Goal: Task Accomplishment & Management: Manage account settings

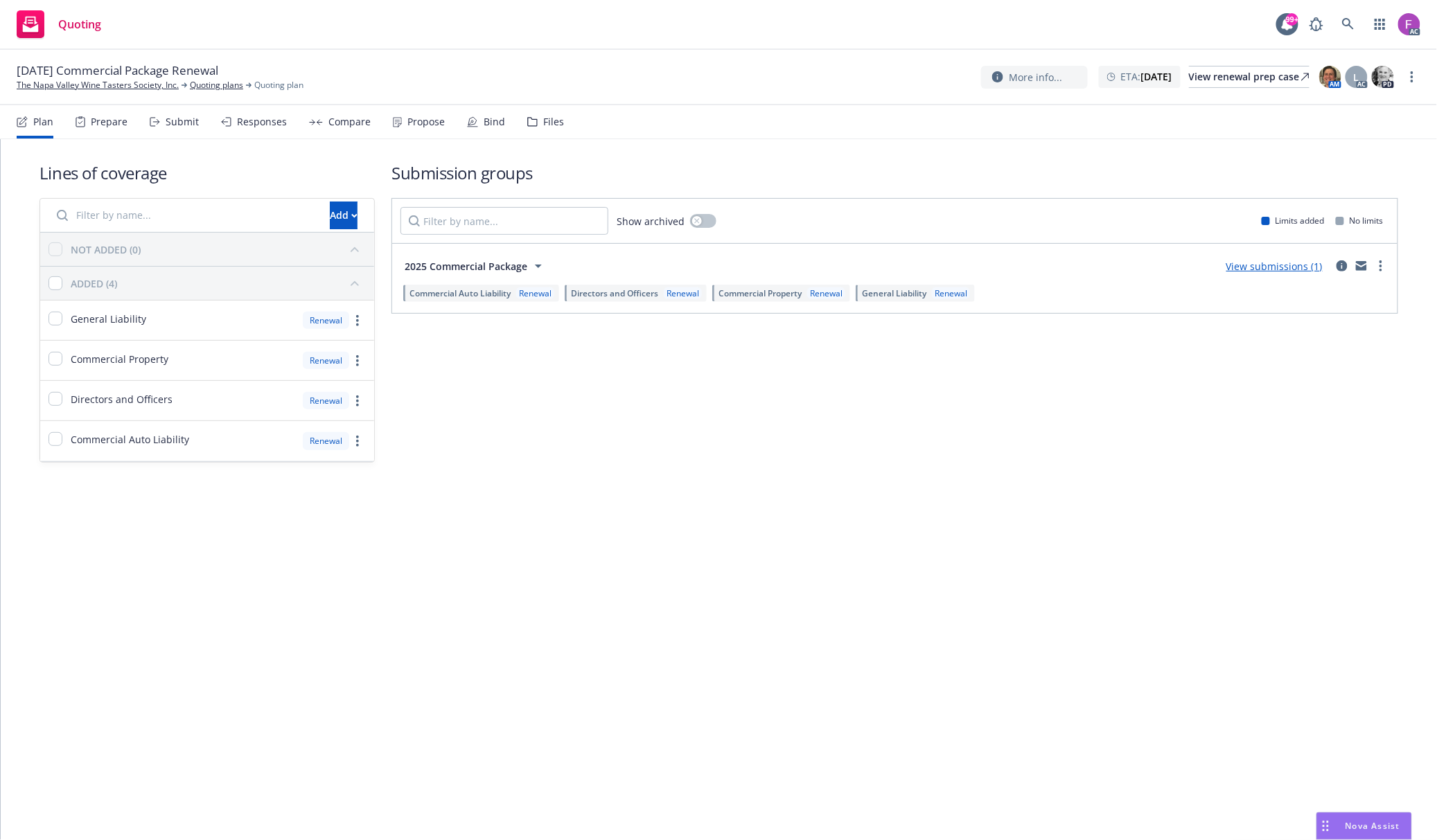
click at [543, 120] on div "Files" at bounding box center [554, 121] width 21 height 11
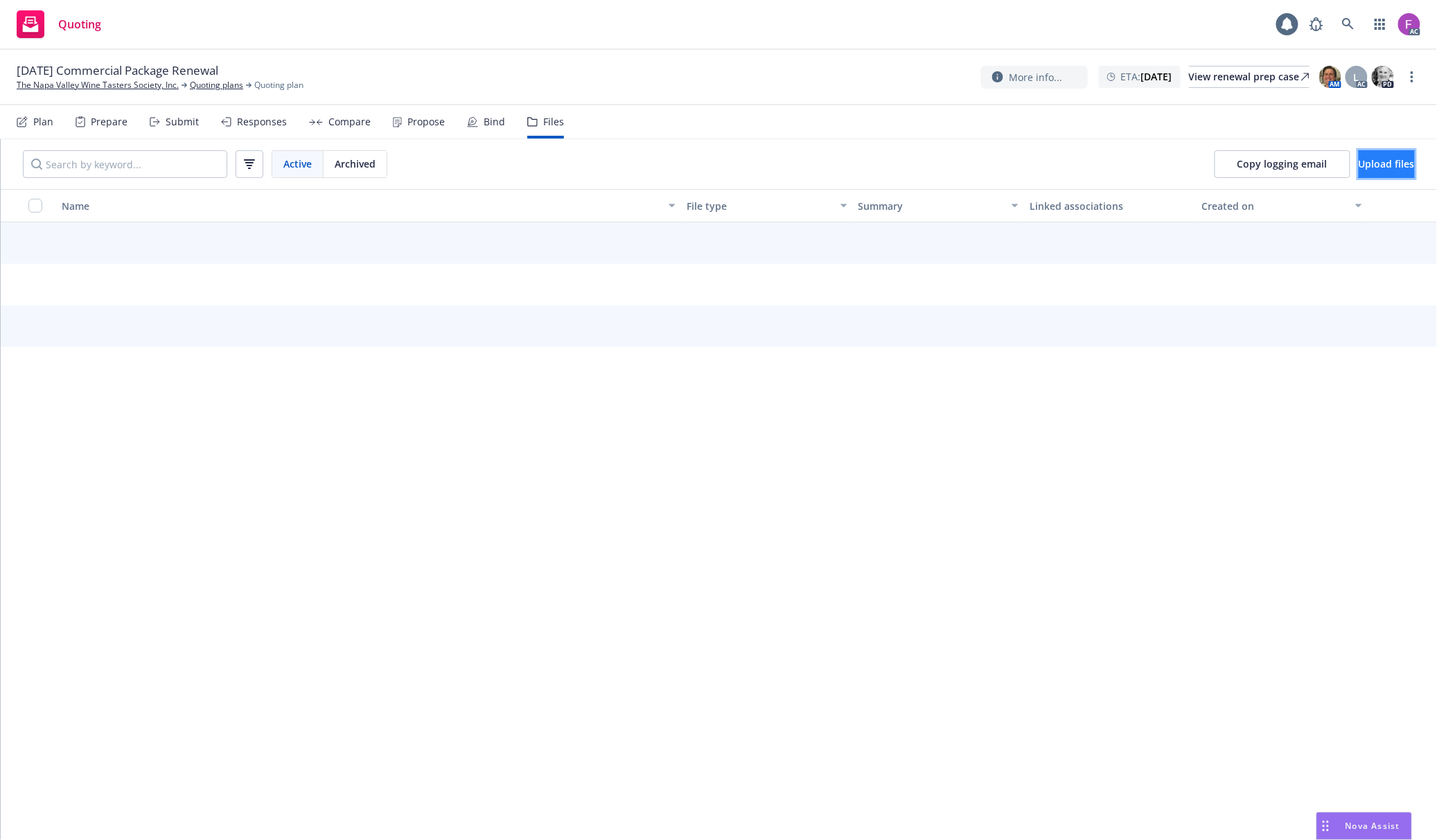
click at [1359, 158] on span "Upload files" at bounding box center [1387, 163] width 56 height 13
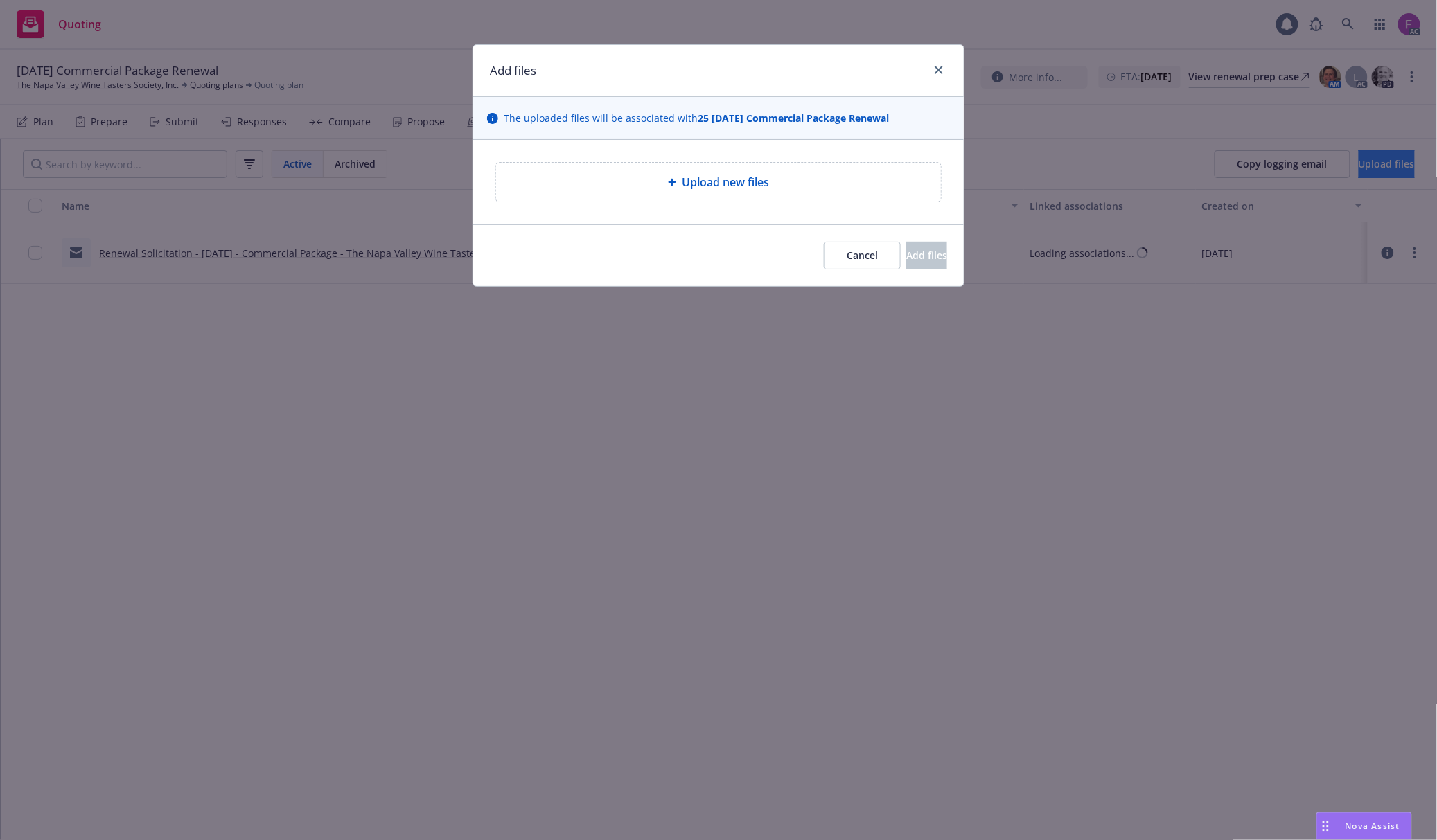
click at [1359, 158] on div "Add files The uploaded files will be associated with 25 11/18/25 Commercial Pac…" at bounding box center [718, 420] width 1437 height 840
click at [584, 175] on div "Upload new files" at bounding box center [718, 182] width 423 height 17
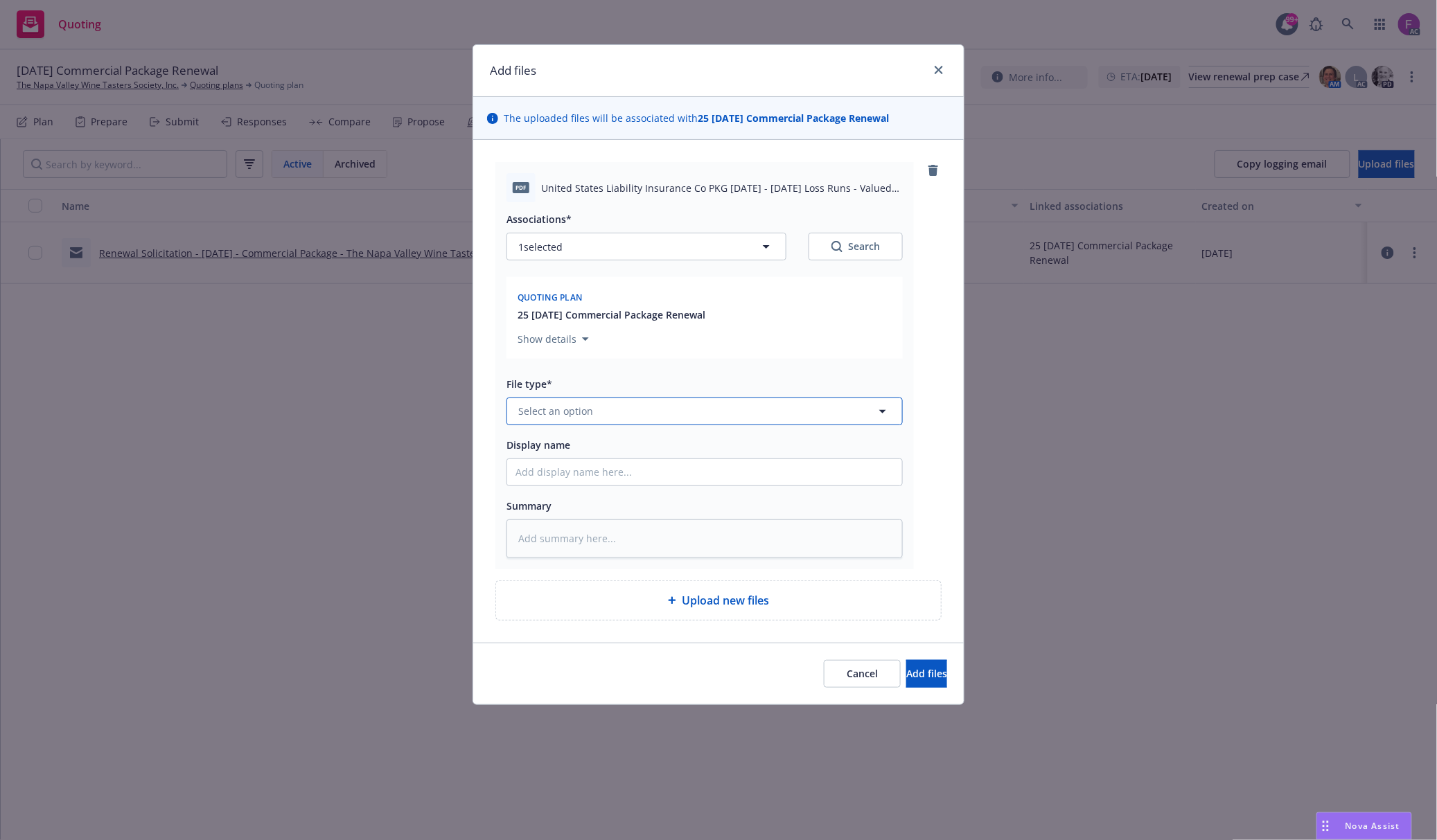
click at [744, 414] on button "Select an option" at bounding box center [704, 411] width 396 height 28
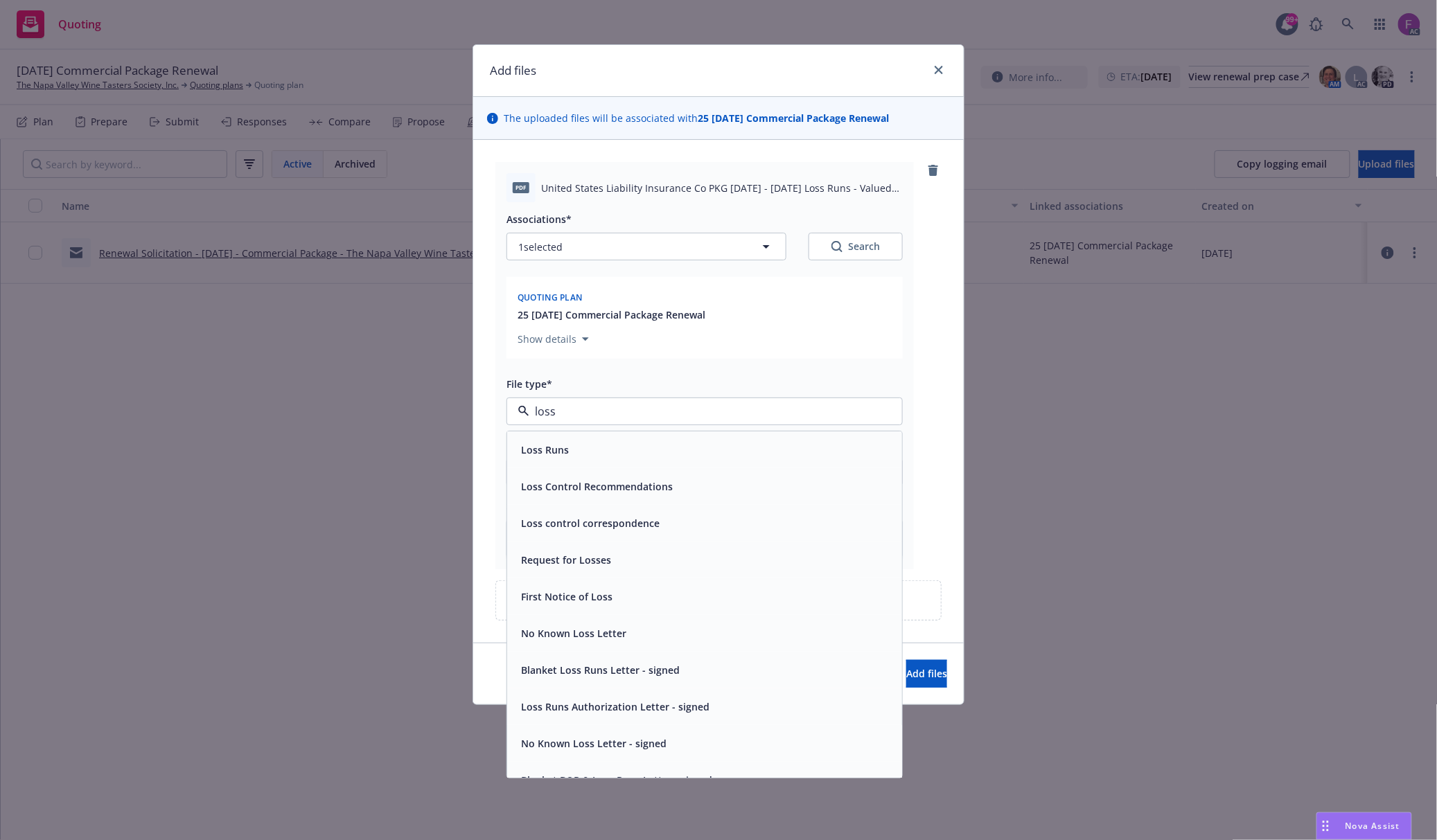
paste input "Loss Run"
type input "Loss Run"
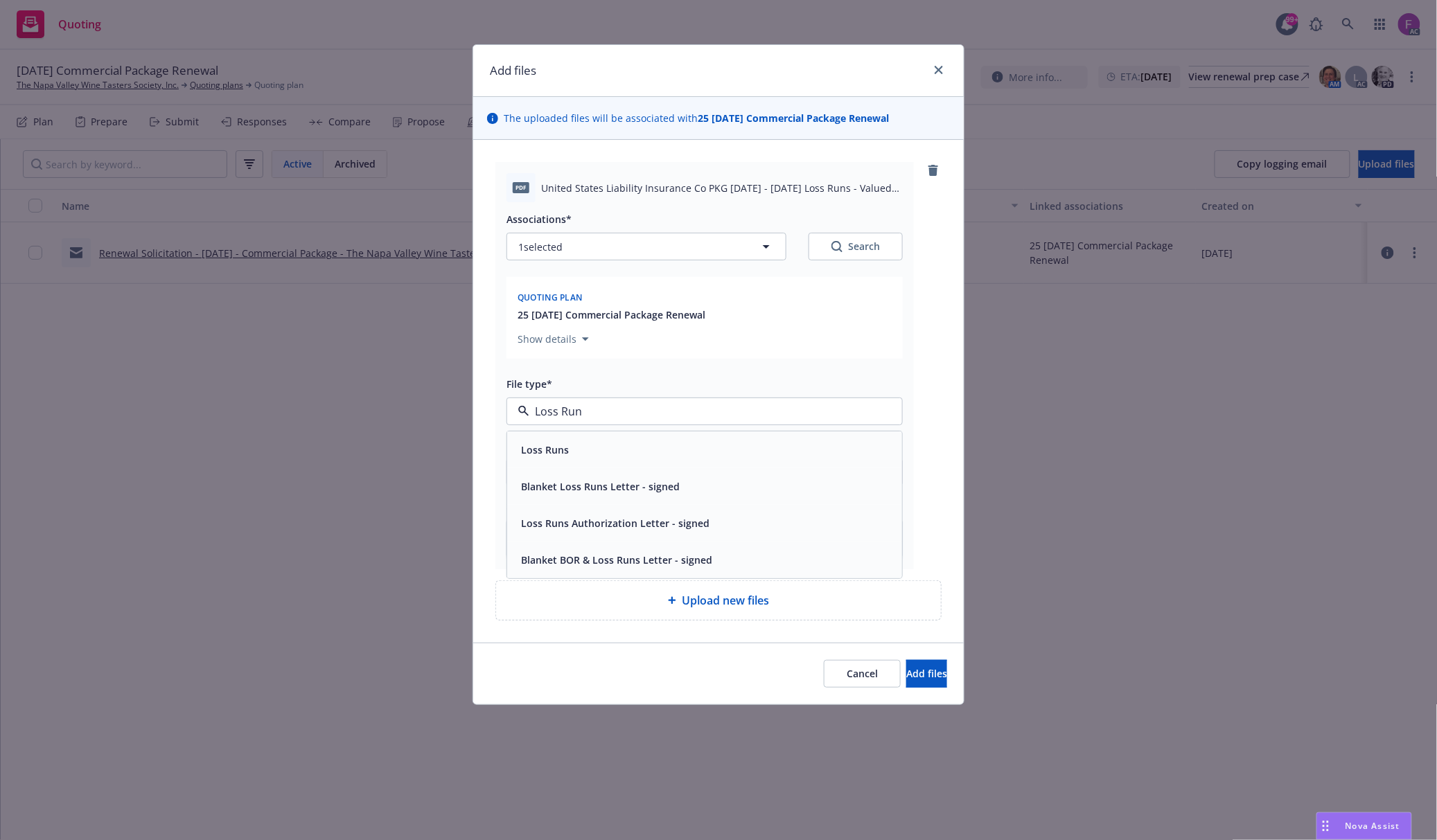
click at [603, 438] on div "Loss Runs" at bounding box center [704, 450] width 395 height 37
click at [548, 248] on span "1 selected" at bounding box center [541, 247] width 44 height 15
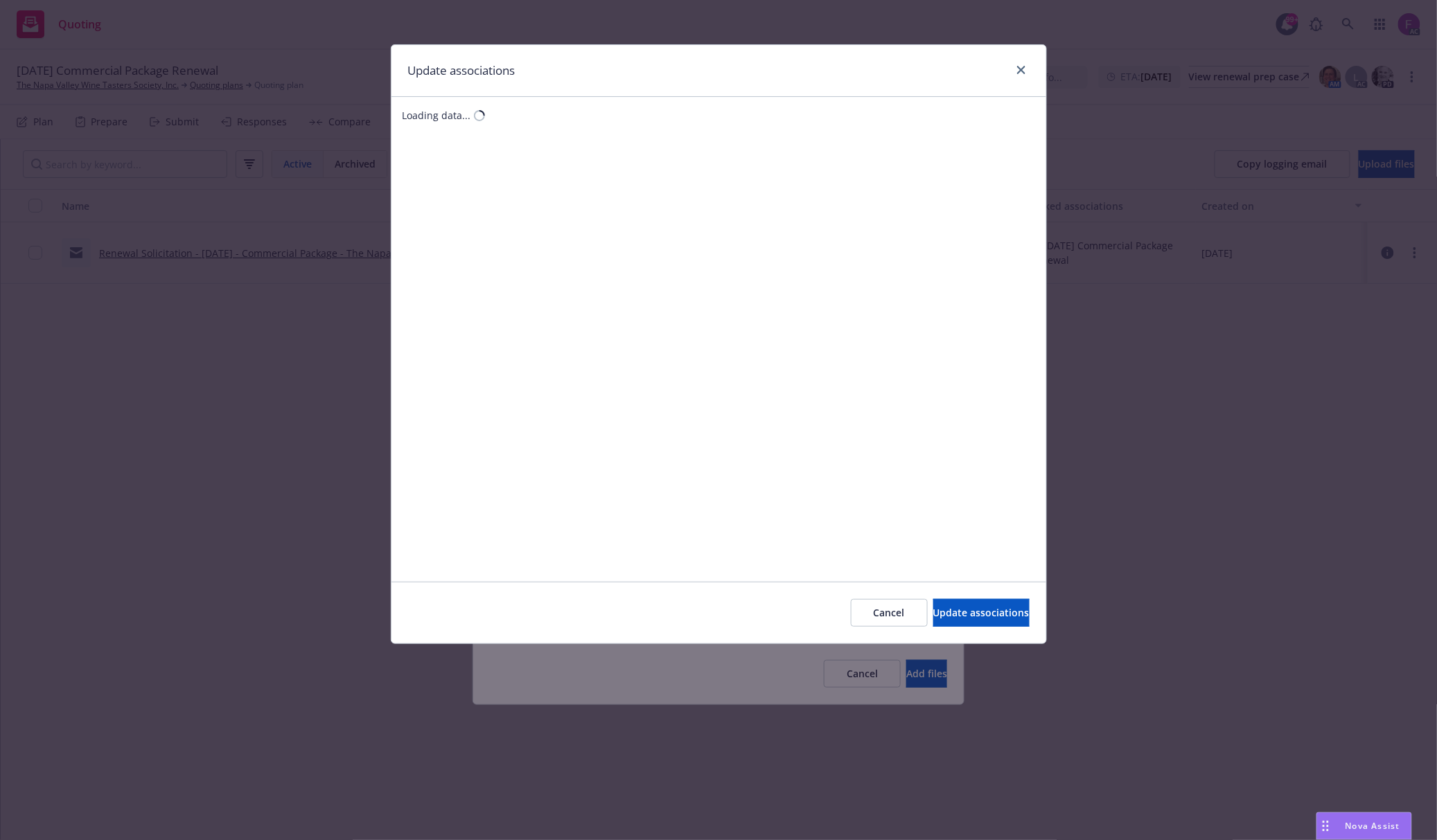
type textarea "x"
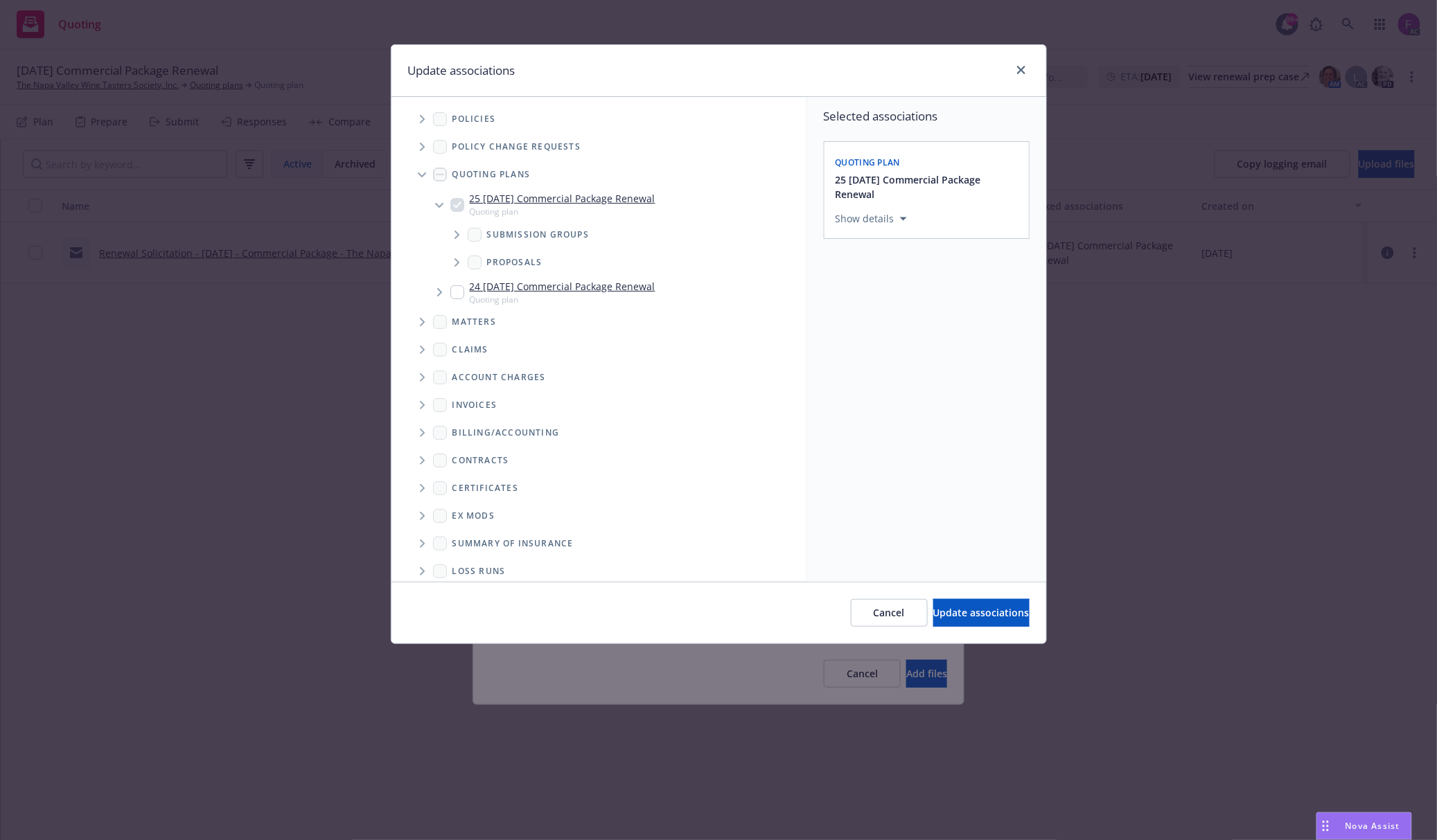
scroll to position [39, 0]
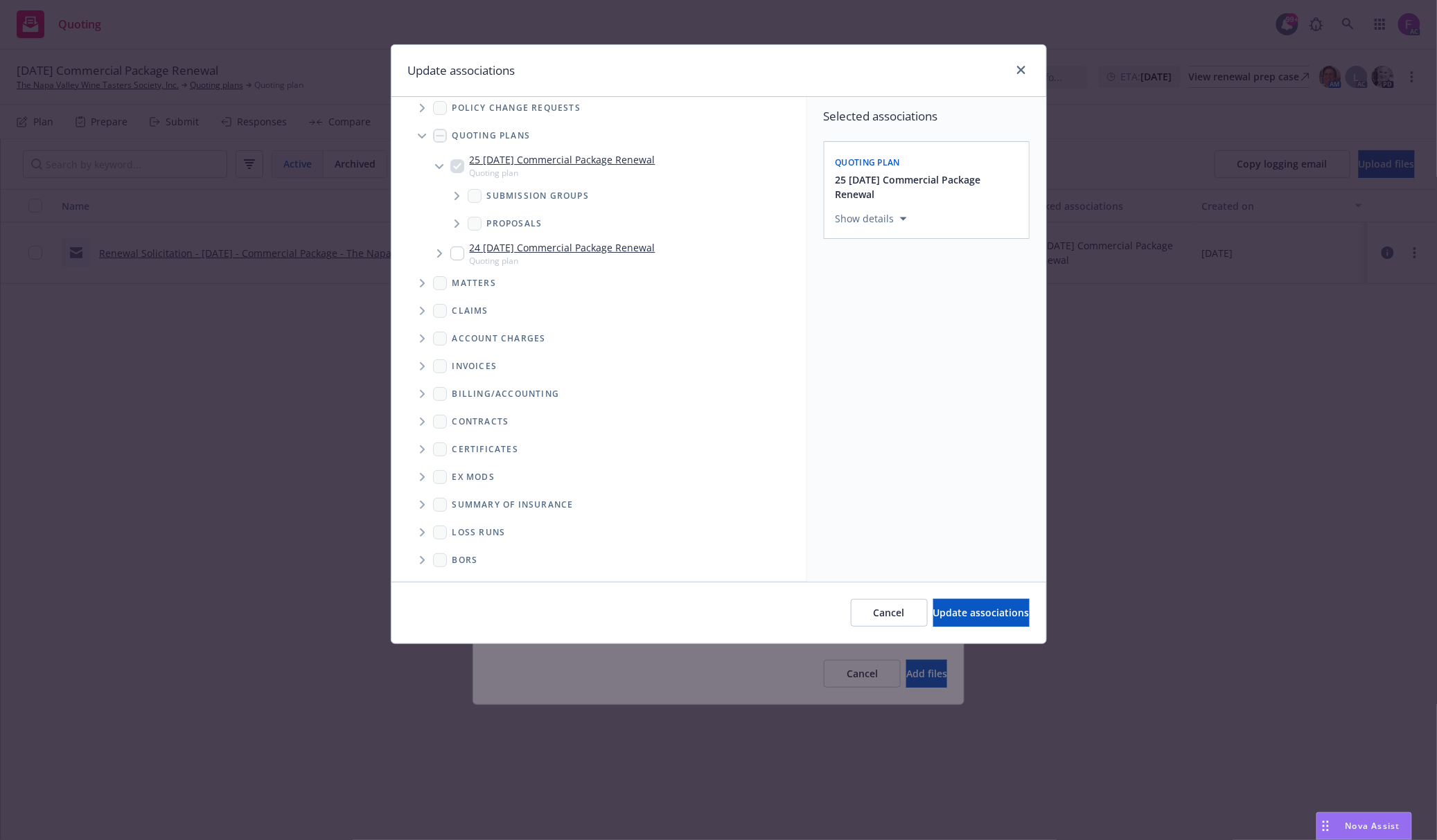
click at [420, 532] on icon "Folder Tree Example" at bounding box center [423, 532] width 5 height 8
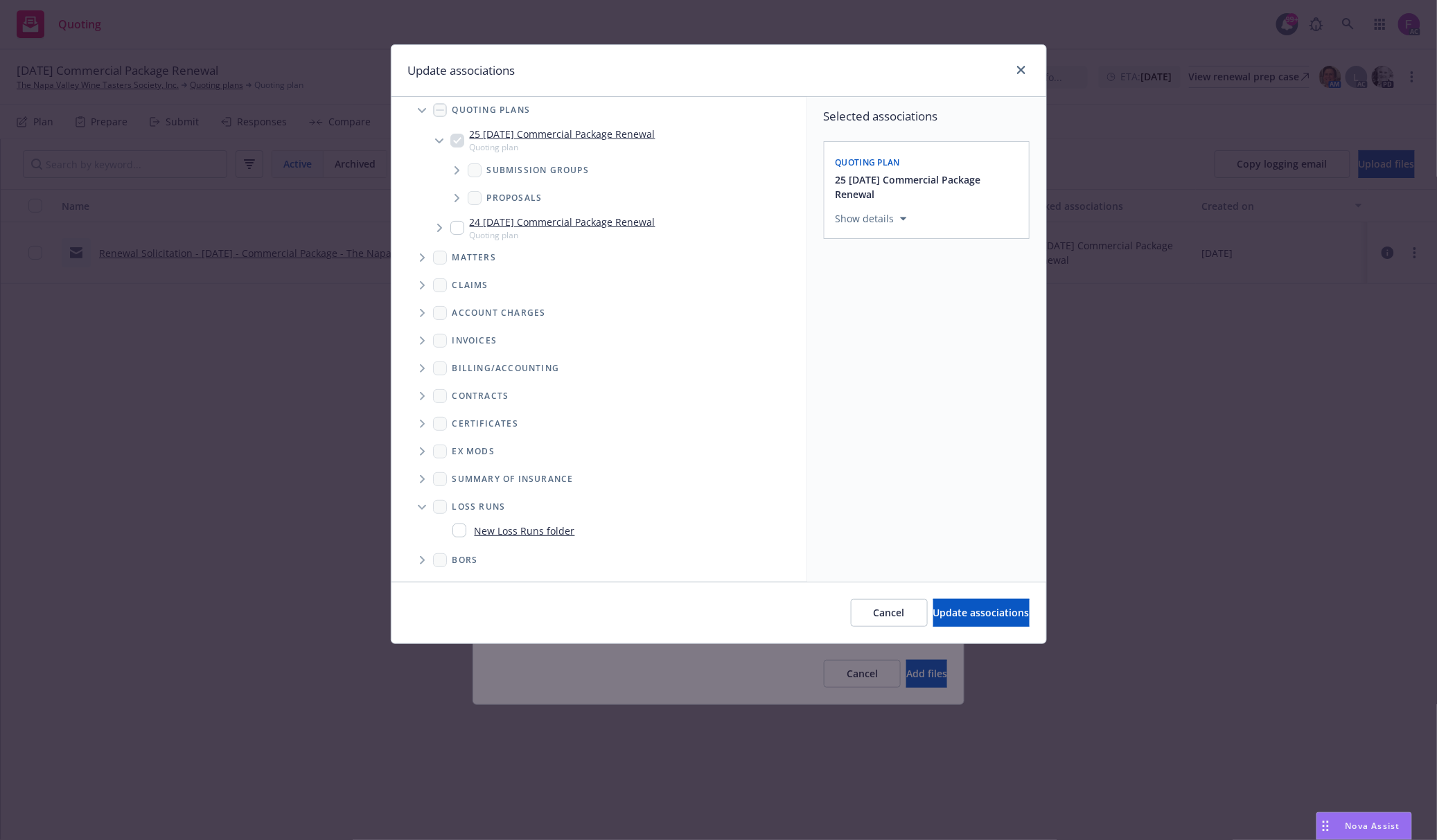
click at [458, 532] on input "Folder Tree Example" at bounding box center [460, 531] width 14 height 14
checkbox input "true"
click at [852, 303] on button "Select an option" at bounding box center [926, 315] width 182 height 28
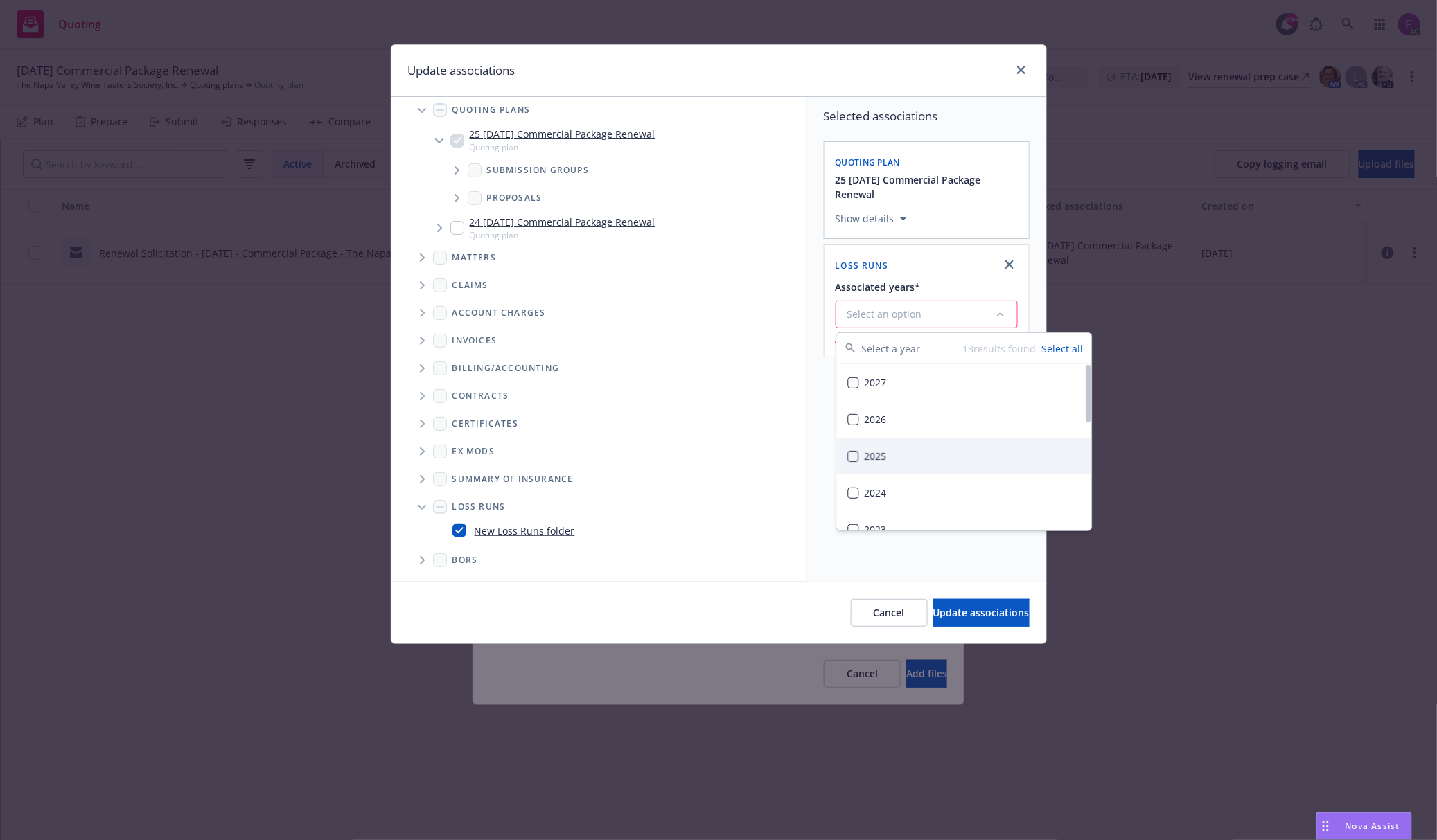
click at [898, 460] on div "2025" at bounding box center [964, 456] width 255 height 37
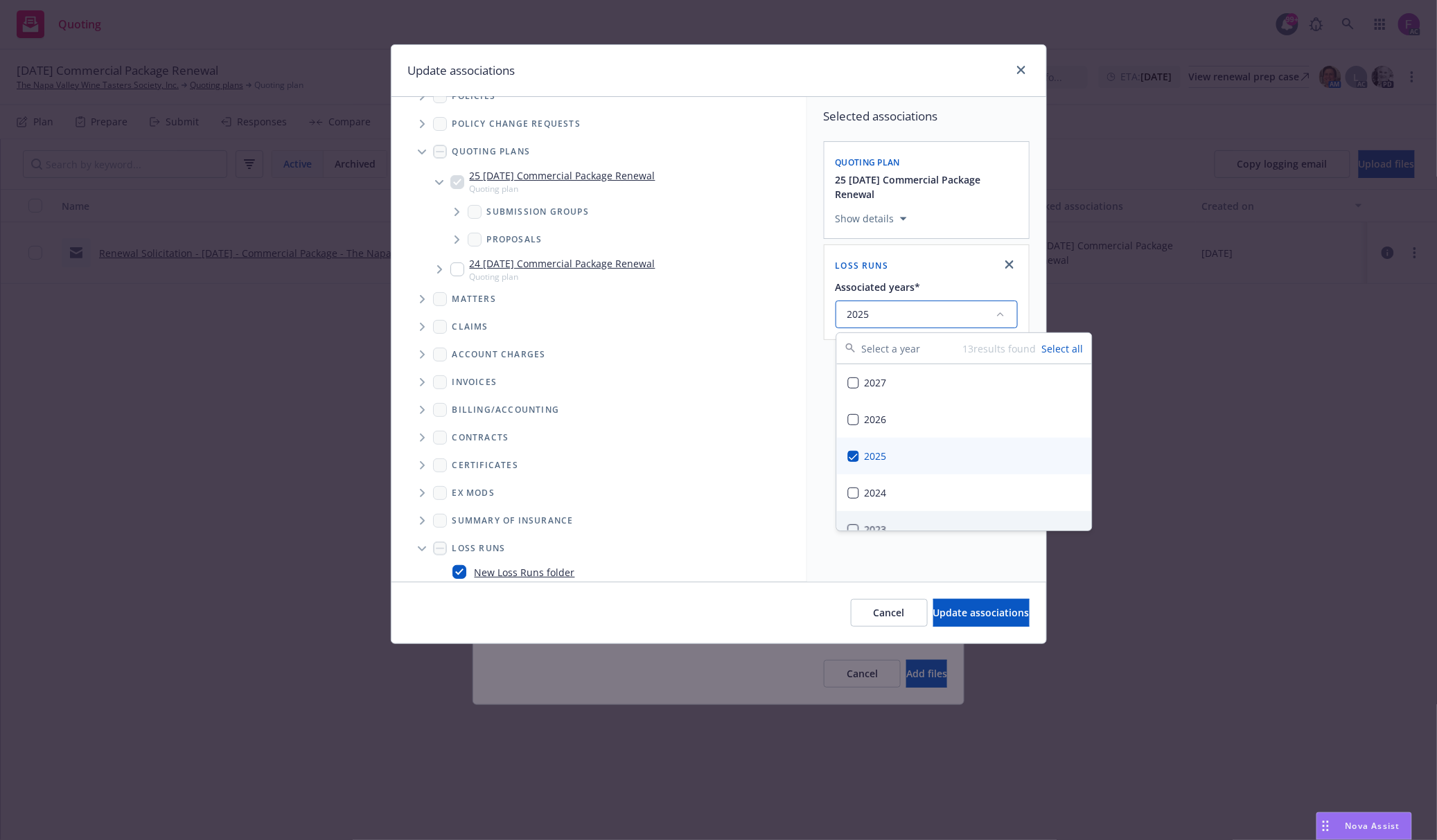
scroll to position [0, 0]
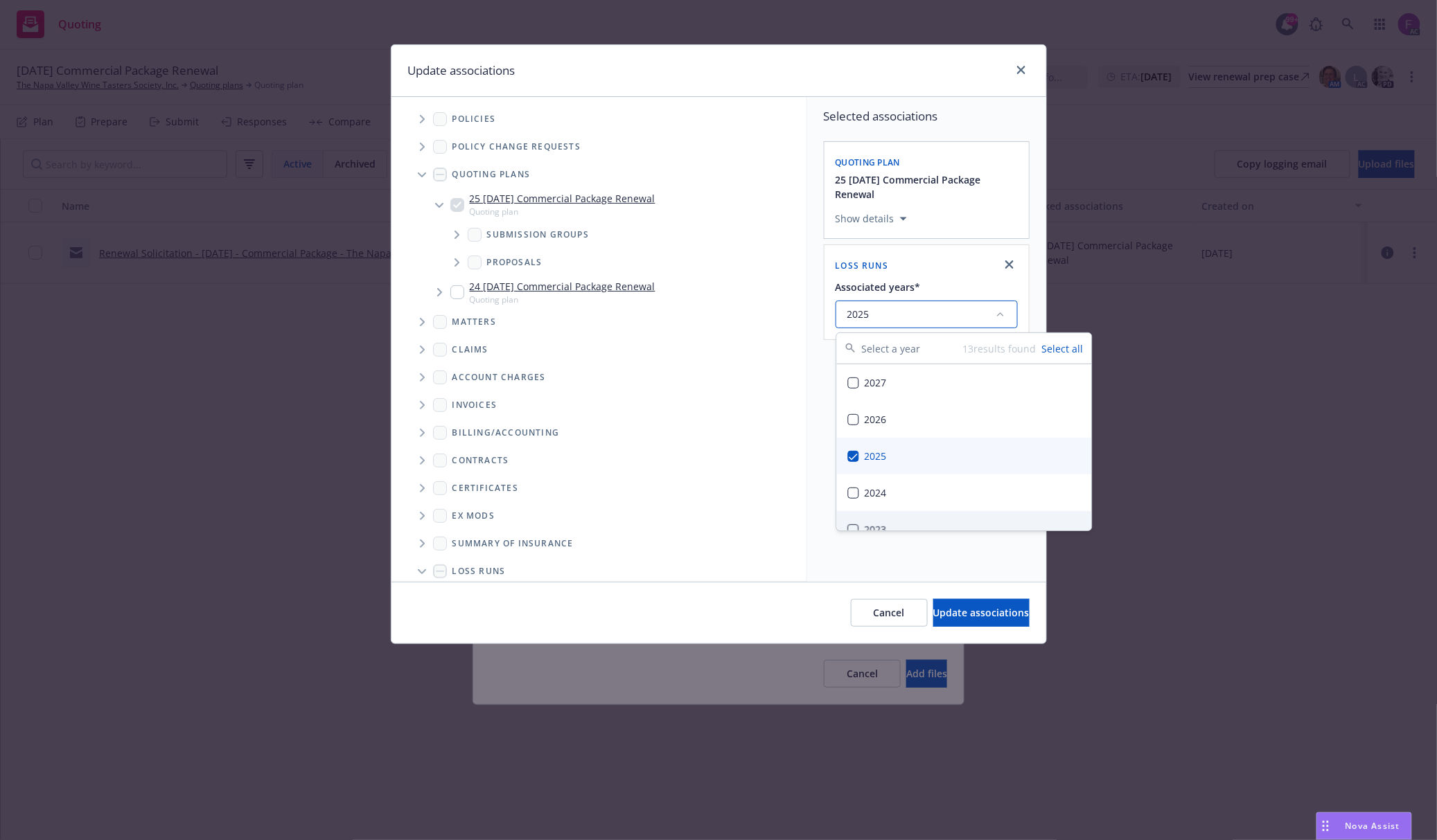
click at [430, 115] on span "Tree Example" at bounding box center [421, 119] width 22 height 22
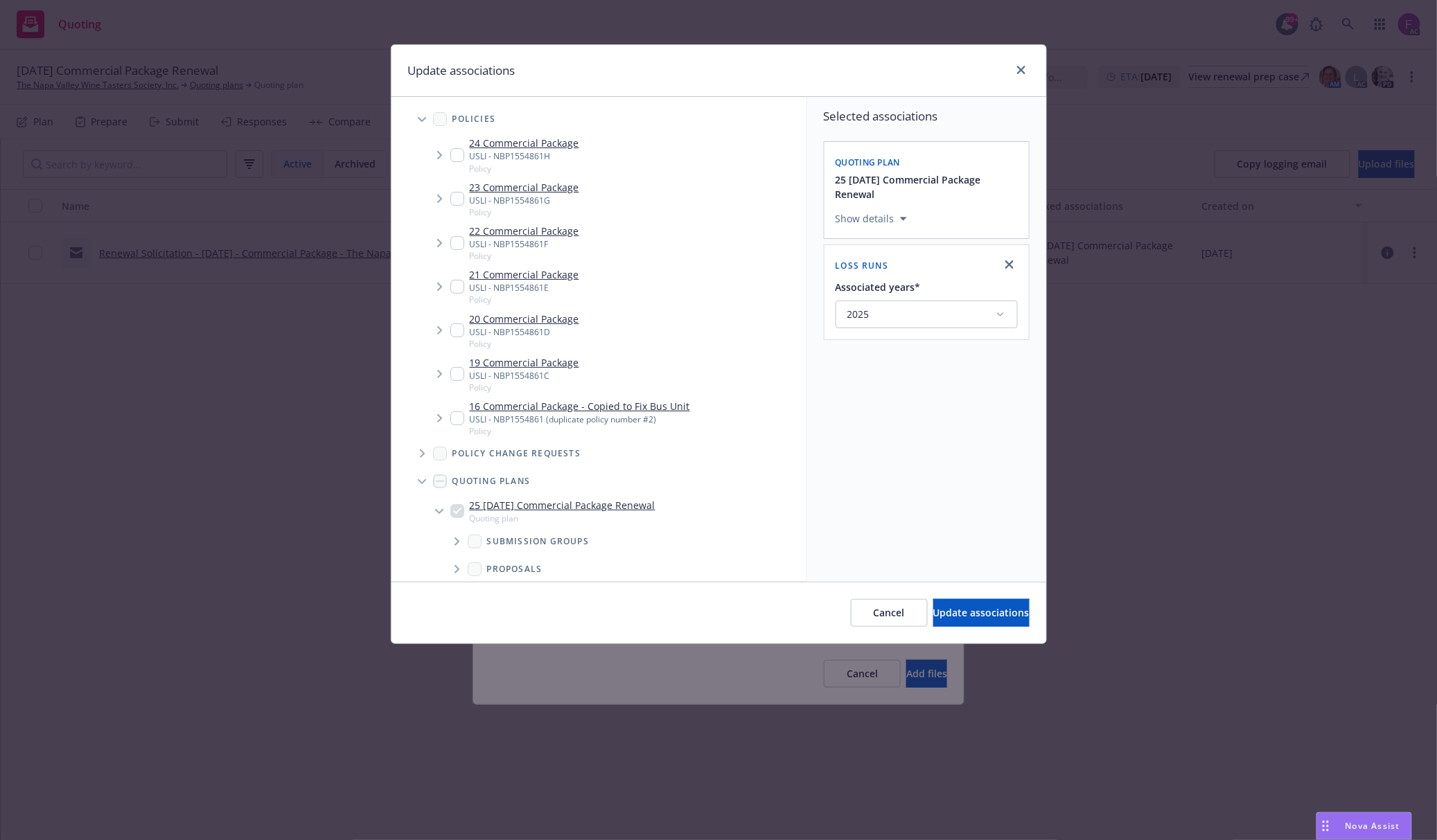
click at [453, 156] on input "Tree Example" at bounding box center [457, 156] width 14 height 14
checkbox input "true"
click at [457, 201] on input "Tree Example" at bounding box center [457, 199] width 14 height 14
checkbox input "true"
click at [458, 247] on input "Tree Example" at bounding box center [457, 243] width 14 height 14
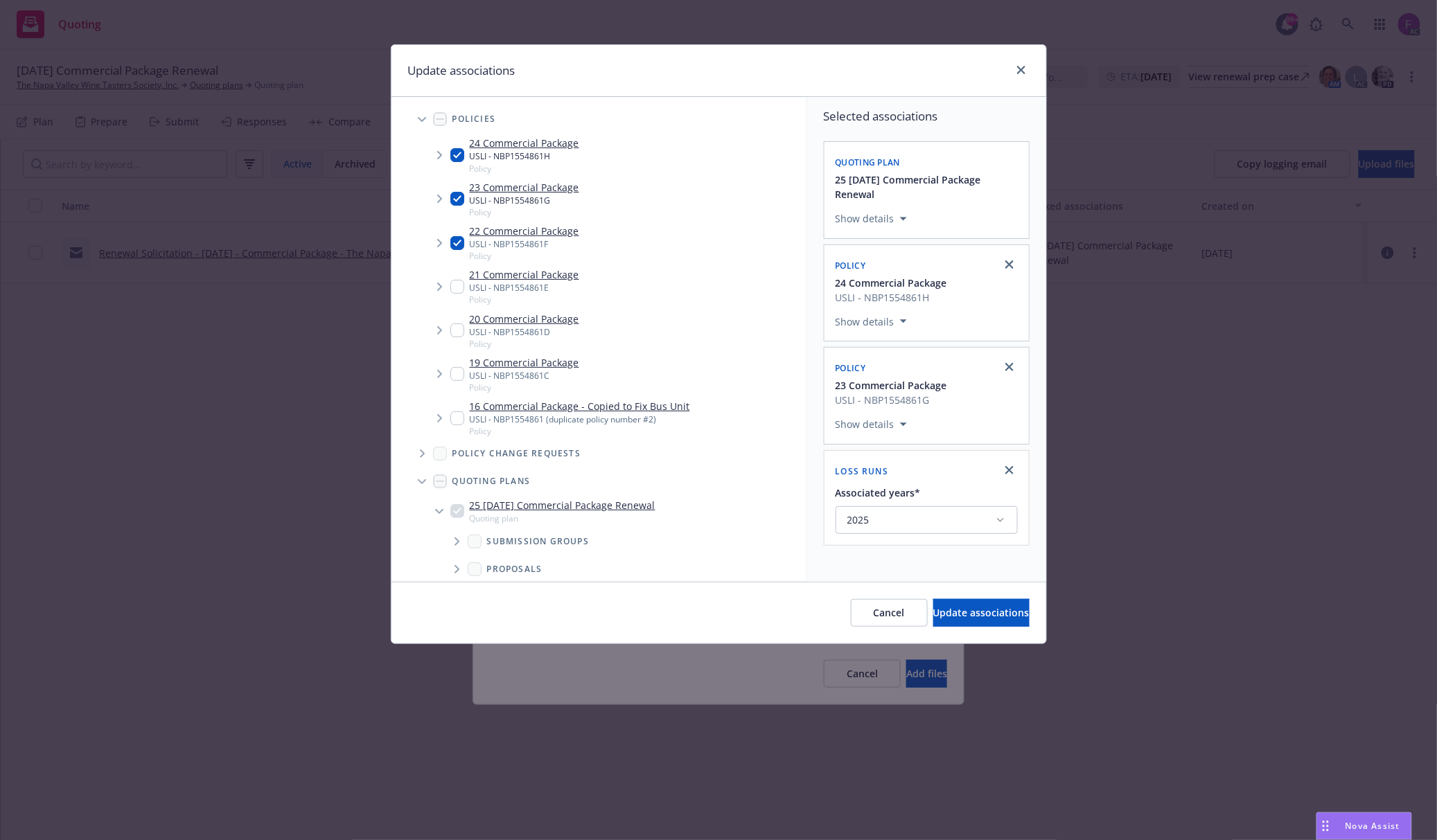
checkbox input "true"
click at [453, 284] on input "Tree Example" at bounding box center [457, 286] width 14 height 14
checkbox input "true"
click at [453, 325] on input "Tree Example" at bounding box center [457, 330] width 14 height 14
checkbox input "true"
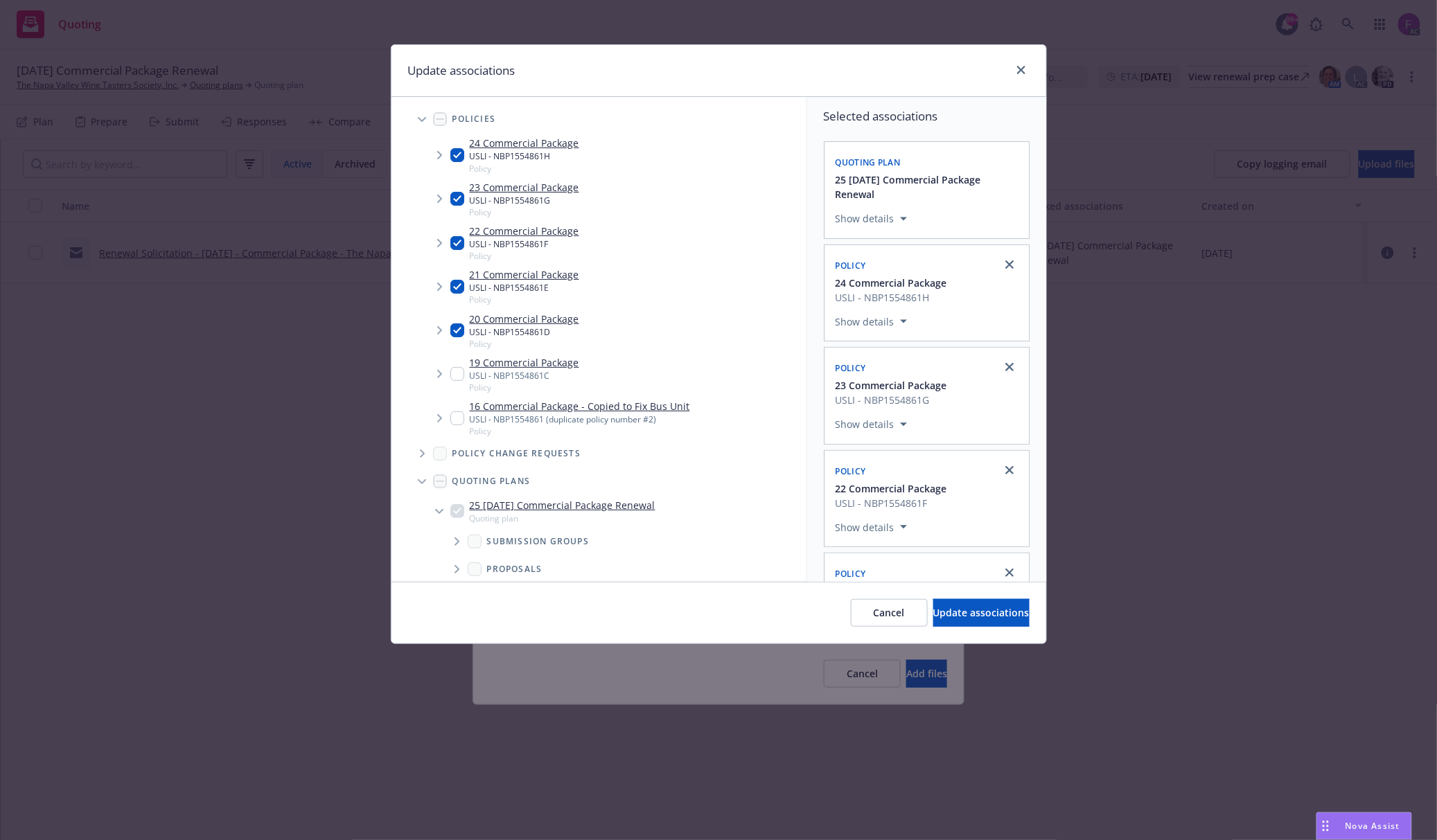
click at [455, 378] on input "Tree Example" at bounding box center [457, 374] width 14 height 14
checkbox input "true"
click at [461, 410] on div "16 Commercial Package - Copied to Fix Bus Unit USLI - NBP1554861 (duplicate pol…" at bounding box center [570, 417] width 240 height 38
checkbox input "true"
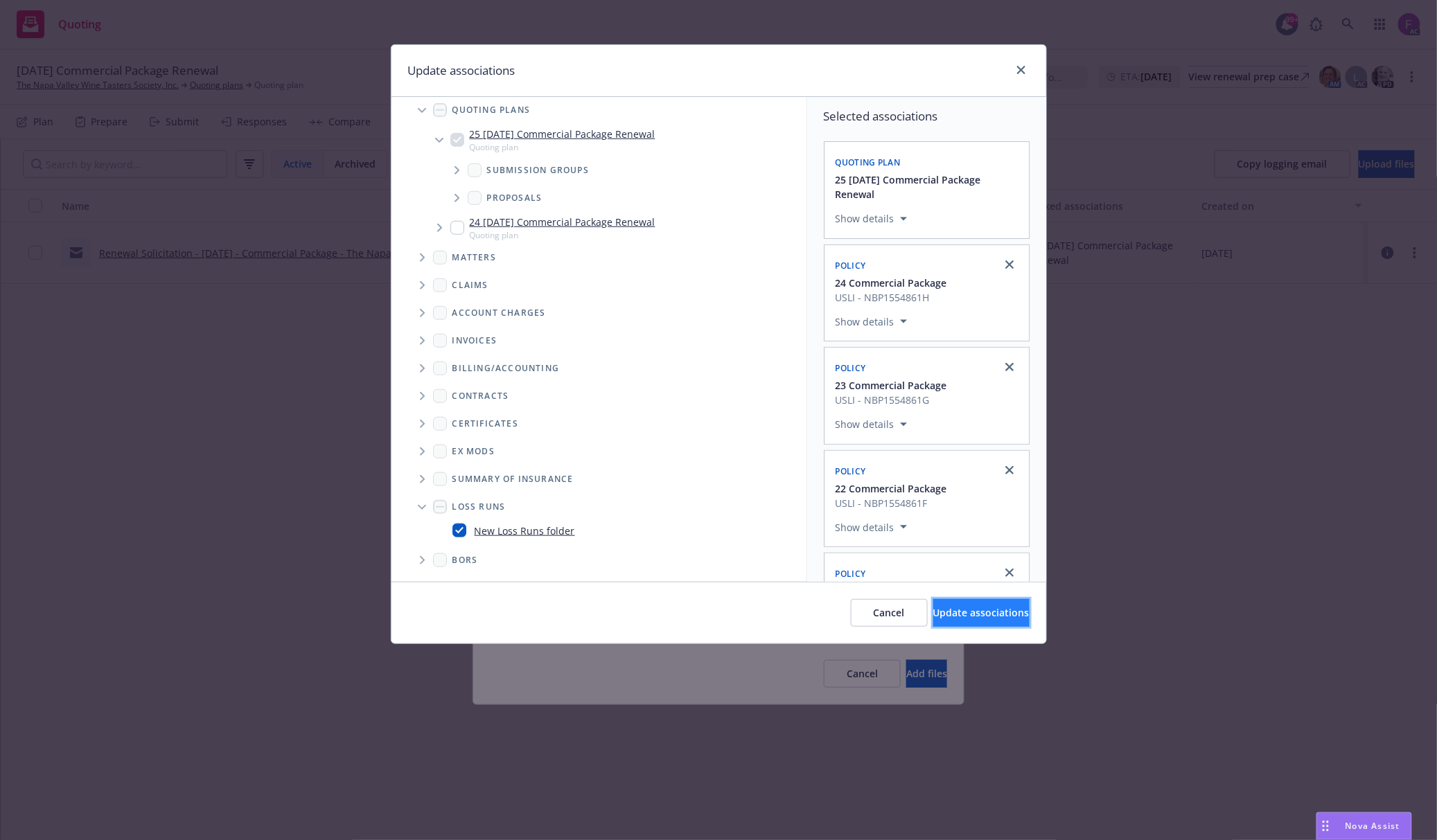
click at [959, 613] on span "Update associations" at bounding box center [982, 612] width 97 height 13
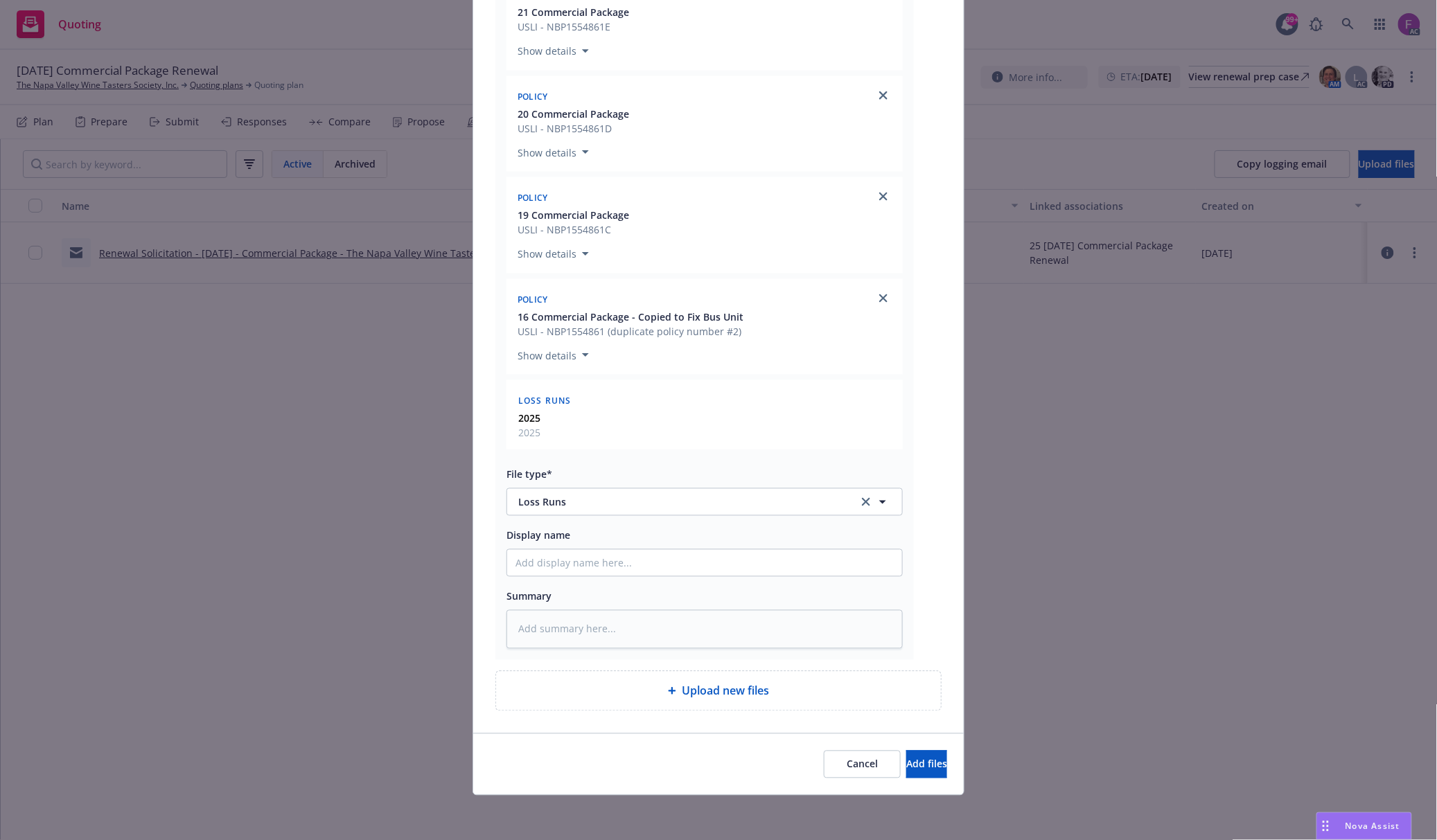
scroll to position [699, 0]
click at [906, 767] on span "Add files" at bounding box center [926, 764] width 41 height 13
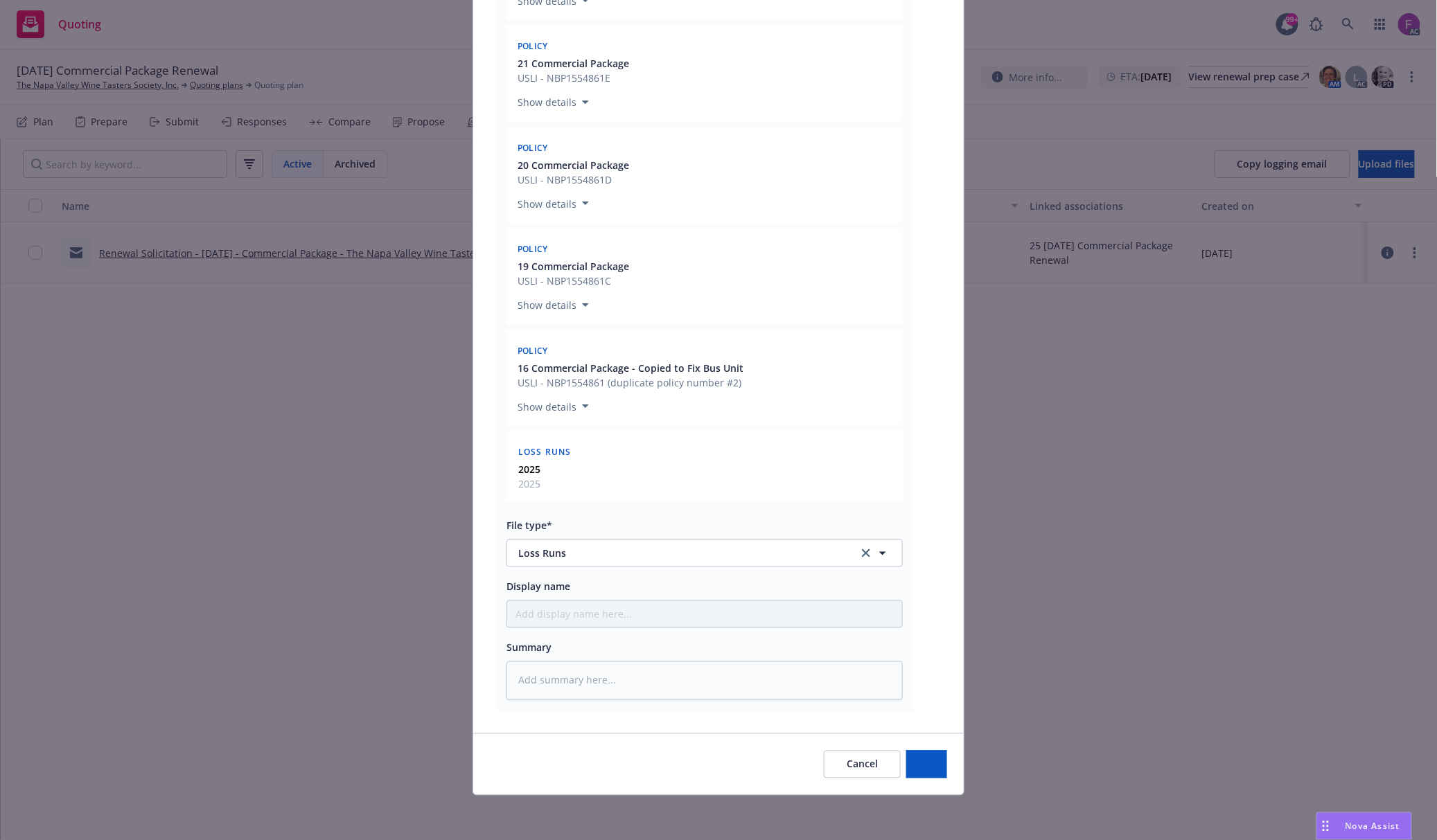
scroll to position [648, 0]
type textarea "x"
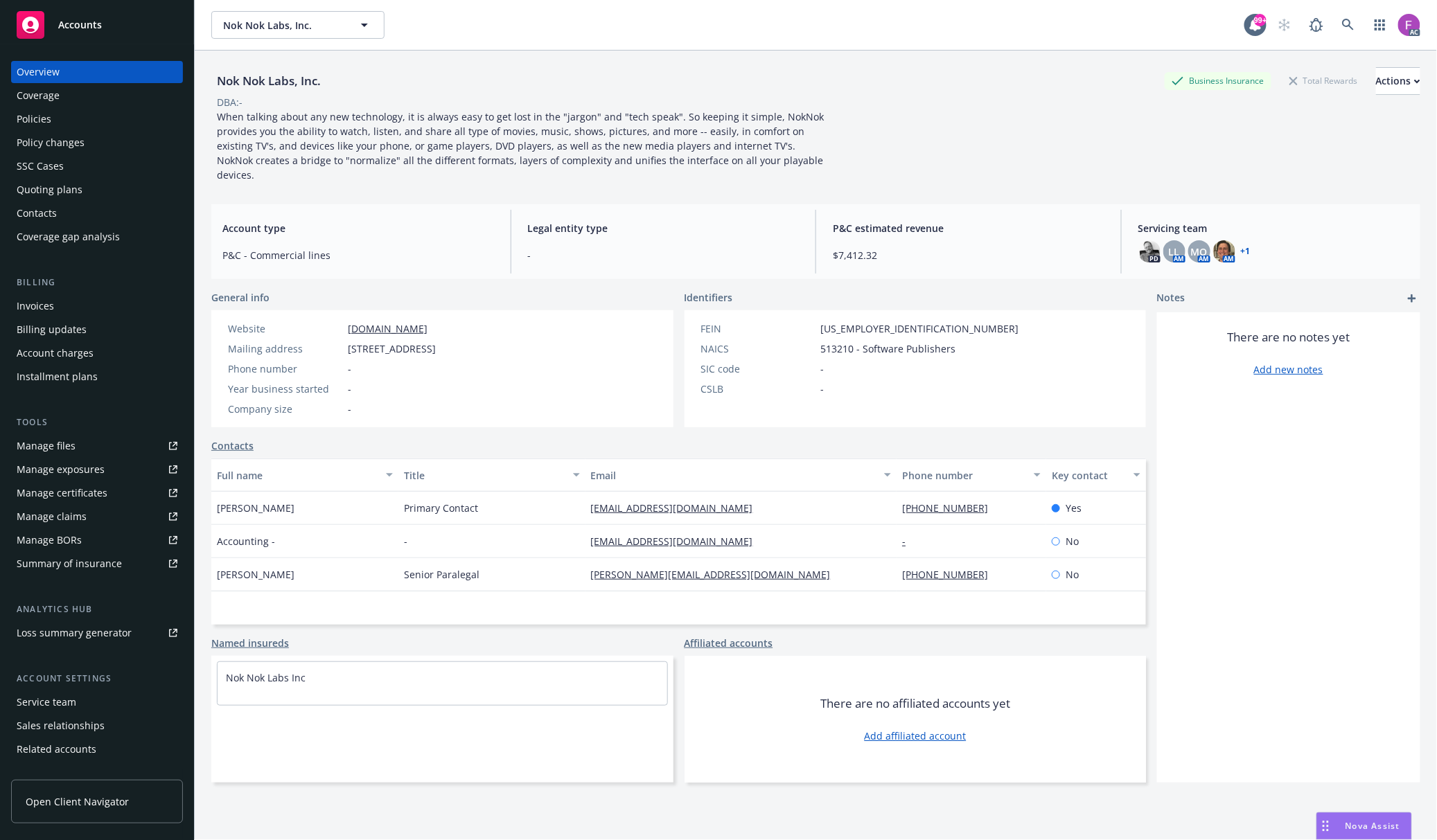
click at [118, 452] on link "Manage files" at bounding box center [97, 445] width 171 height 22
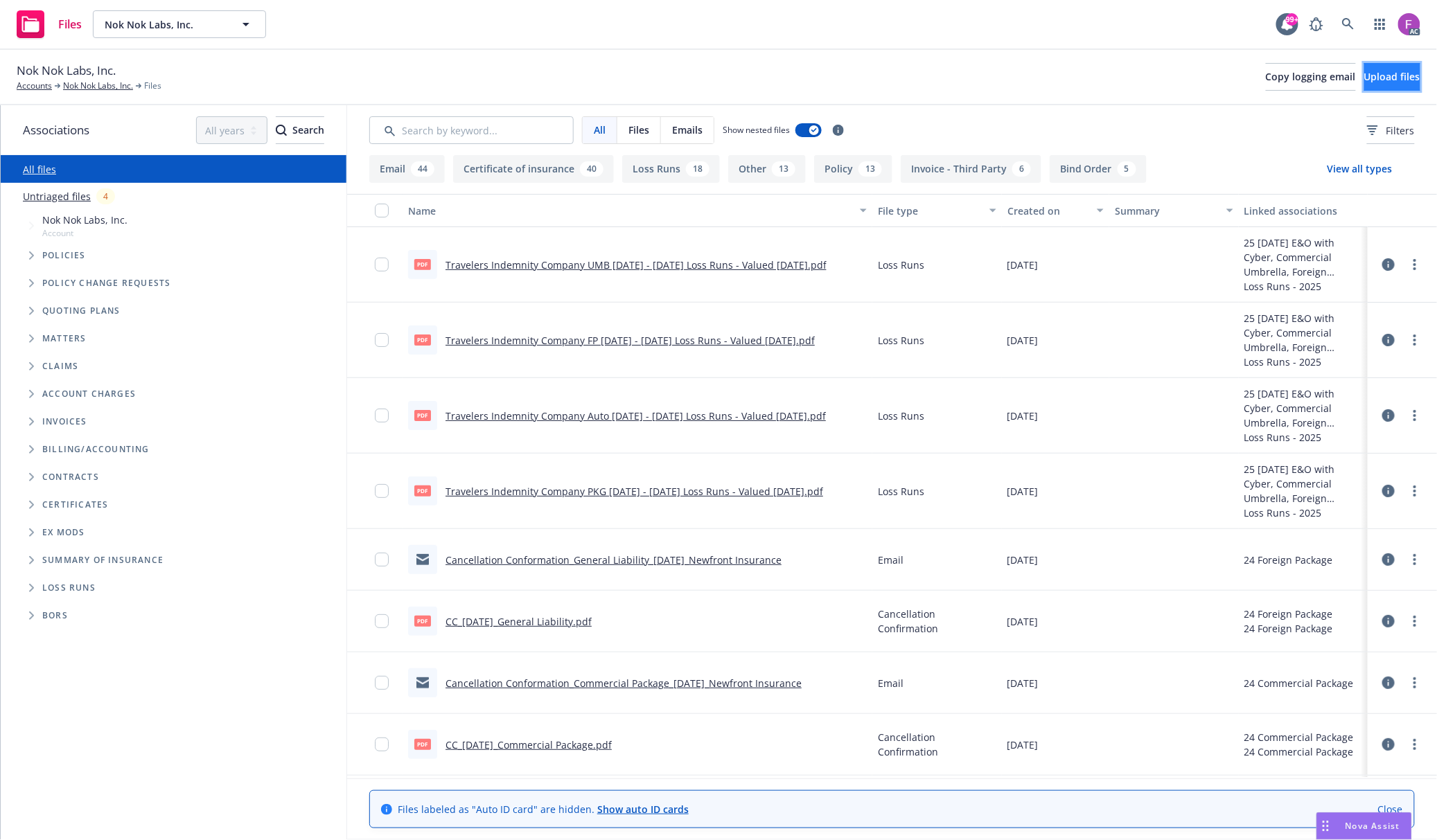
click at [1364, 75] on button "Upload files" at bounding box center [1392, 77] width 56 height 28
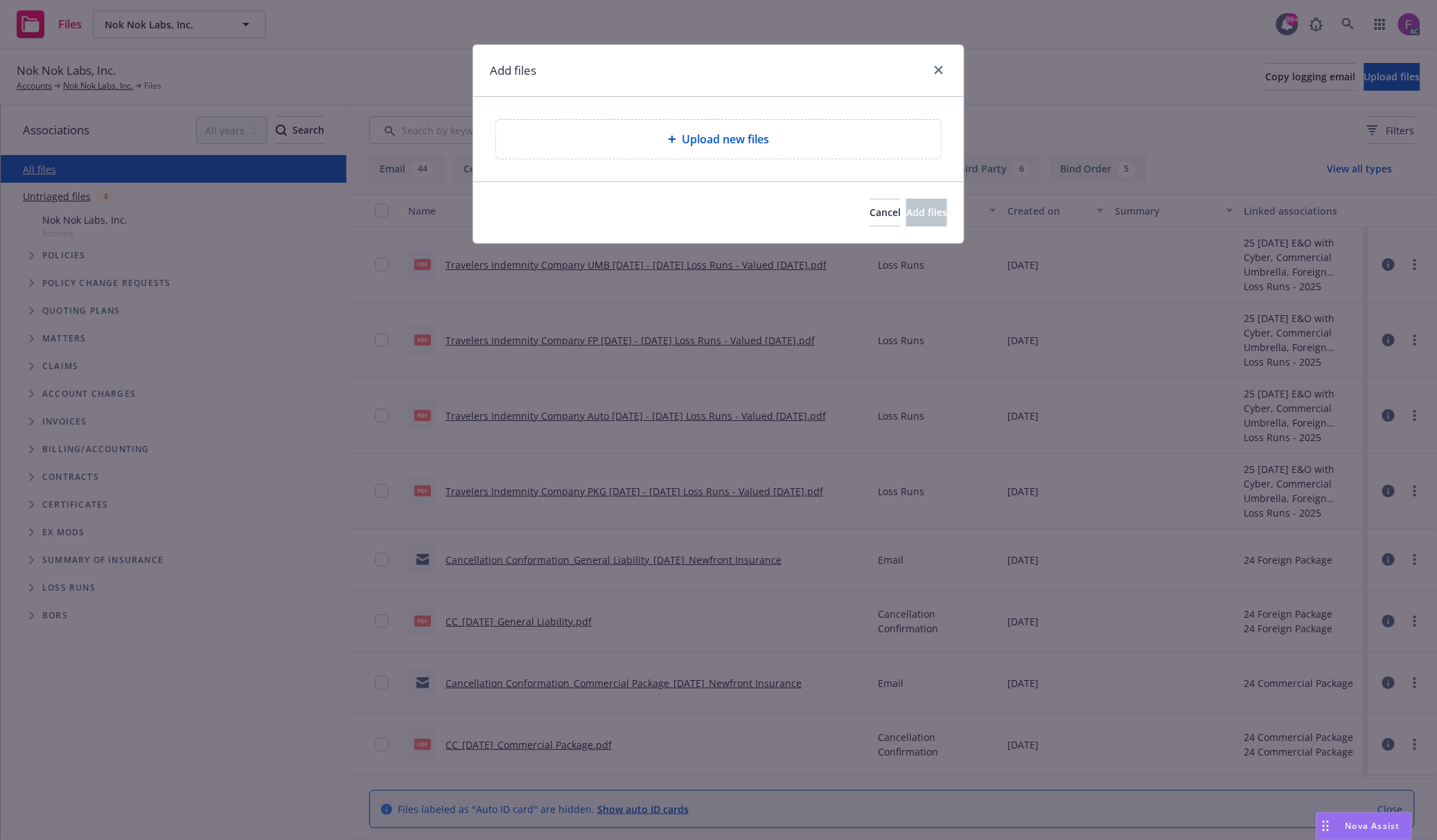
click at [766, 142] on span "Upload new files" at bounding box center [725, 139] width 87 height 17
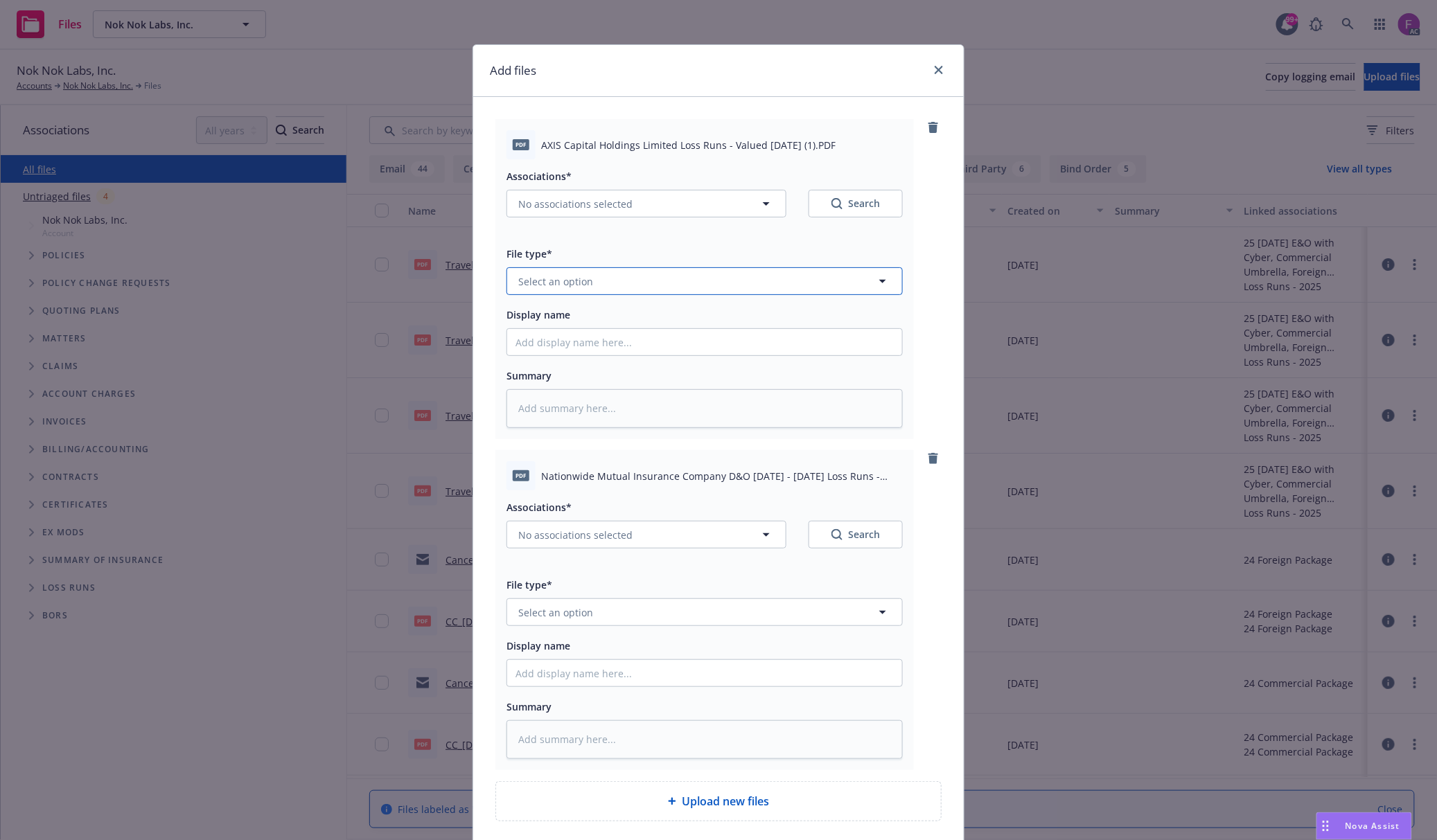
click at [606, 286] on button "Select an option" at bounding box center [704, 281] width 396 height 28
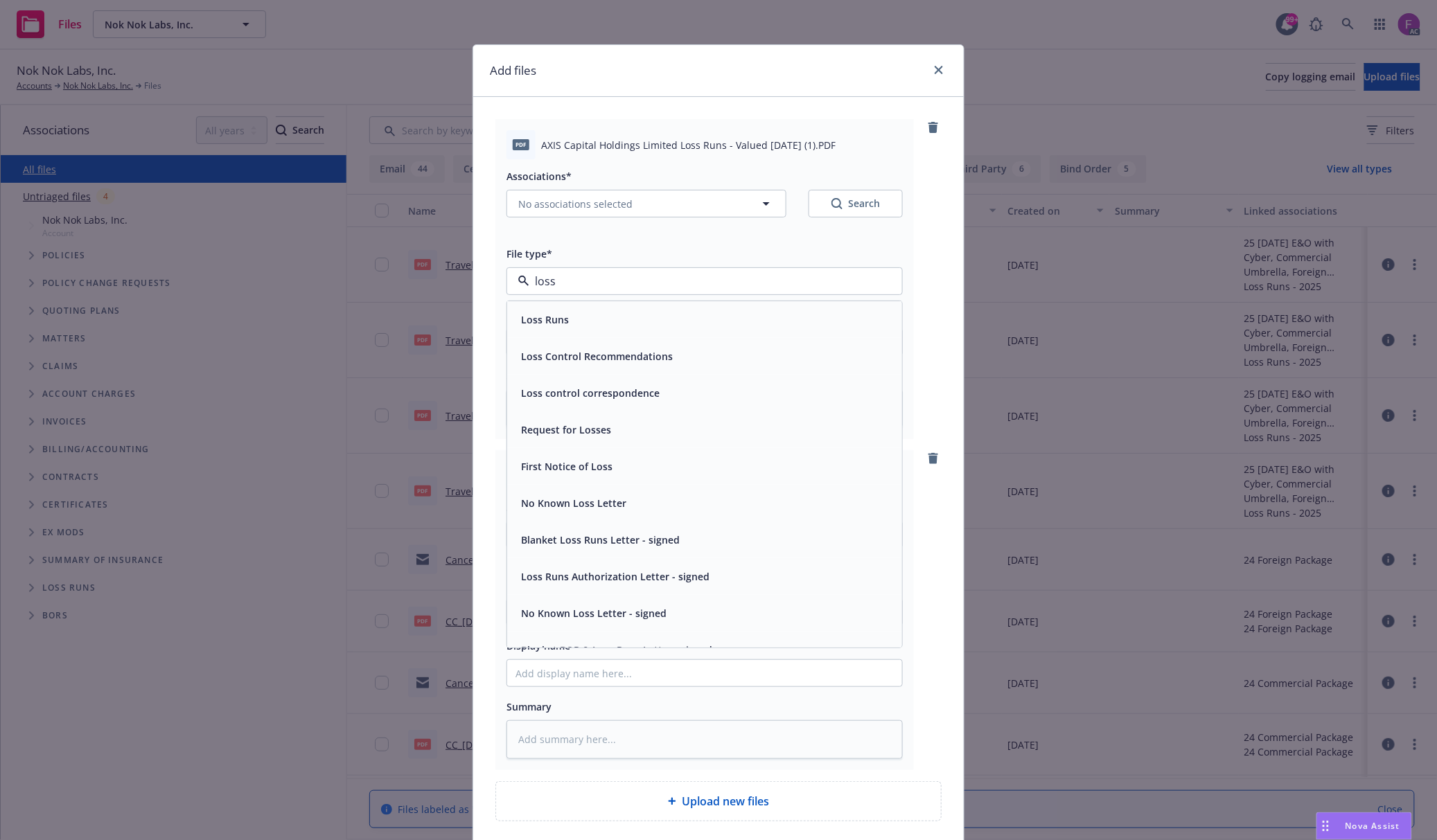
paste input "Loss Run"
type input "Loss Run"
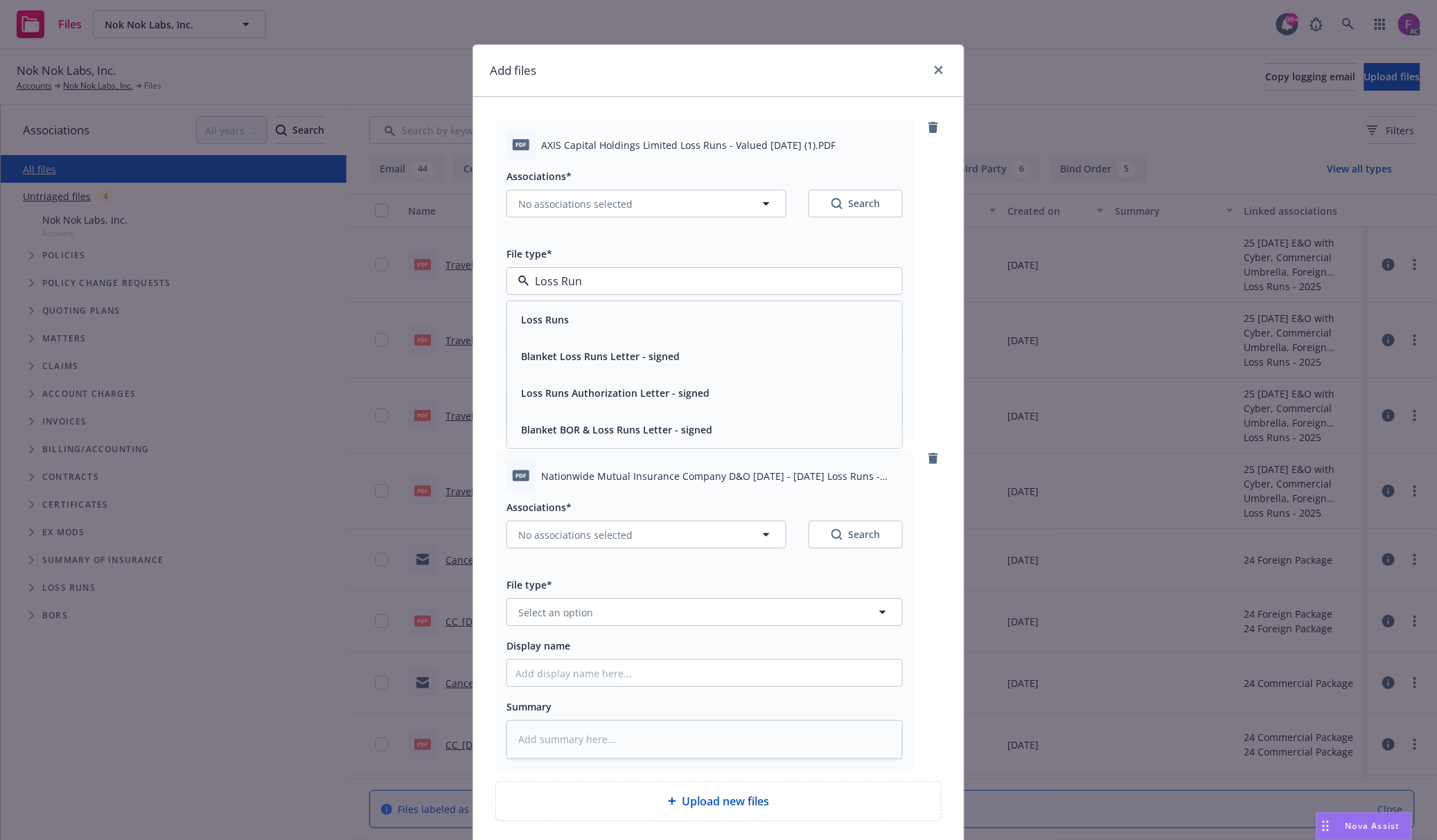
drag, startPoint x: 611, startPoint y: 289, endPoint x: 488, endPoint y: 279, distance: 123.4
click at [488, 279] on div "PDF AXIS Capital Holdings Limited Loss Runs - Valued 2025-08-19 (1).PDF Associa…" at bounding box center [718, 469] width 490 height 746
click at [548, 322] on span "Loss Runs" at bounding box center [545, 319] width 47 height 15
type textarea "x"
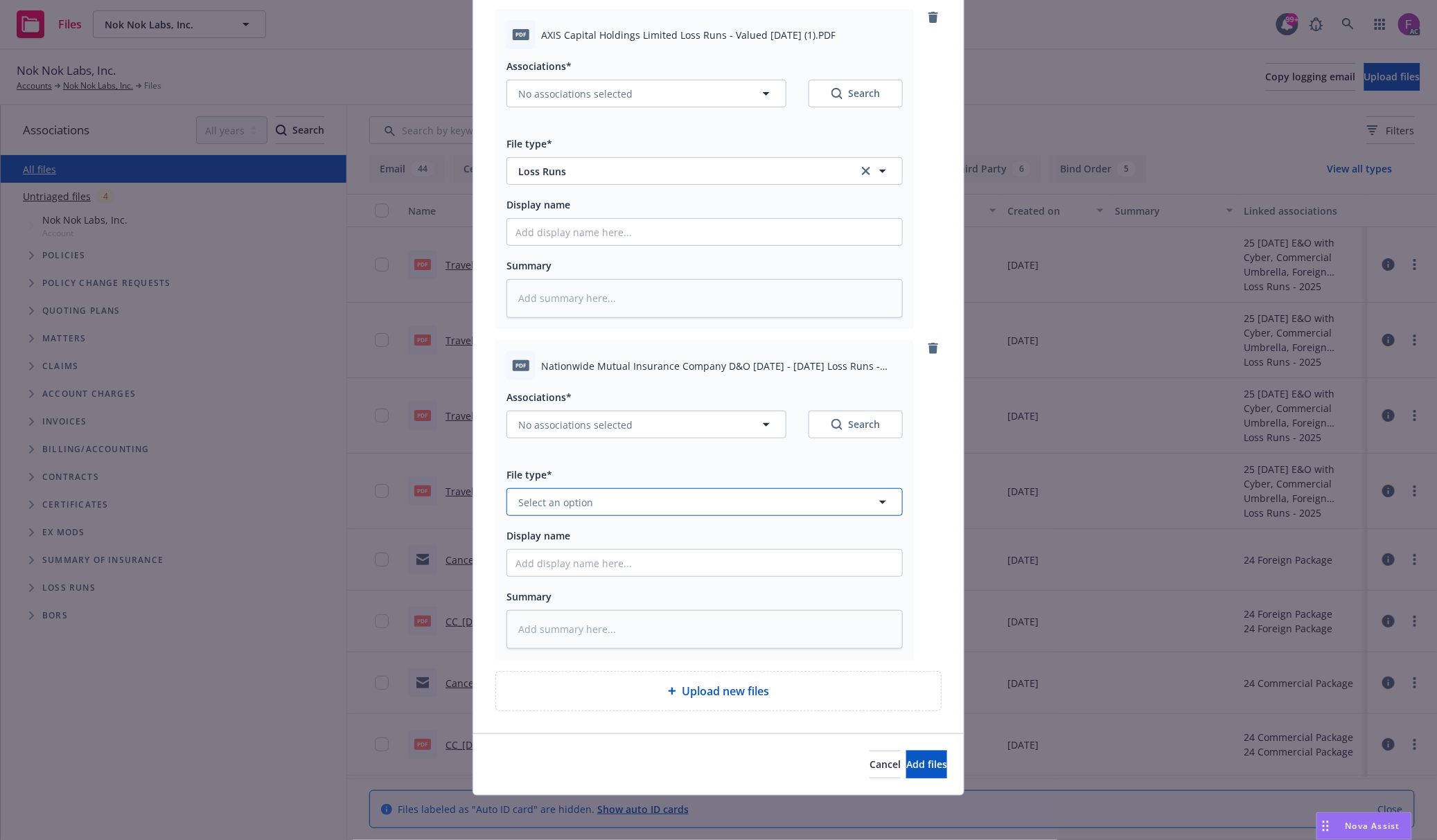
click at [571, 505] on span "Select an option" at bounding box center [555, 503] width 75 height 15
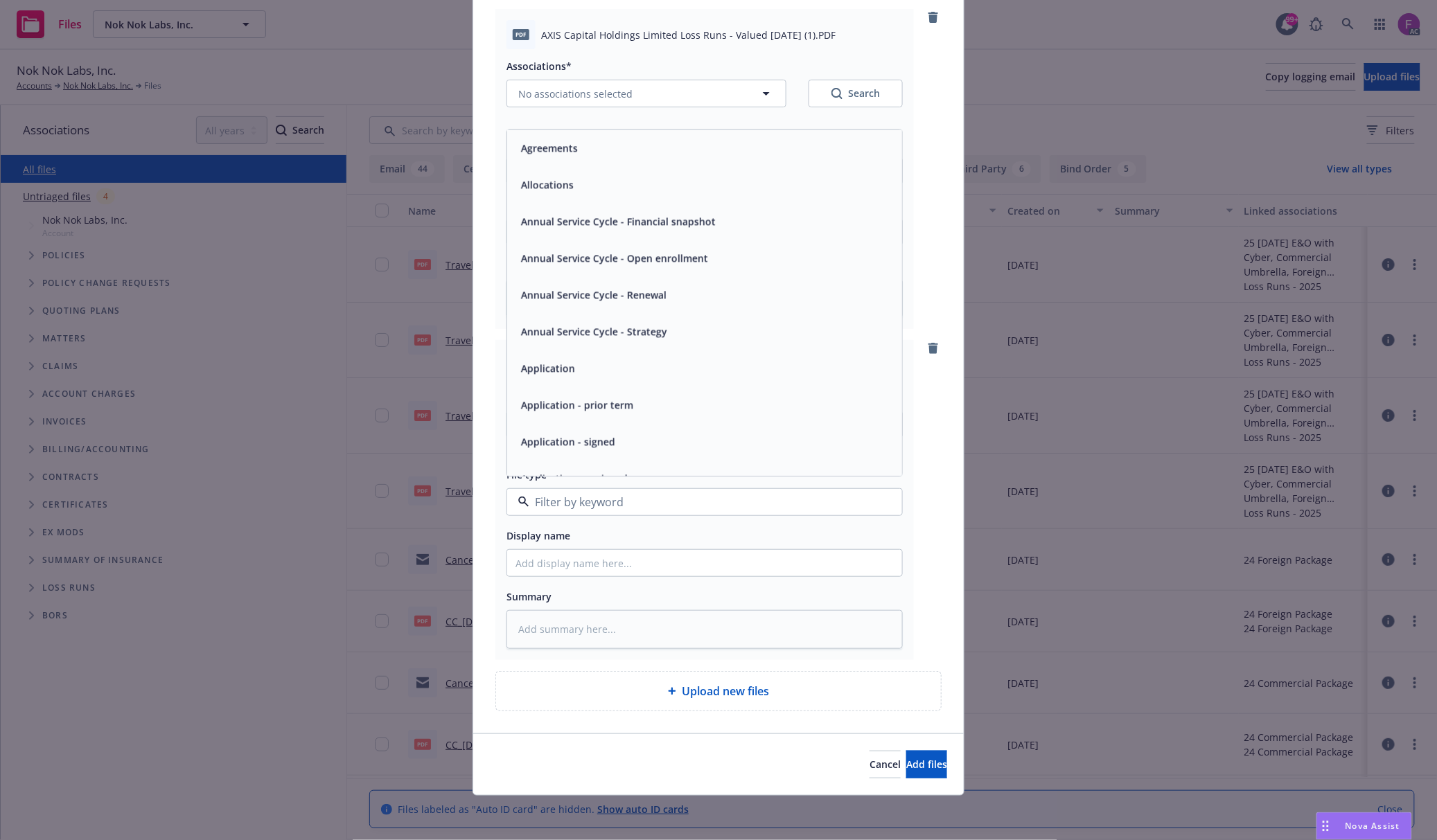
paste input "Loss Run"
type input "Loss Run"
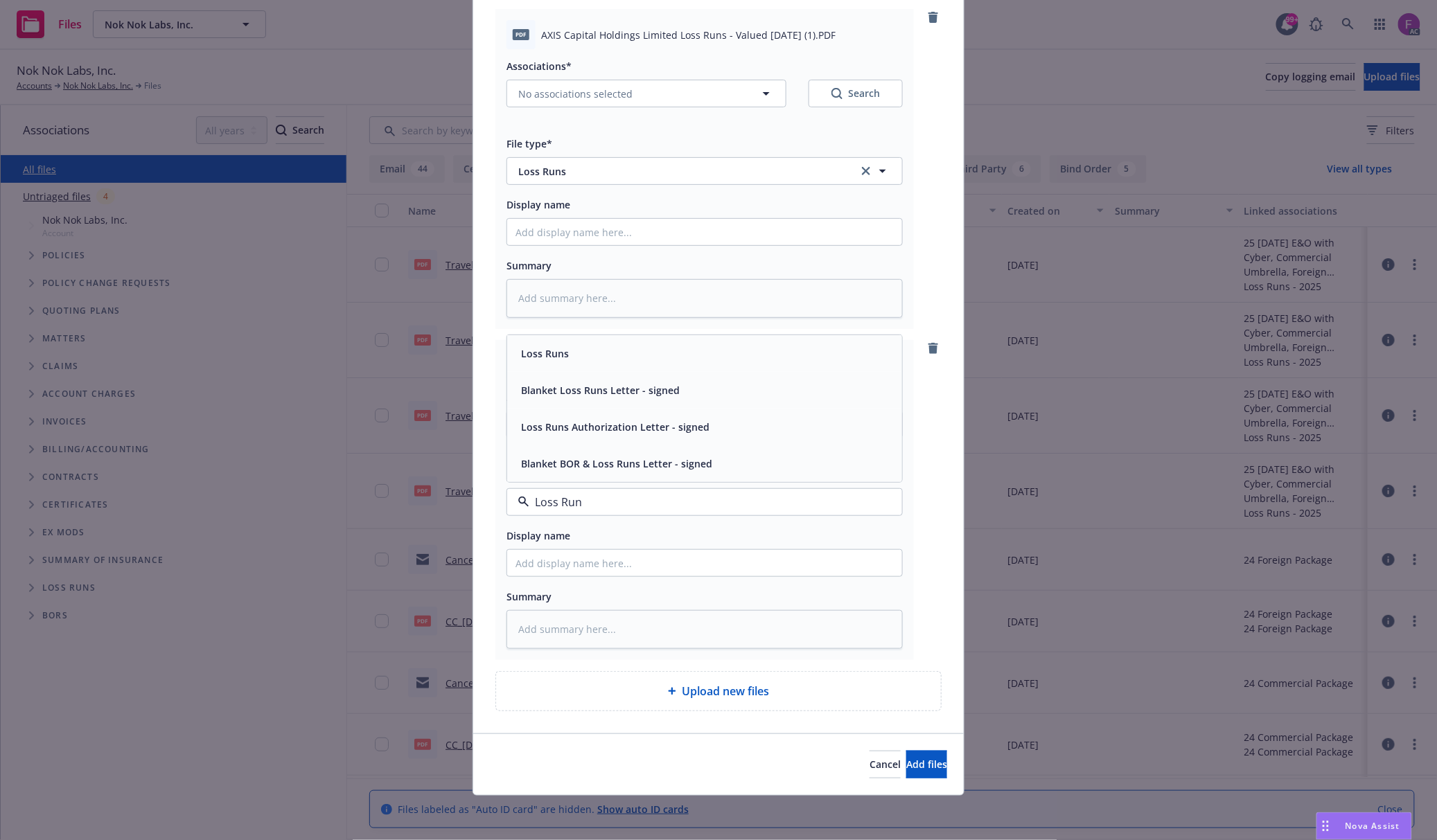
click at [591, 356] on div "Loss Runs" at bounding box center [704, 353] width 378 height 20
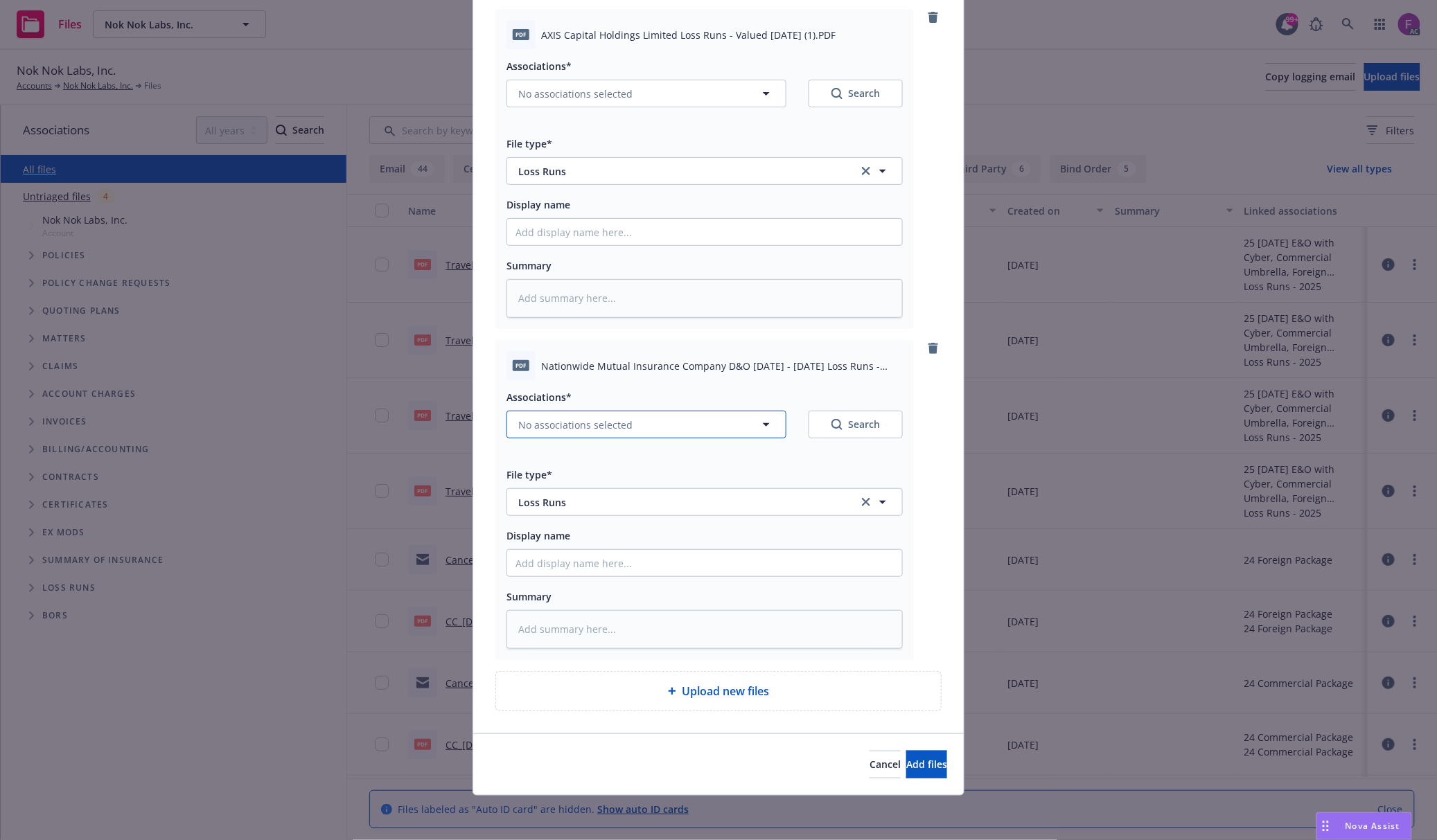
click at [591, 419] on span "No associations selected" at bounding box center [576, 424] width 114 height 15
type textarea "x"
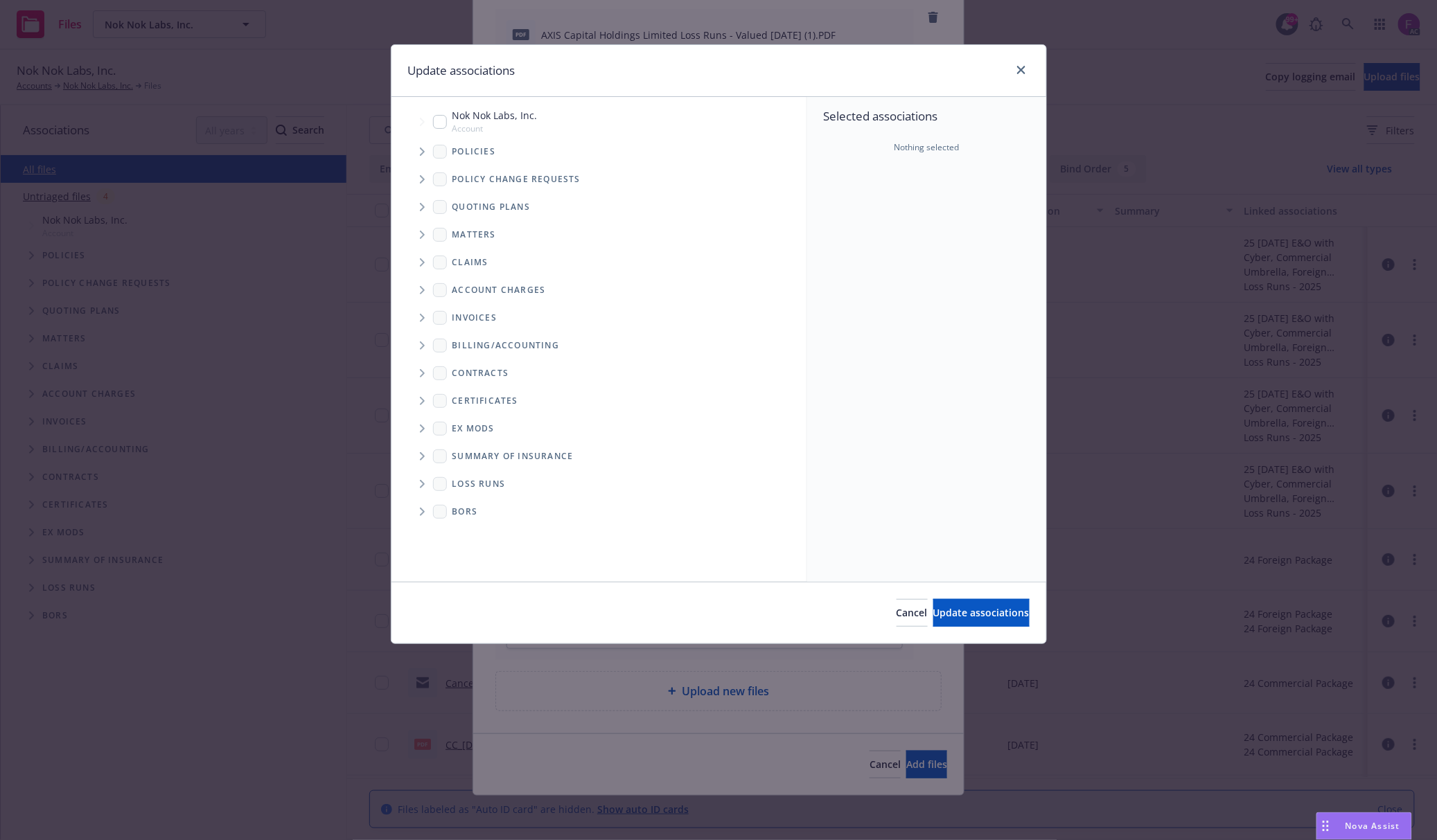
click at [420, 151] on icon "Tree Example" at bounding box center [423, 151] width 5 height 8
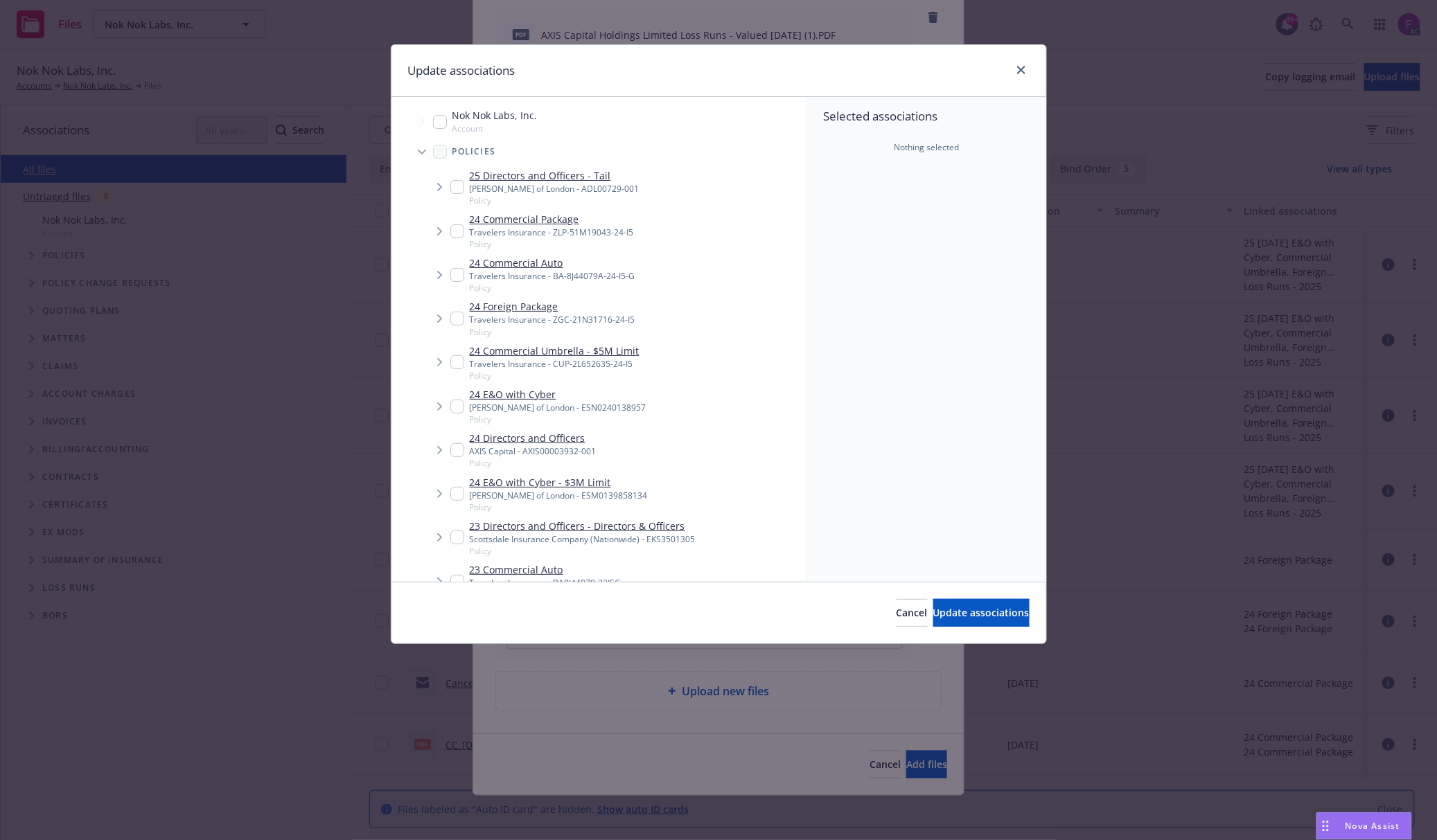
click at [450, 452] on input "Tree Example" at bounding box center [457, 450] width 14 height 14
checkbox input "true"
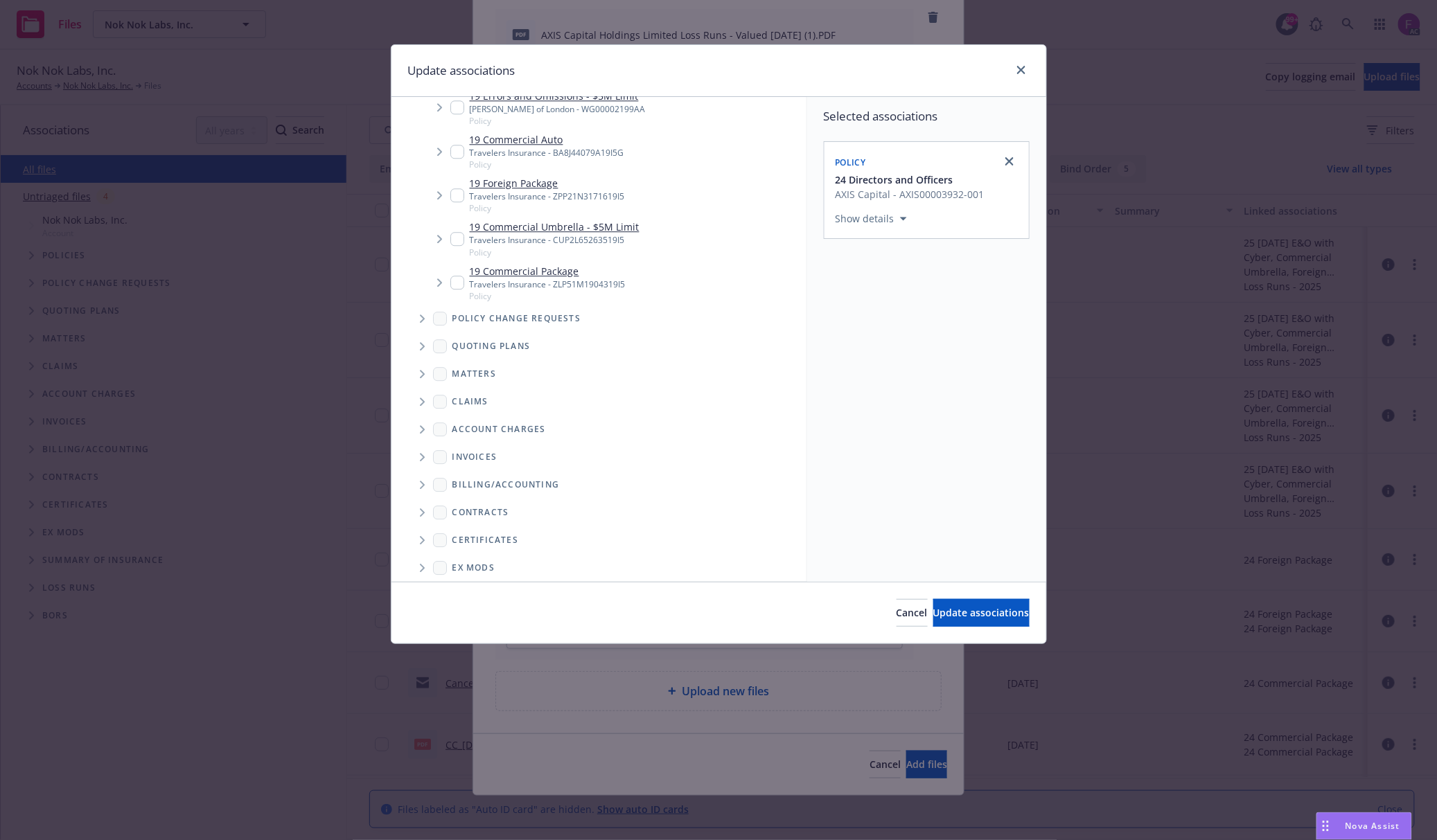
scroll to position [1572, 0]
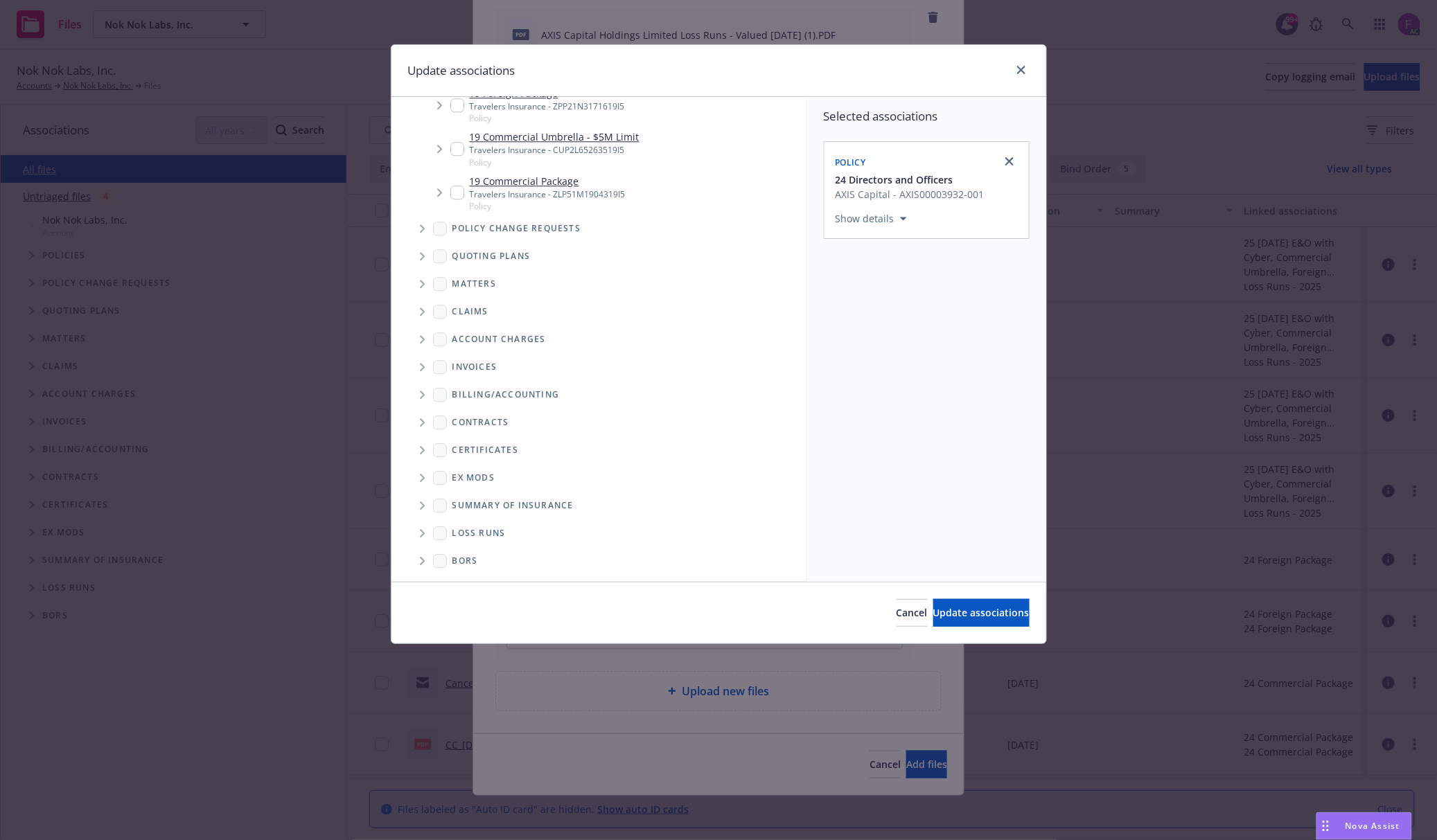
click at [418, 532] on span "Folder Tree Example" at bounding box center [421, 532] width 22 height 22
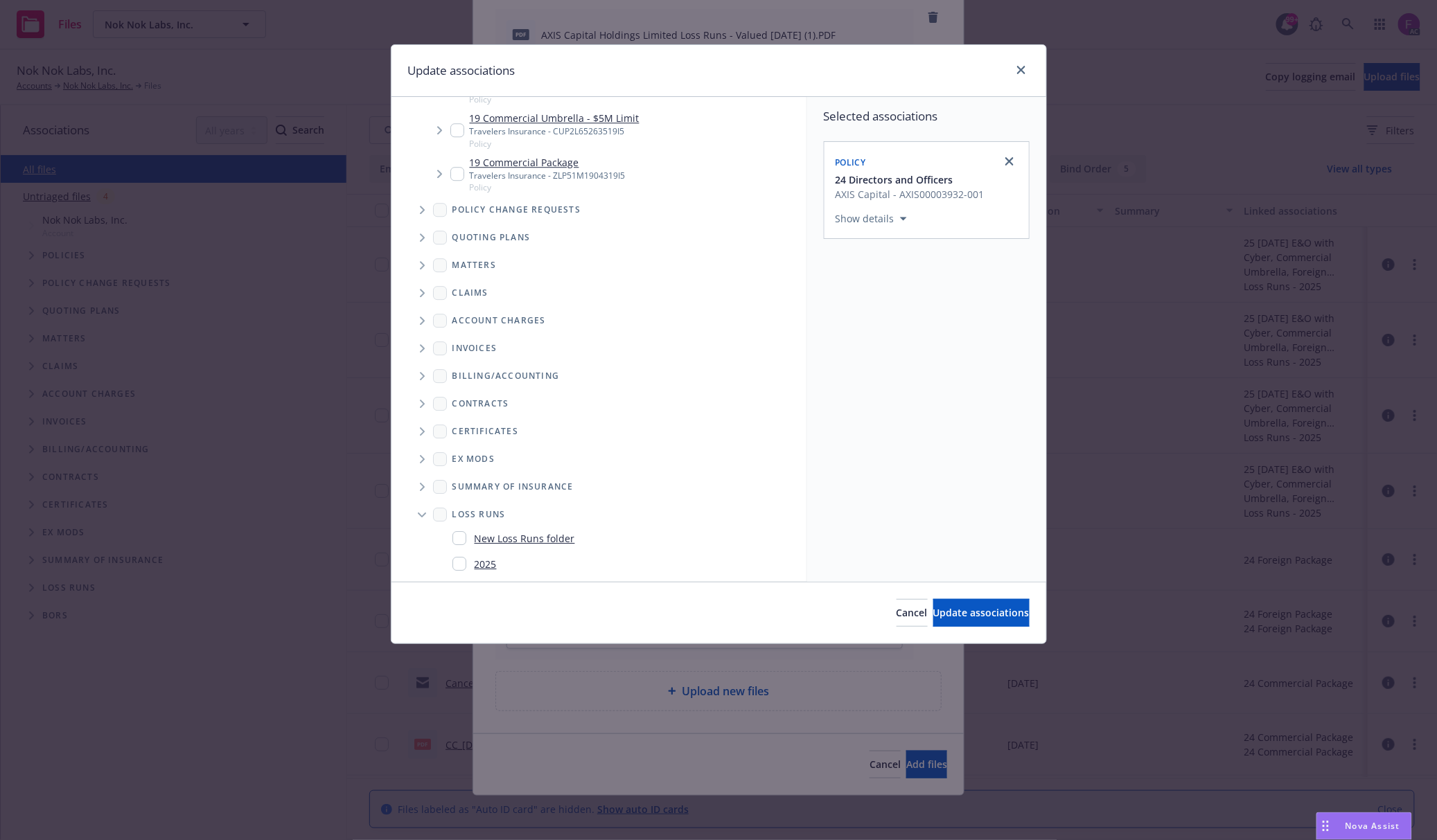
scroll to position [1623, 0]
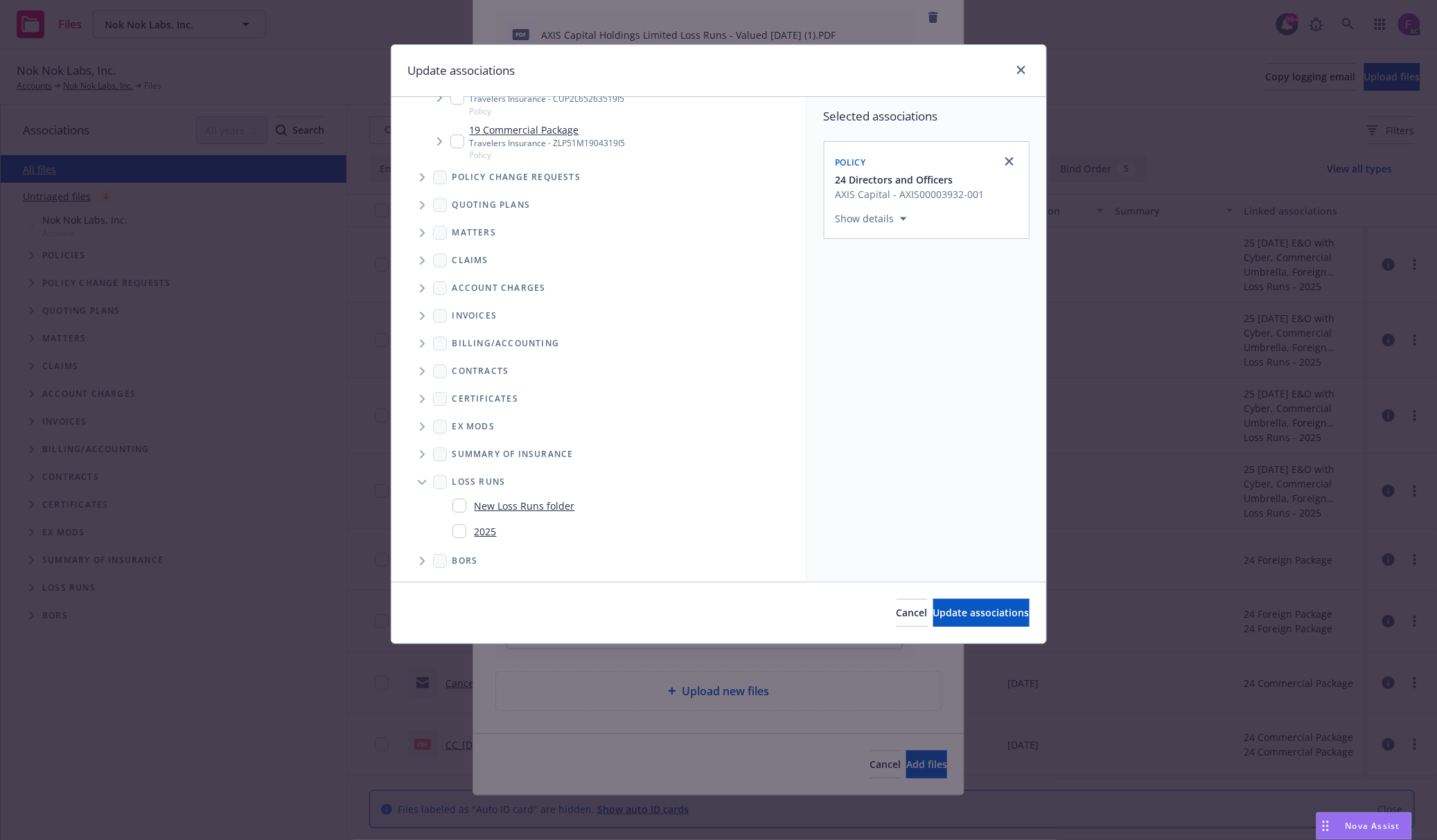
click at [462, 533] on input "Folder Tree Example" at bounding box center [460, 532] width 14 height 14
checkbox input "true"
click at [943, 521] on div "Selected associations Policy 24 Directors and Officers AXIS Capital - AXIS00003…" at bounding box center [926, 339] width 239 height 485
click at [934, 606] on span "Update associations" at bounding box center [982, 612] width 97 height 13
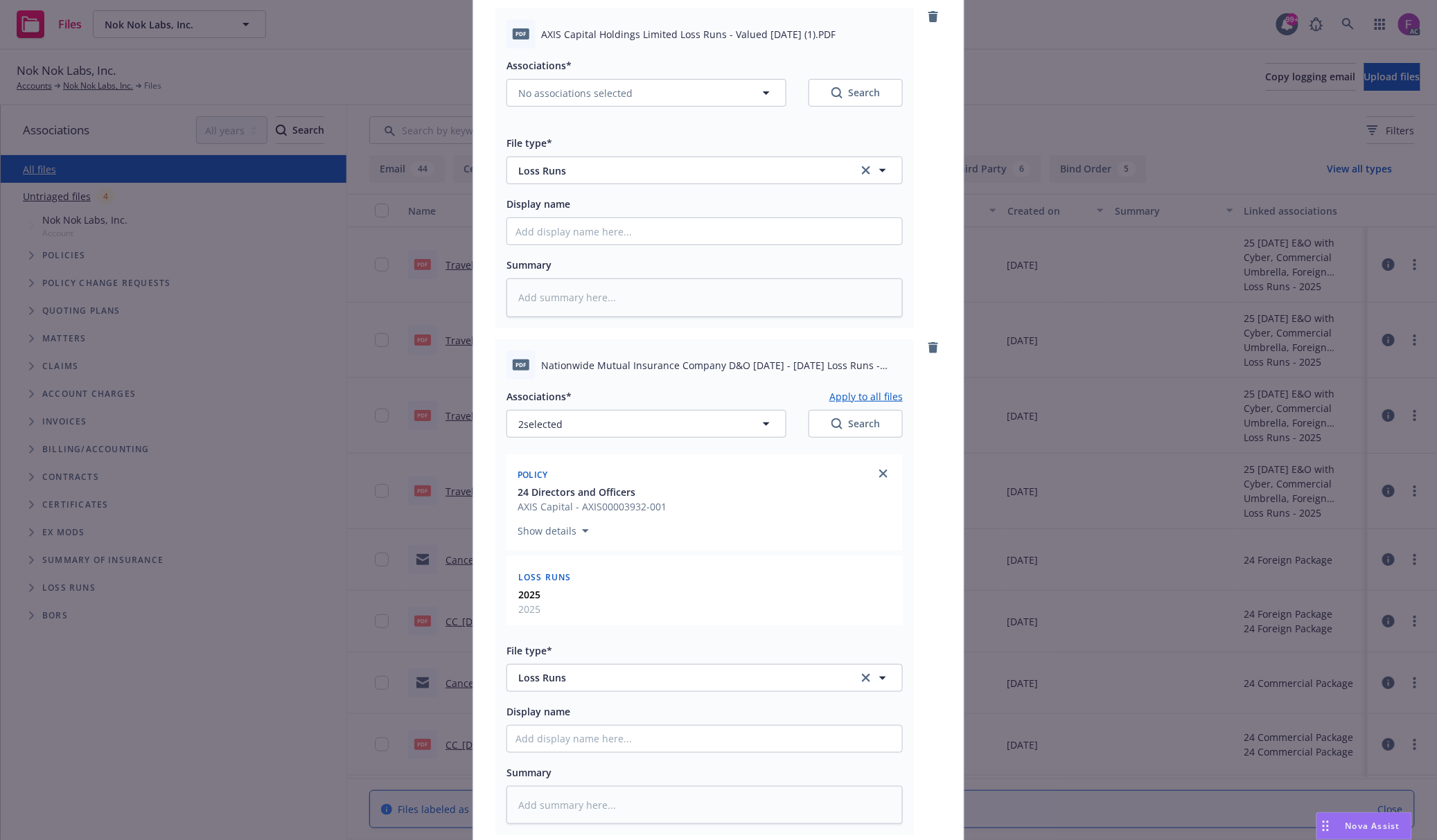
scroll to position [0, 0]
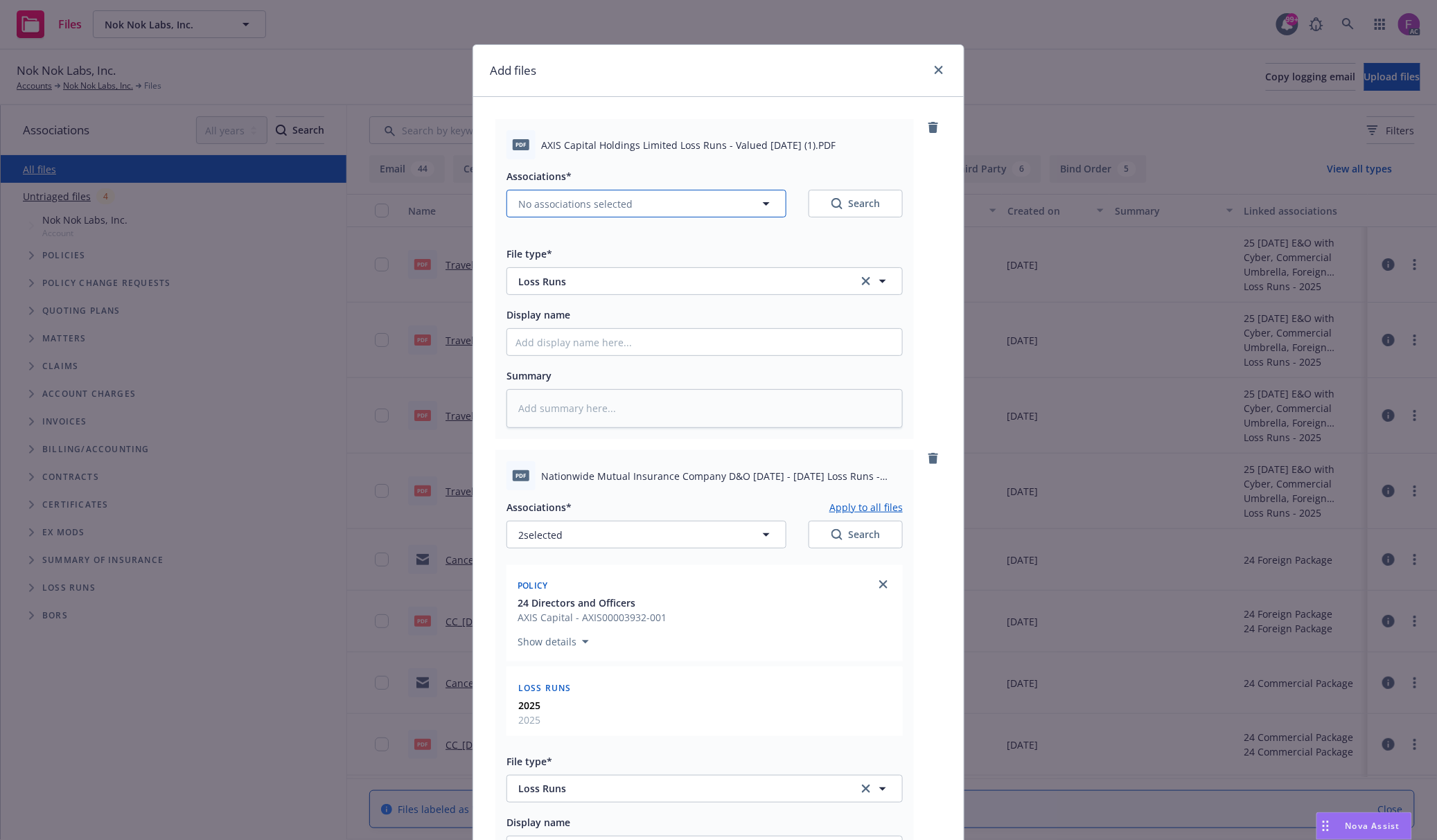
click at [558, 202] on span "No associations selected" at bounding box center [576, 204] width 114 height 15
type textarea "x"
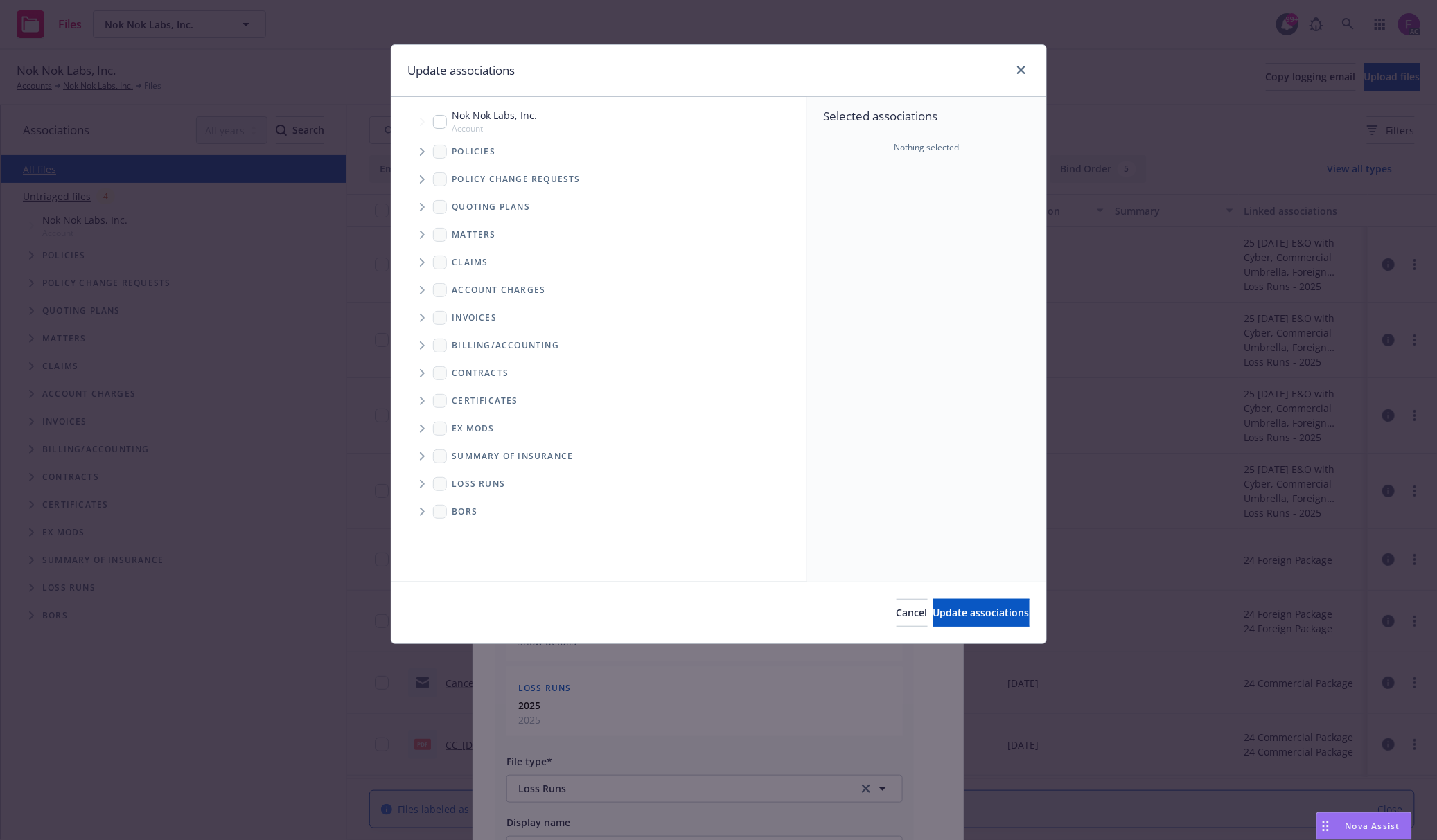
click at [425, 485] on icon "Folder Tree Example" at bounding box center [423, 483] width 5 height 8
click at [460, 531] on input "Folder Tree Example" at bounding box center [460, 531] width 14 height 14
checkbox input "true"
click at [943, 472] on div "Selected associations Loss Runs 2025 2025" at bounding box center [926, 339] width 239 height 485
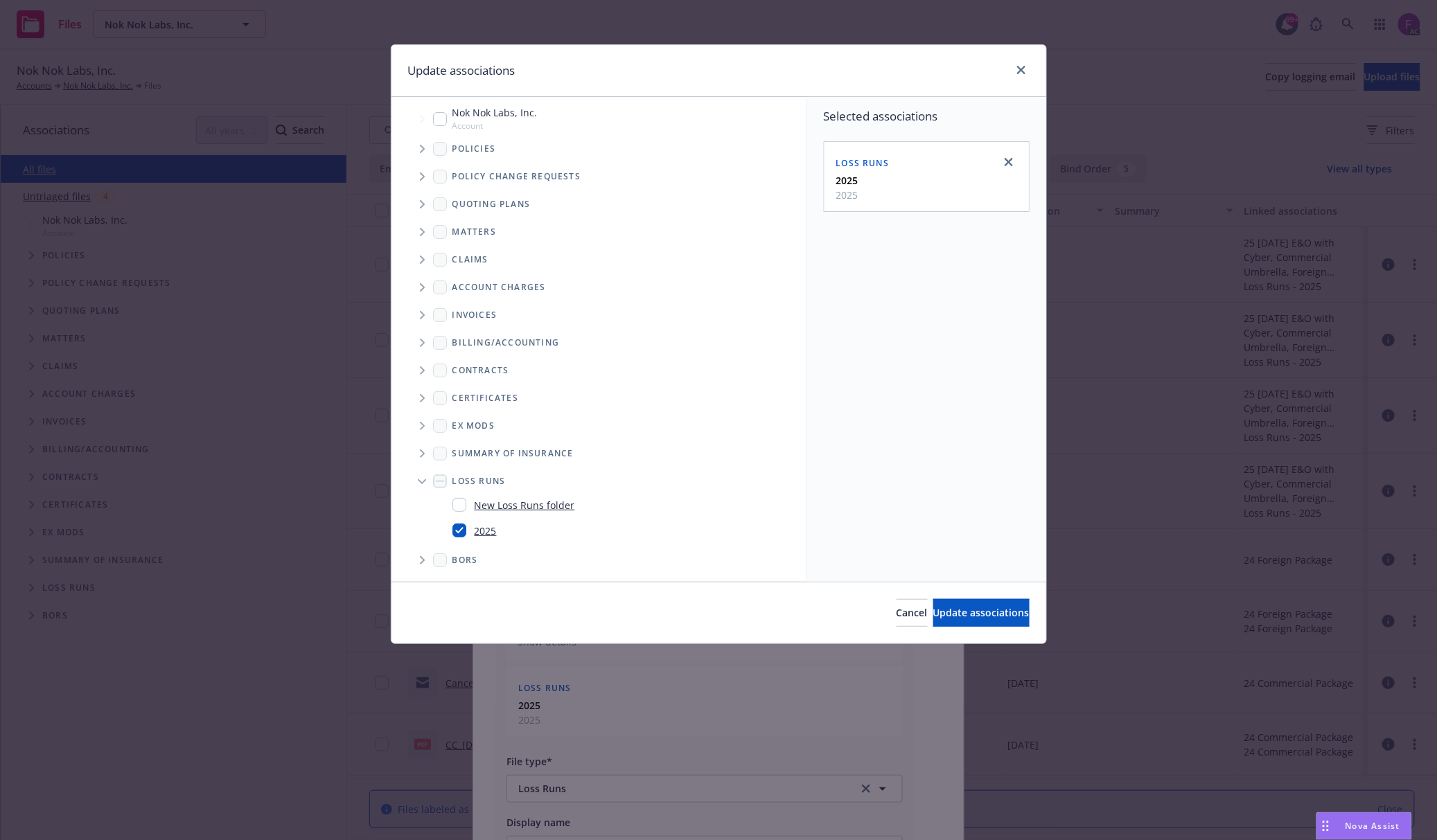
click at [423, 147] on icon "Tree Example" at bounding box center [423, 148] width 5 height 8
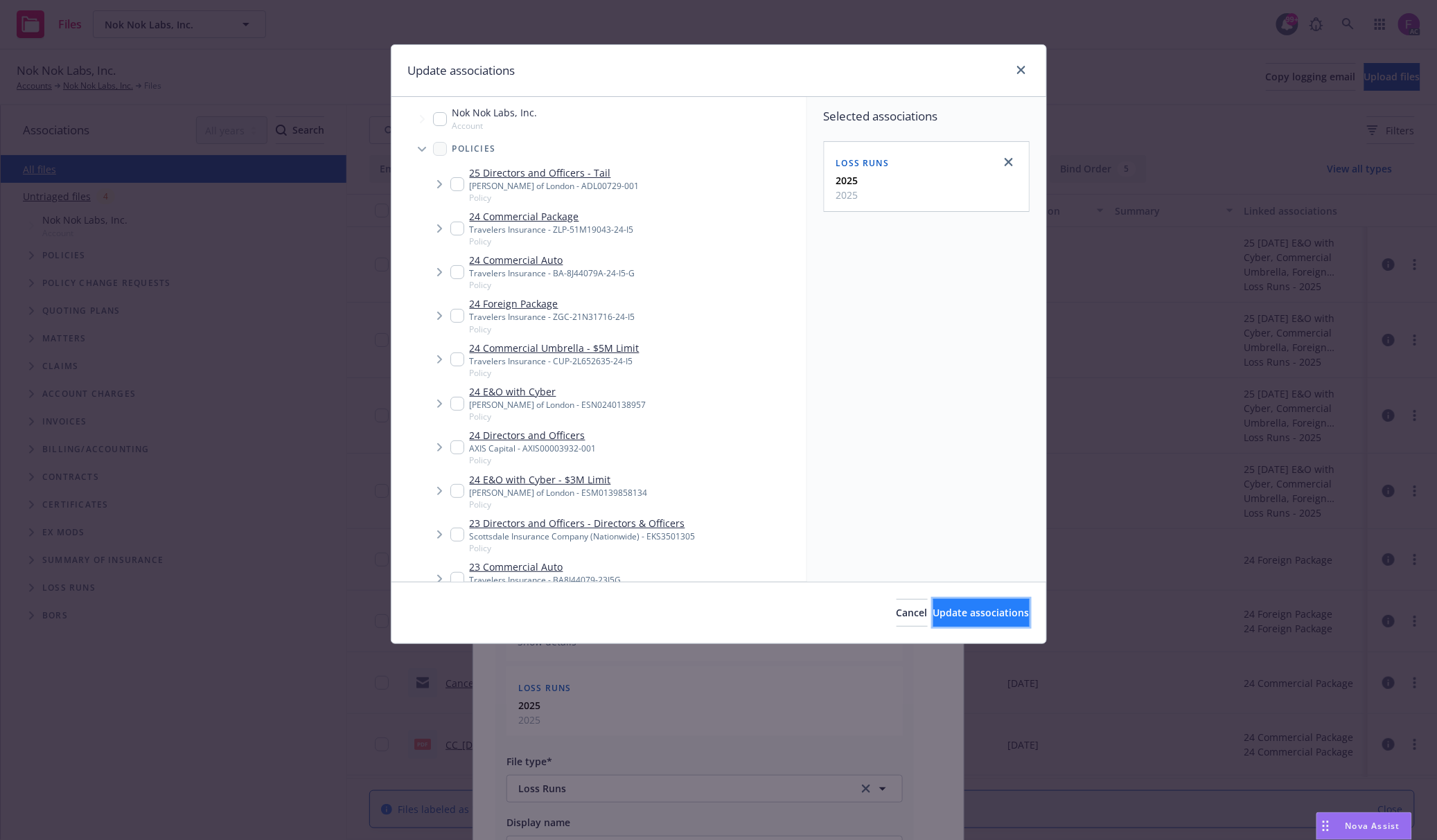
click at [954, 610] on span "Update associations" at bounding box center [982, 612] width 97 height 13
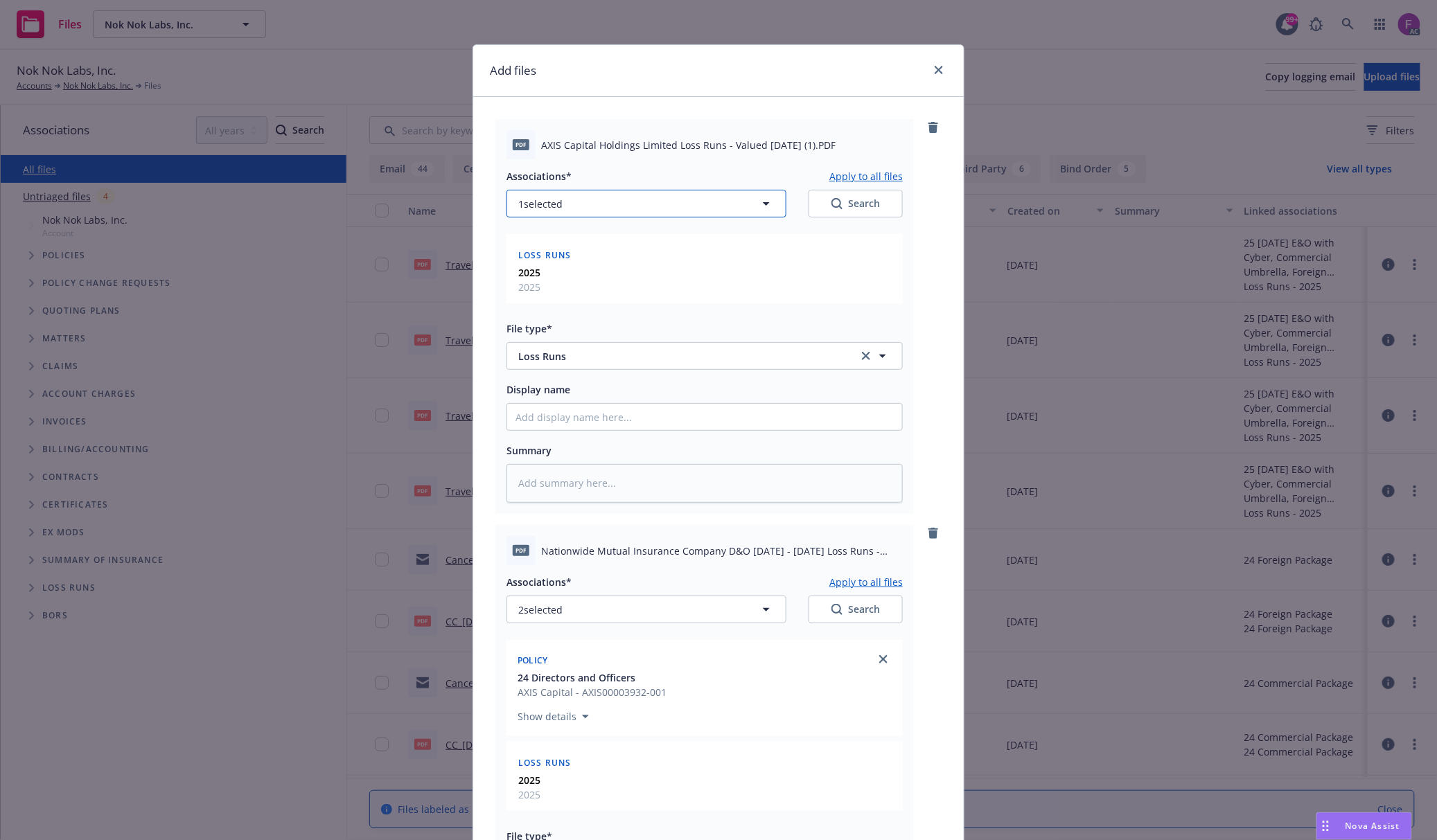
click at [558, 206] on button "1 selected" at bounding box center [646, 204] width 279 height 28
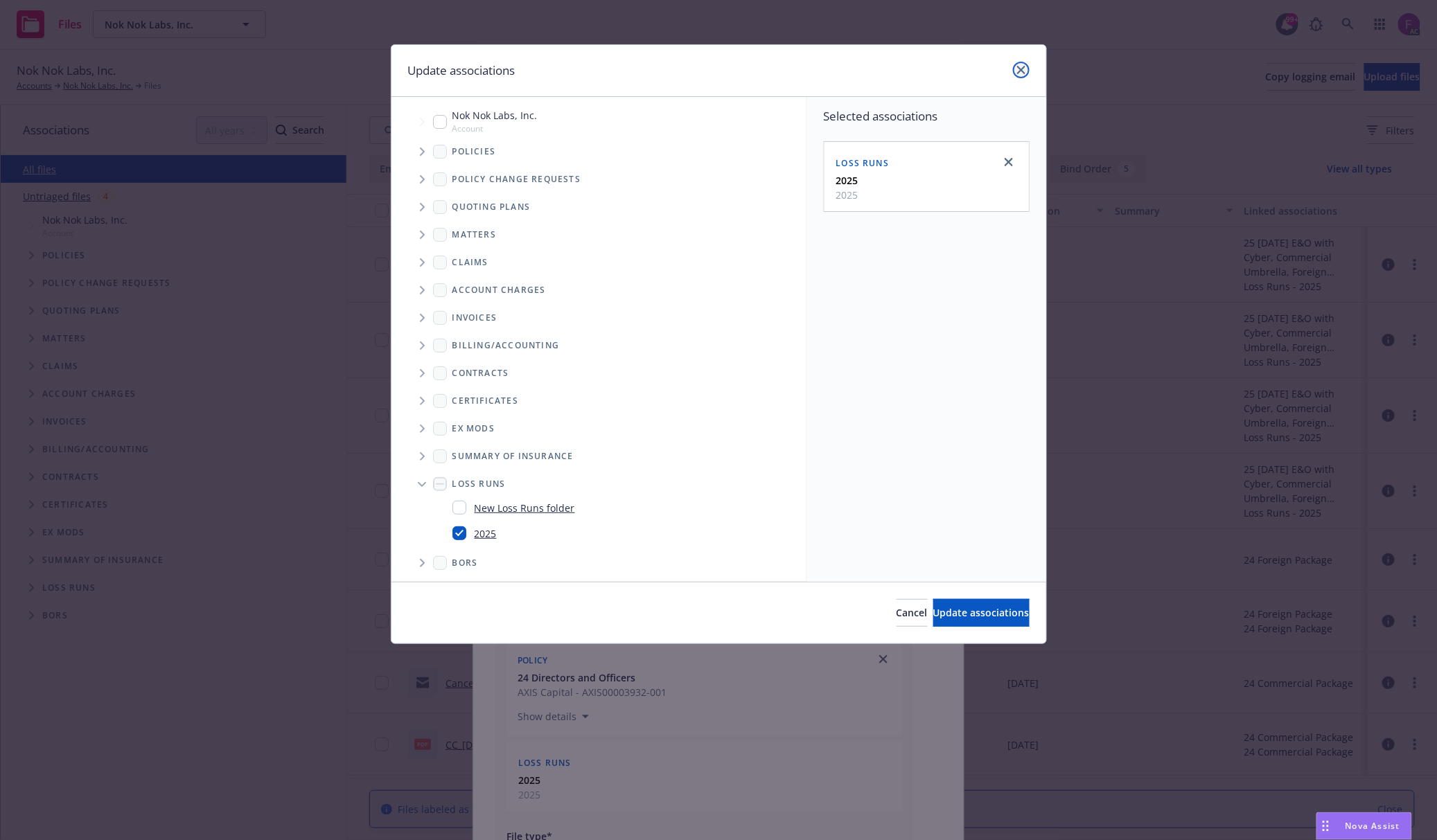
click at [1017, 64] on link "close" at bounding box center [1020, 69] width 17 height 17
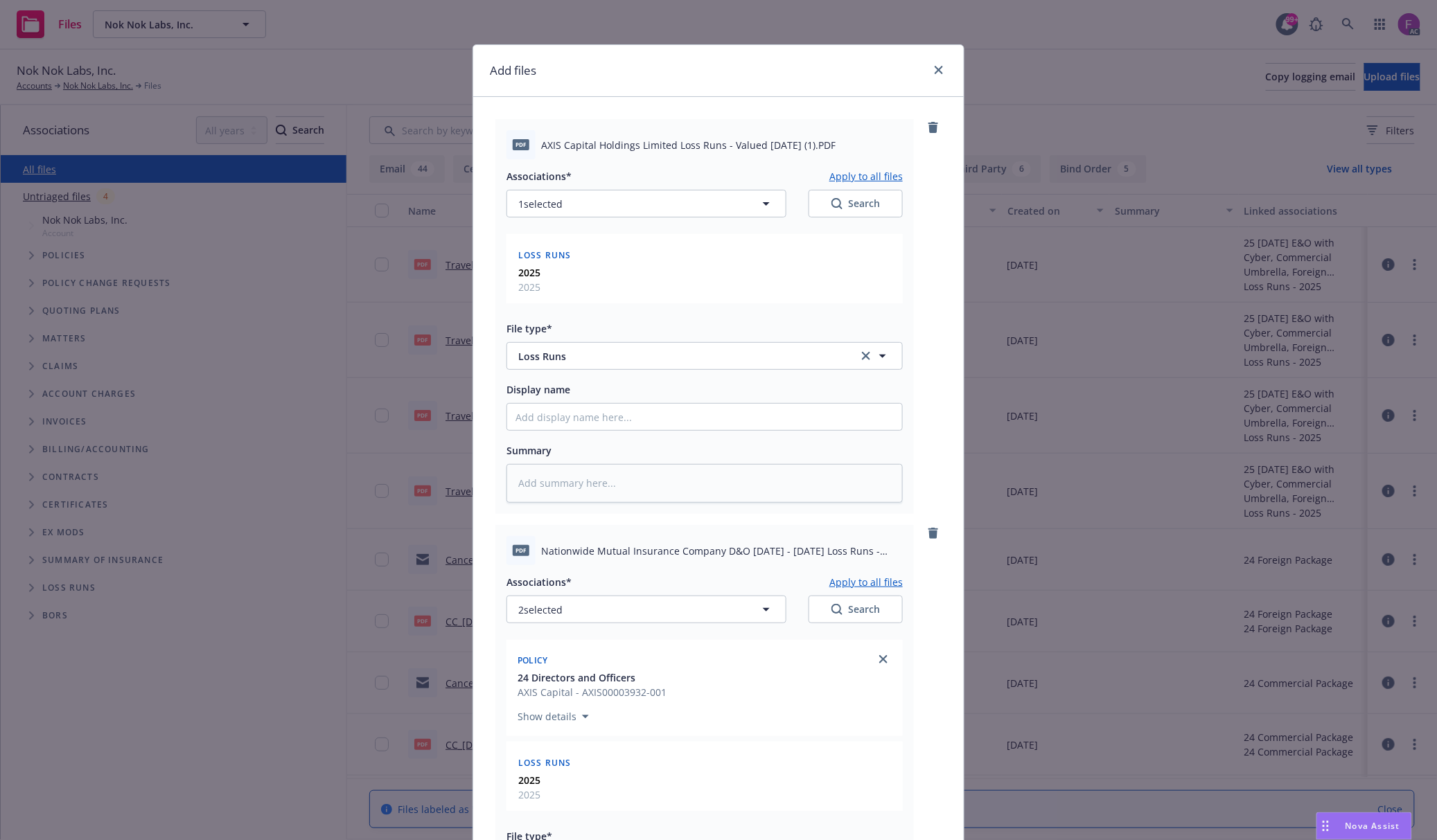
scroll to position [92, 0]
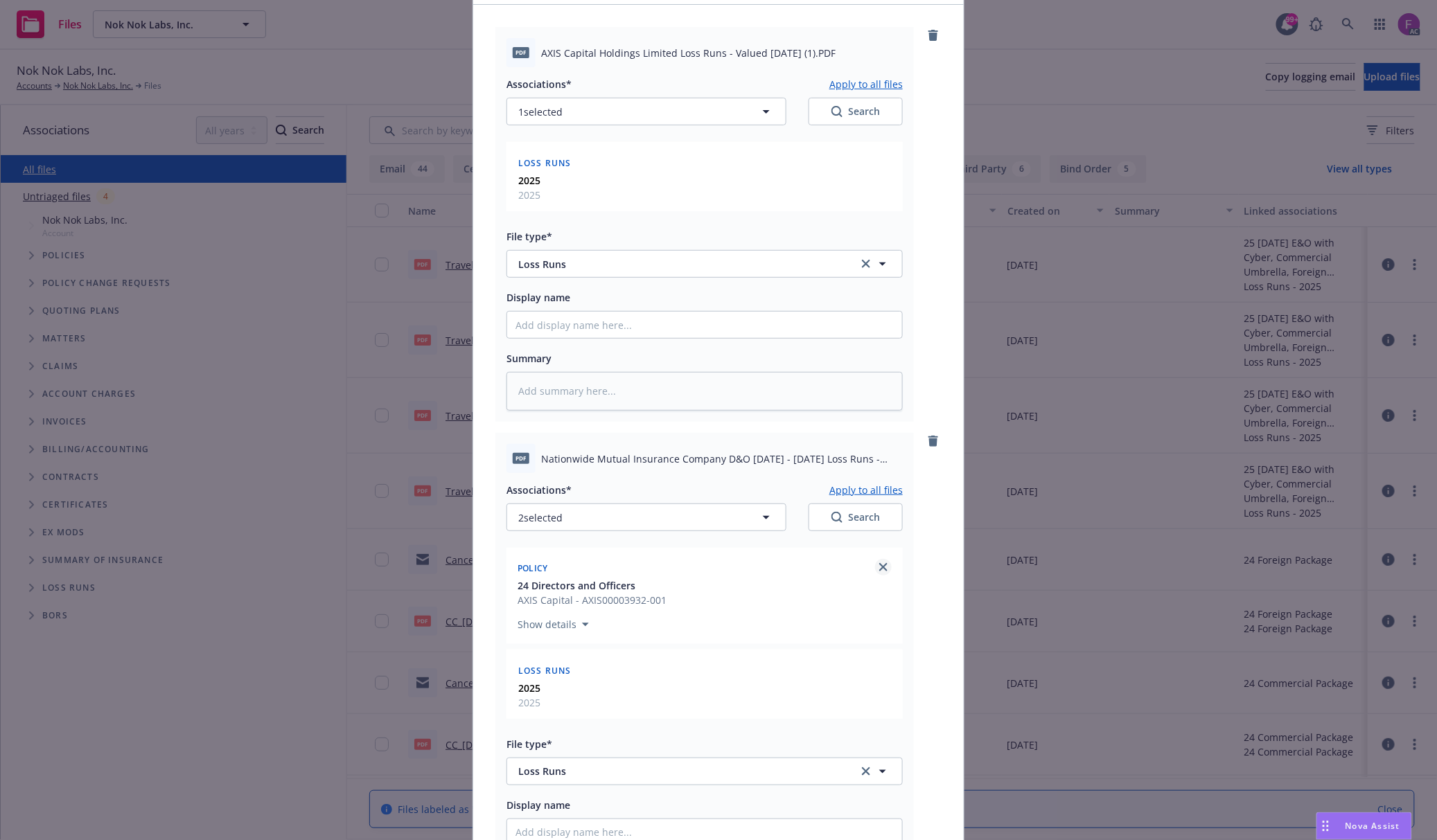
click at [879, 568] on icon "close" at bounding box center [882, 567] width 8 height 8
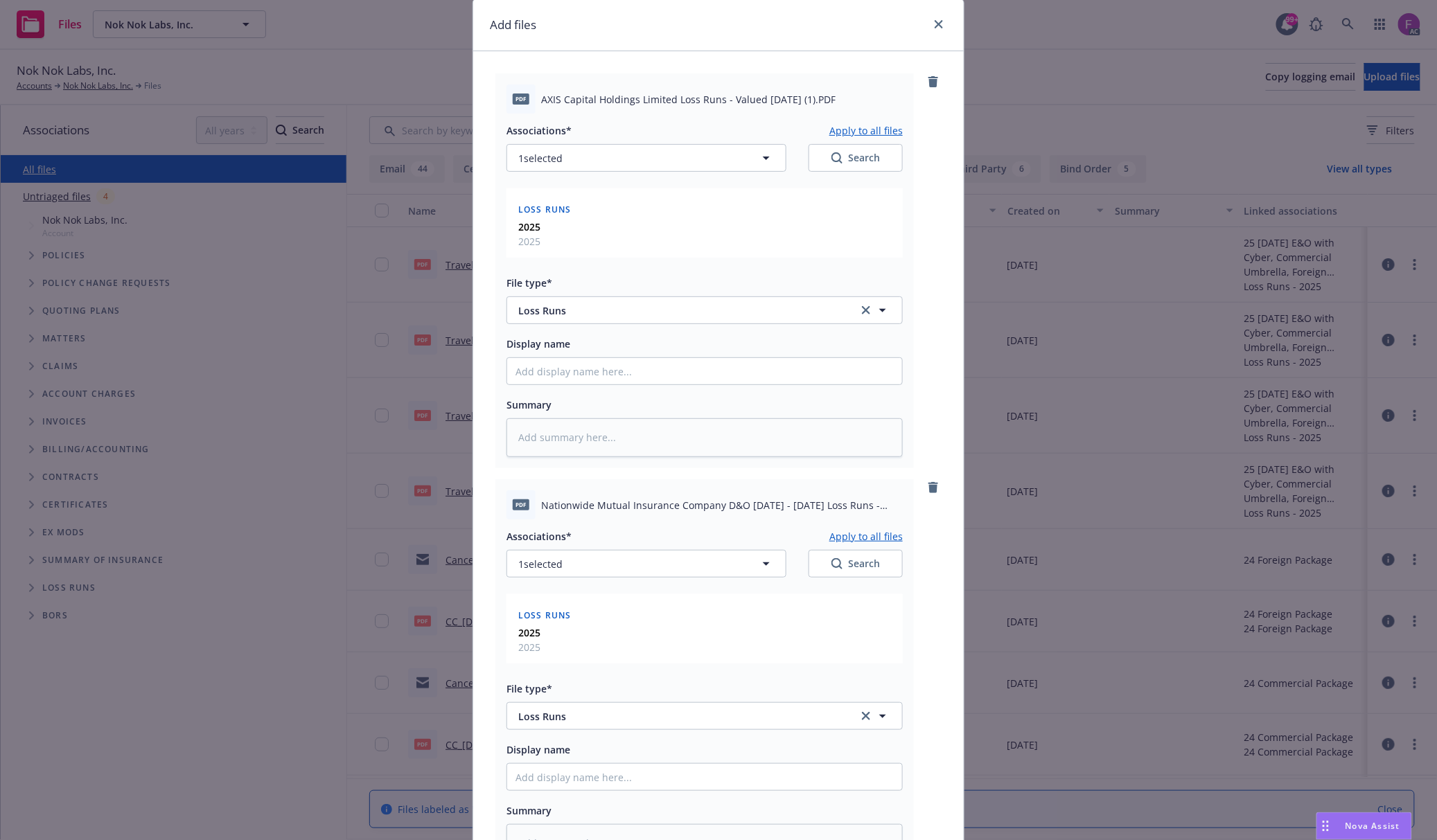
scroll to position [0, 0]
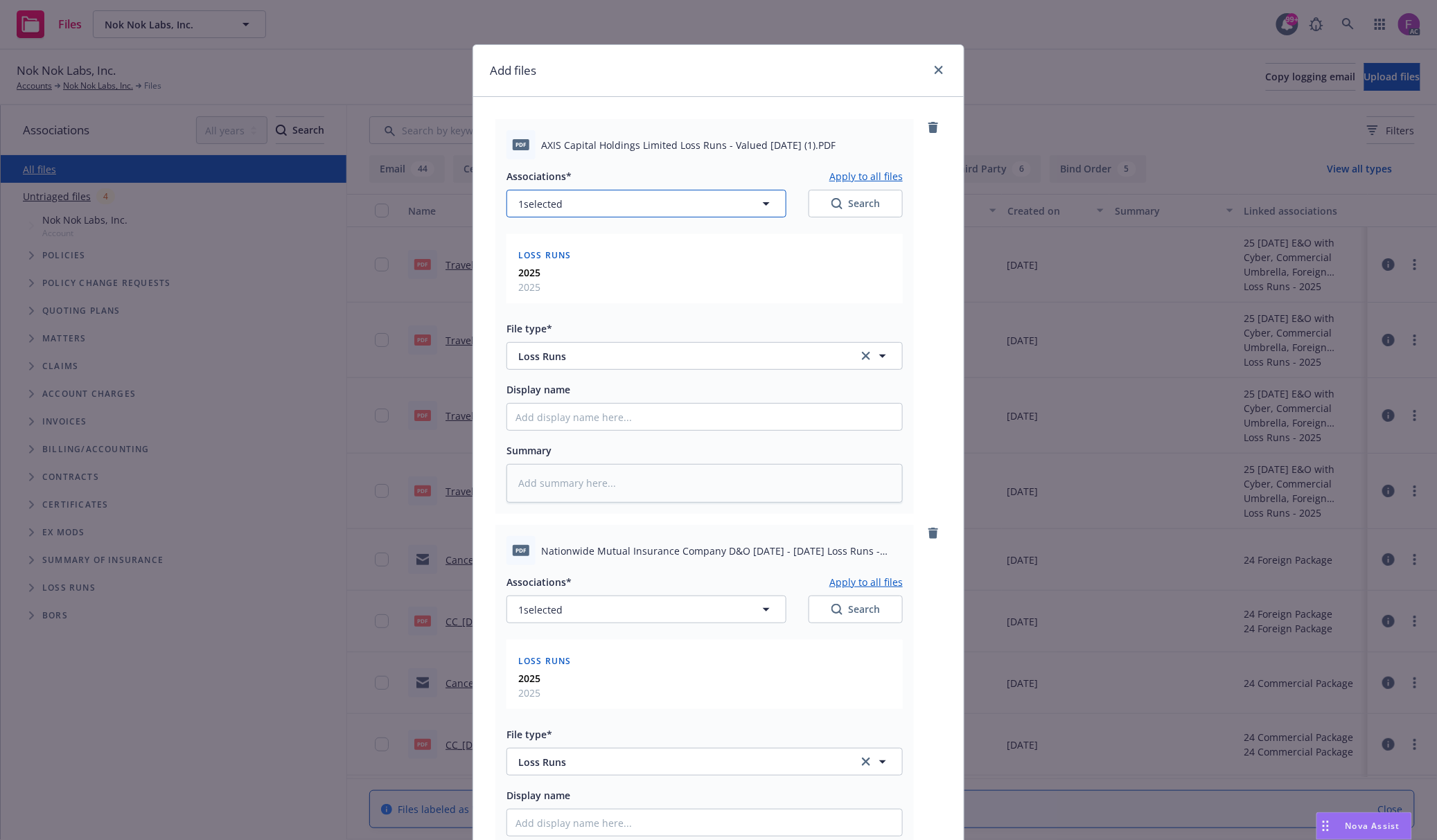
click at [569, 203] on button "1 selected" at bounding box center [646, 204] width 279 height 28
type textarea "x"
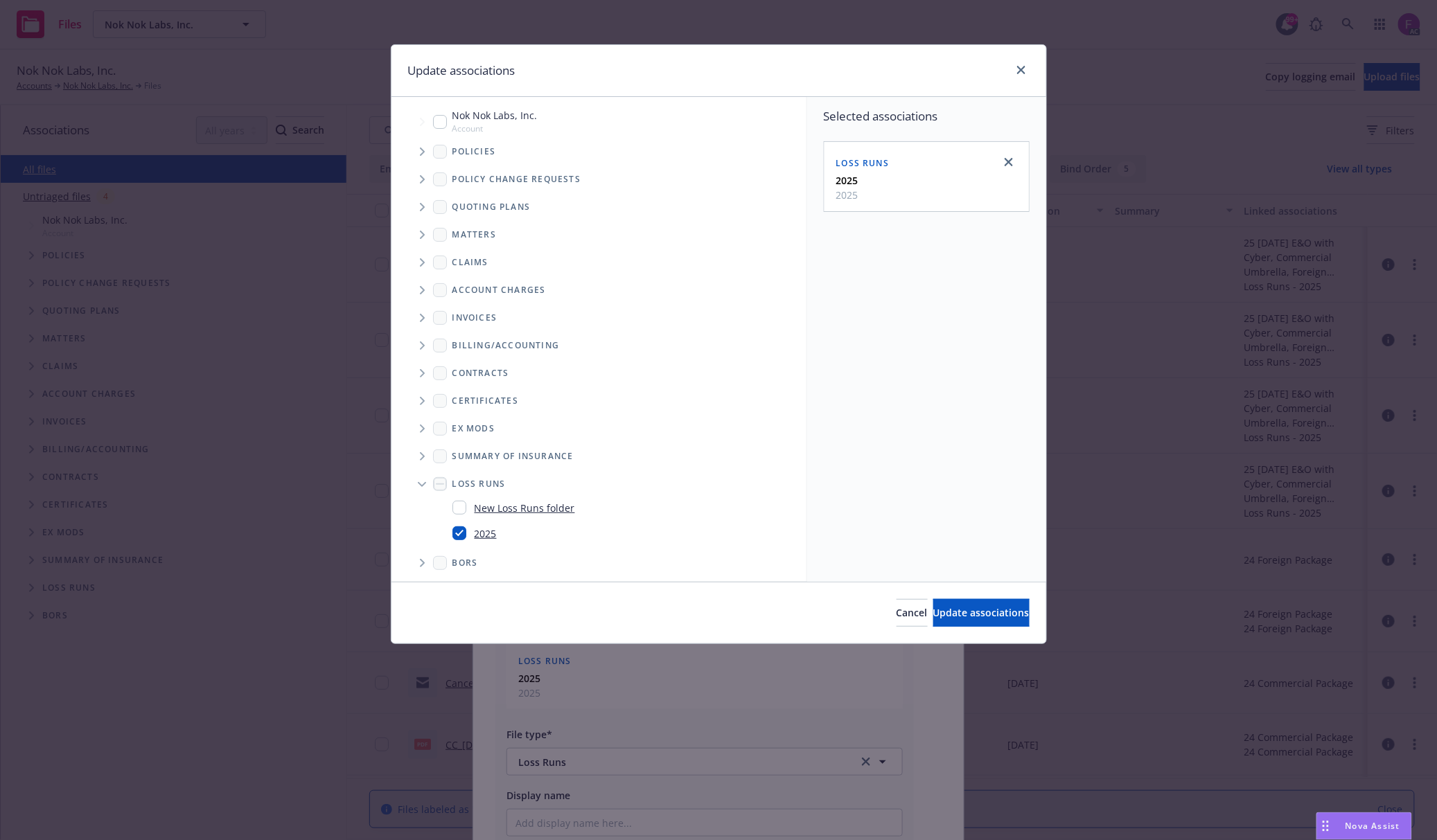
click at [422, 152] on icon "Tree Example" at bounding box center [423, 151] width 5 height 8
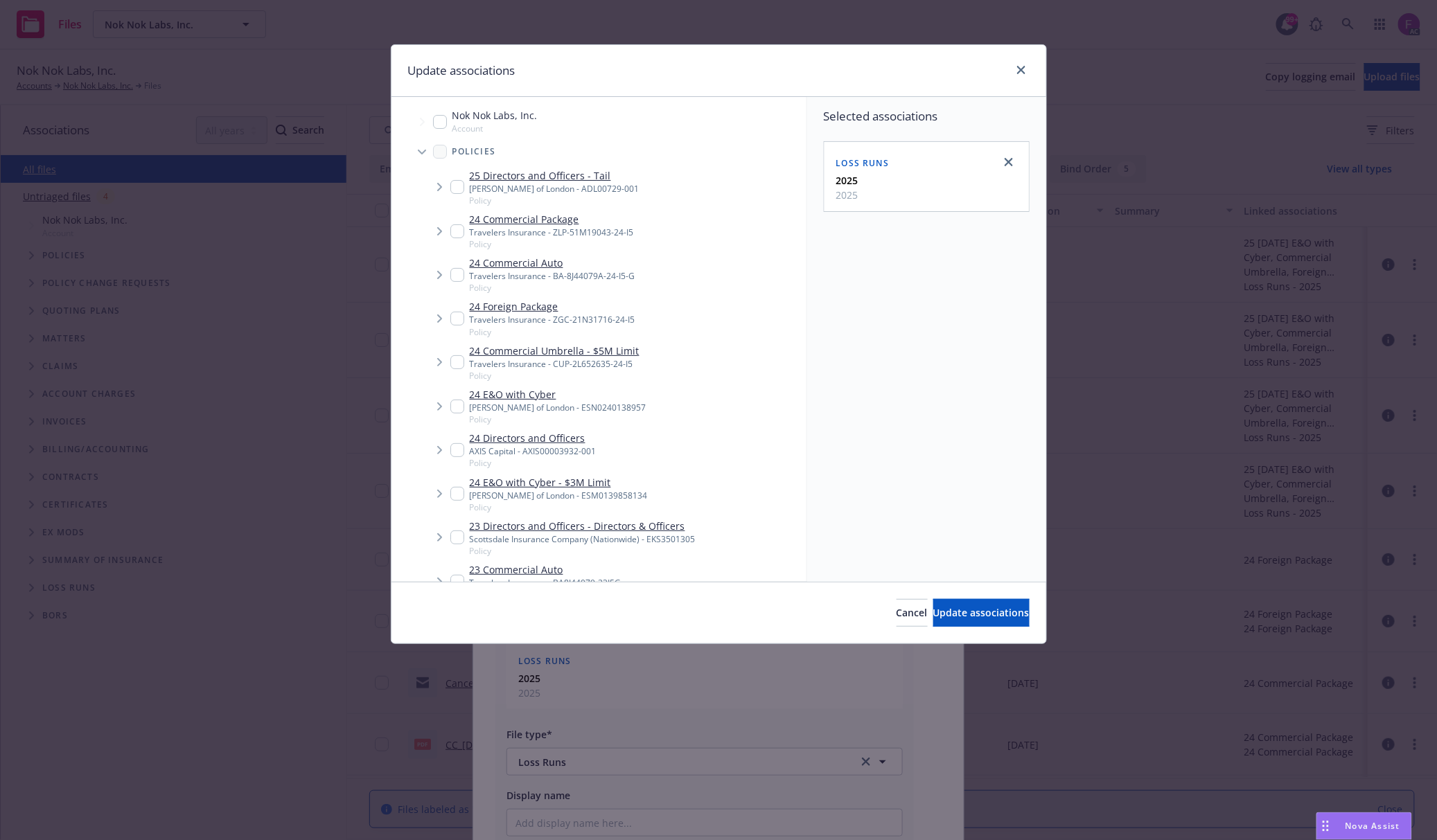
click at [452, 450] on input "Tree Example" at bounding box center [457, 450] width 14 height 14
checkbox input "true"
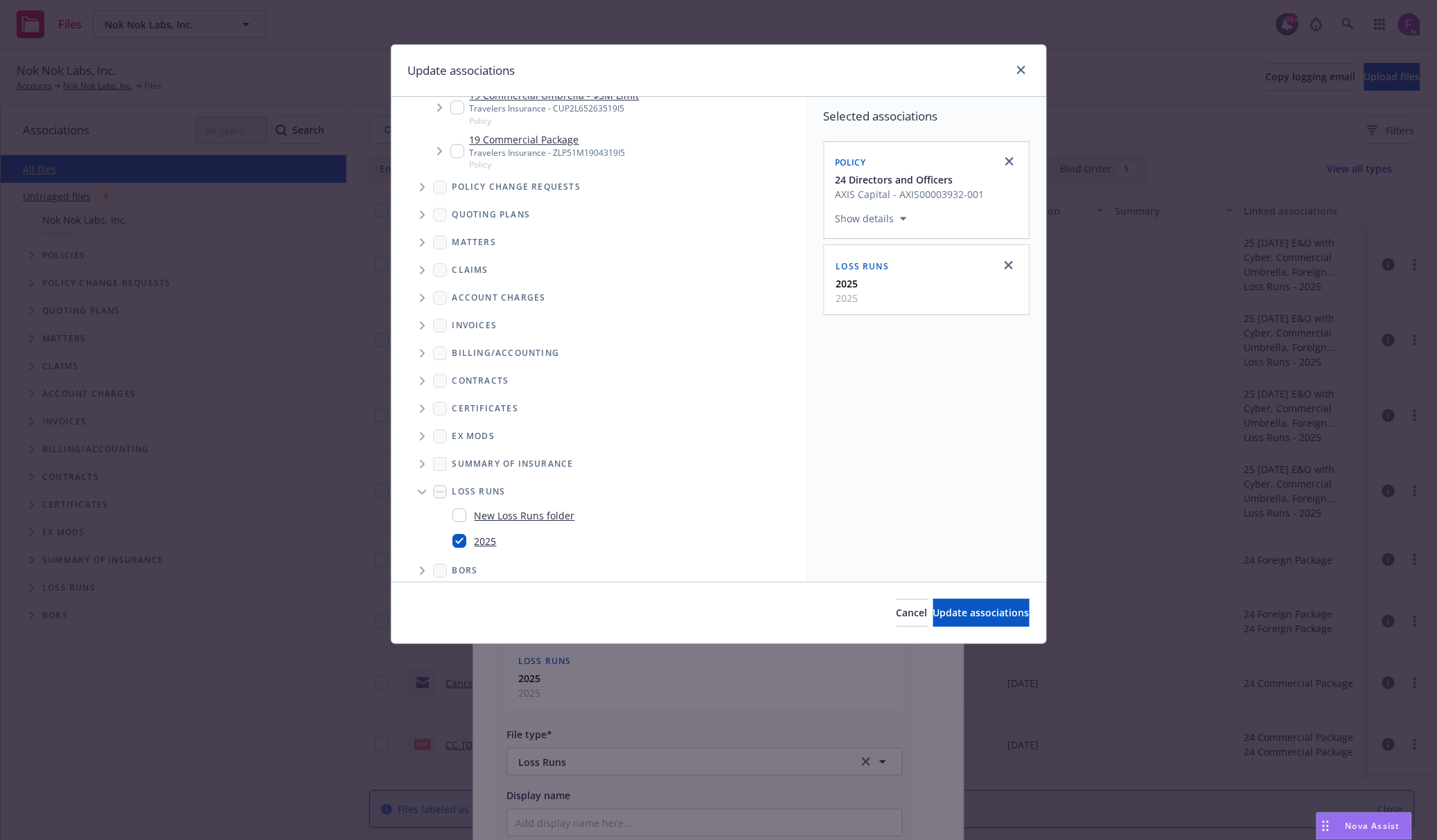
scroll to position [1623, 0]
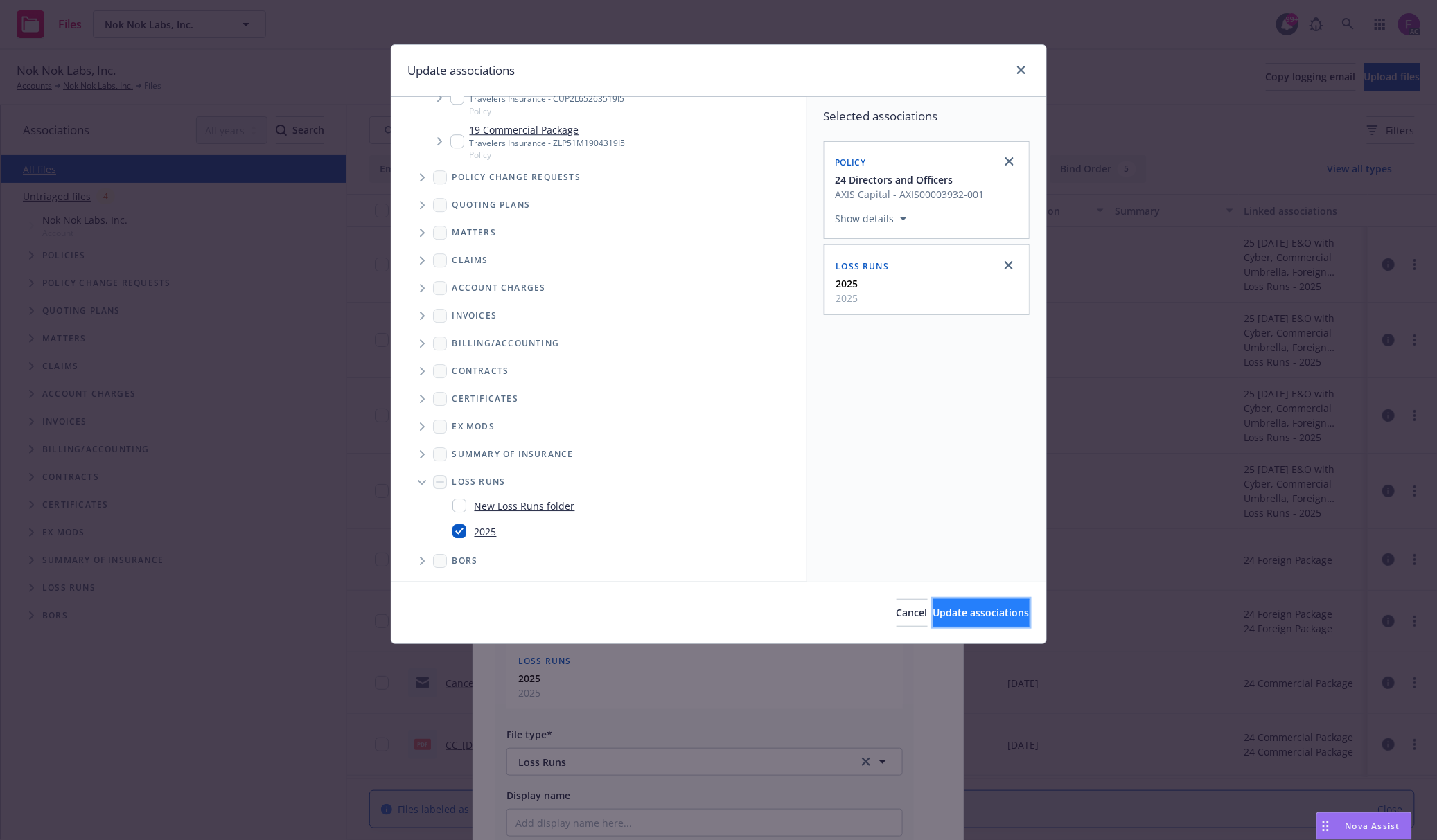
click at [969, 613] on span "Update associations" at bounding box center [982, 612] width 97 height 13
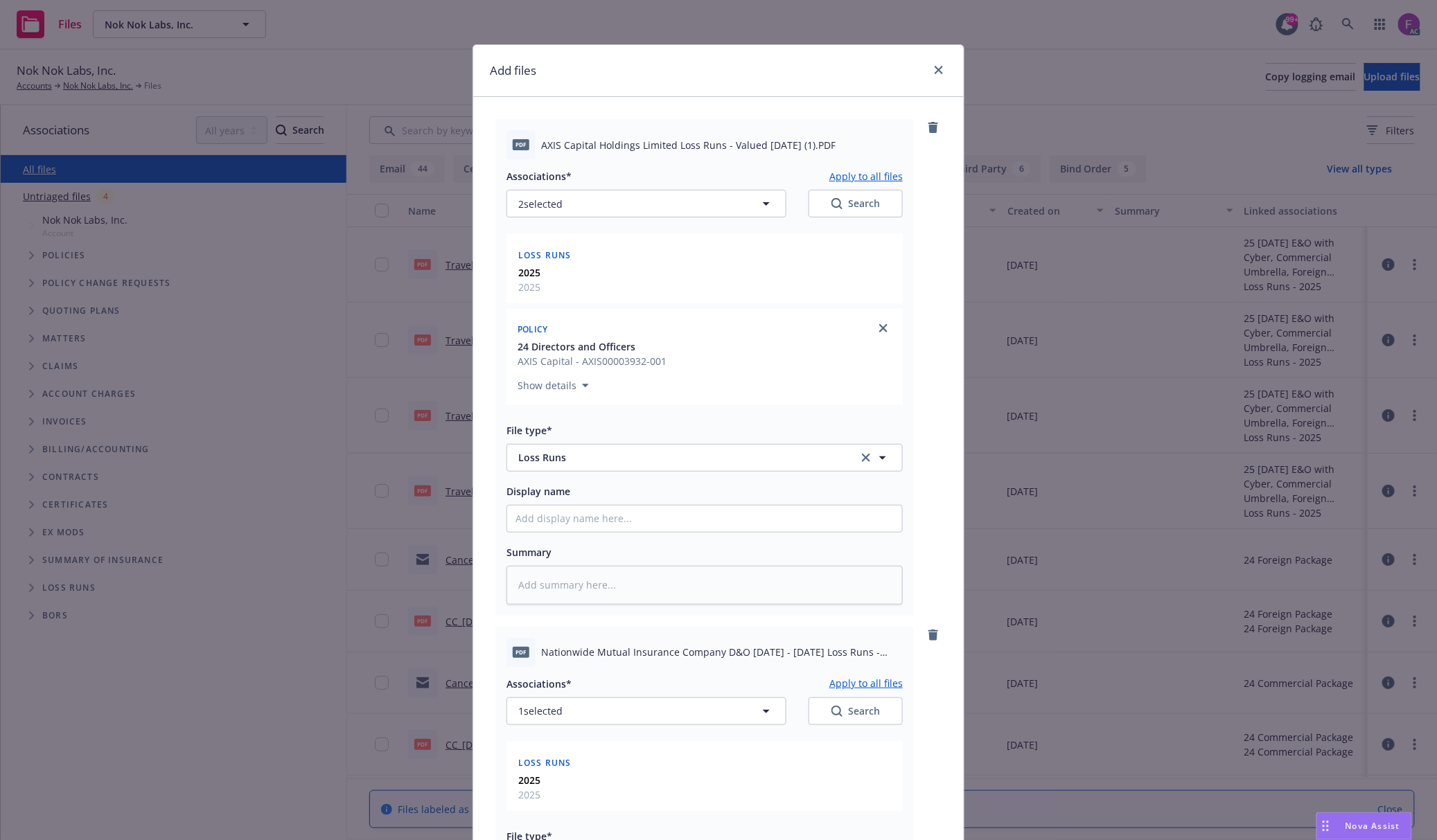
scroll to position [364, 0]
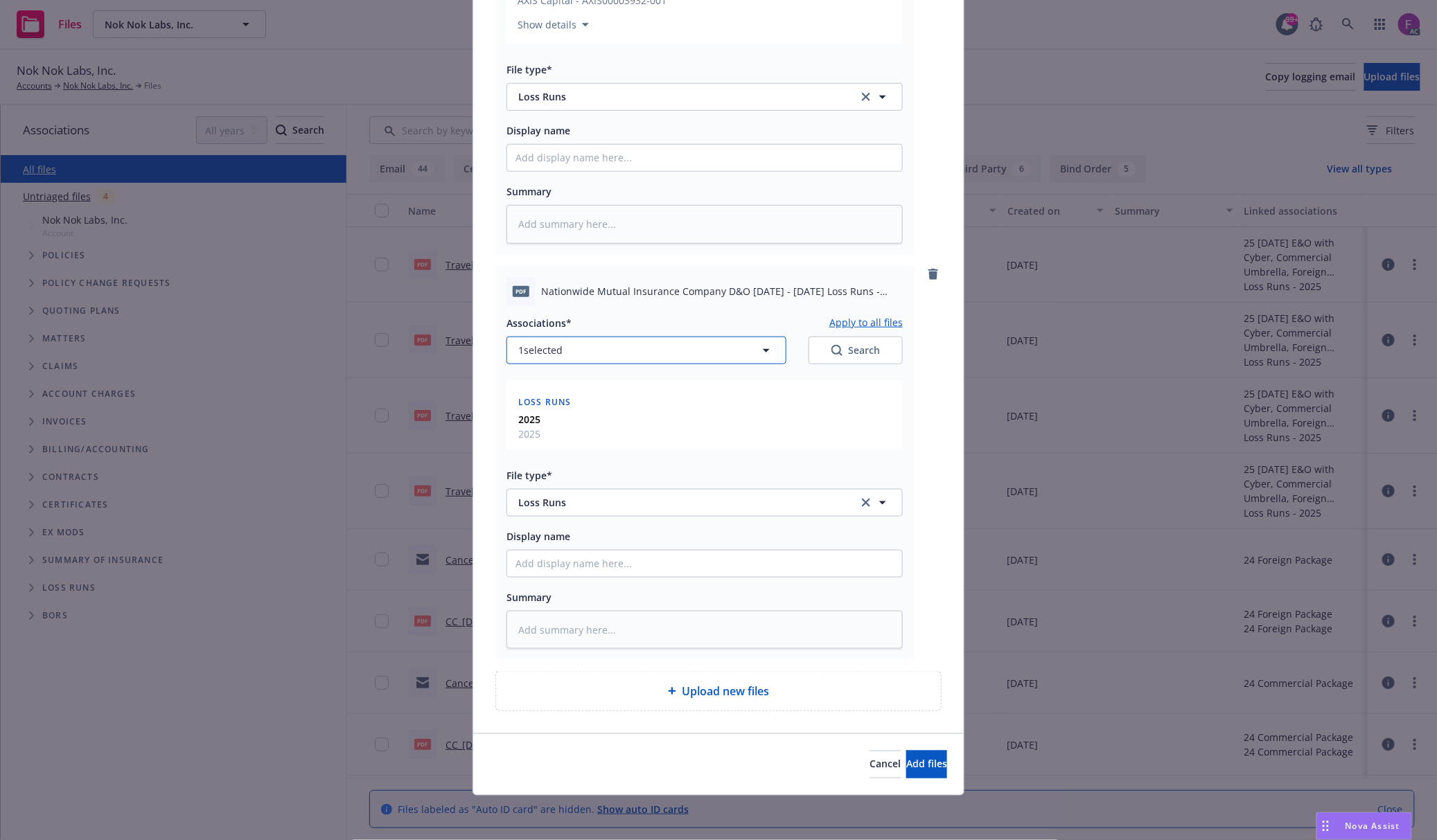
click at [530, 349] on span "1 selected" at bounding box center [541, 350] width 44 height 15
type textarea "x"
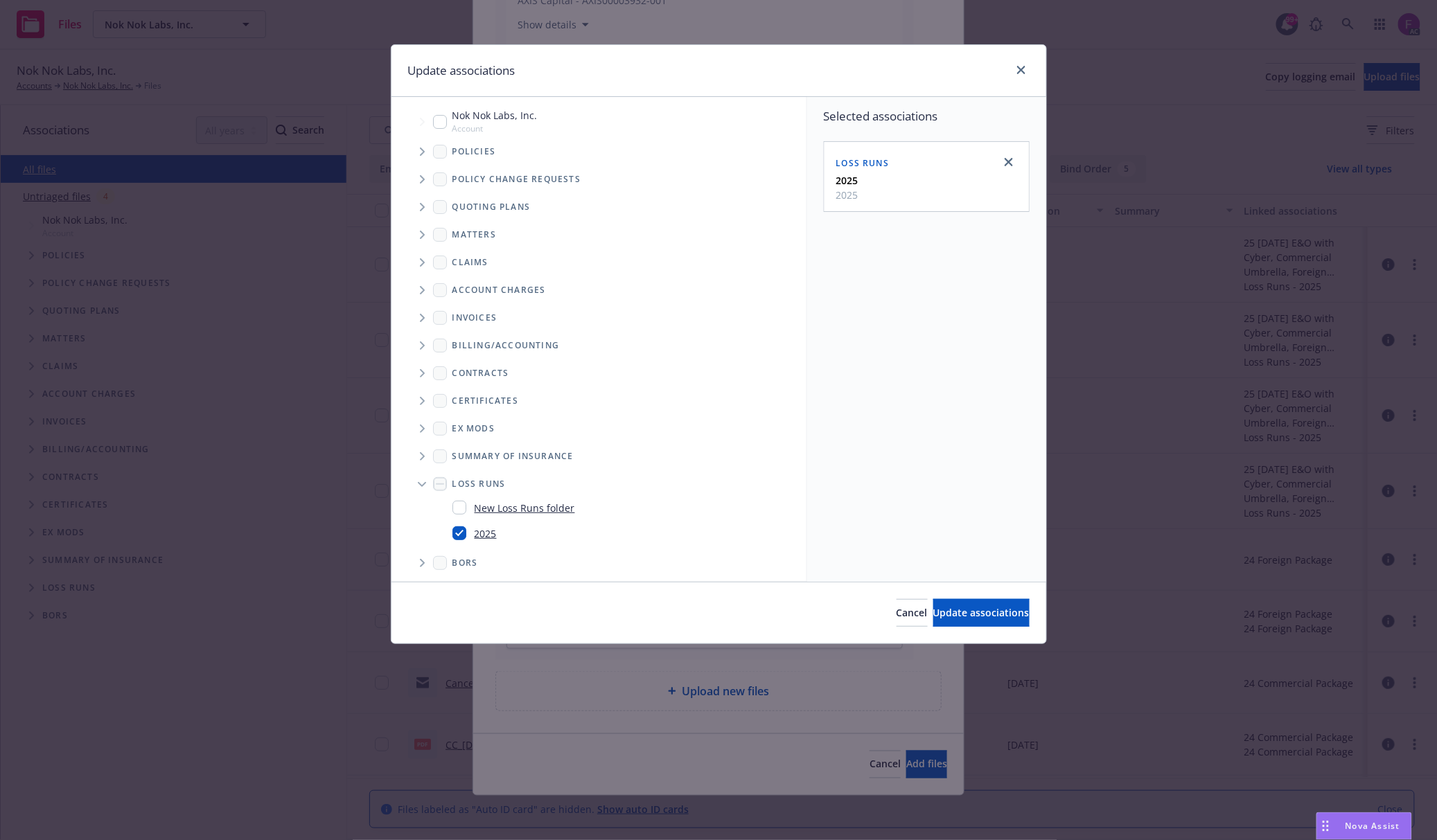
click at [425, 153] on span "Tree Example" at bounding box center [421, 151] width 22 height 22
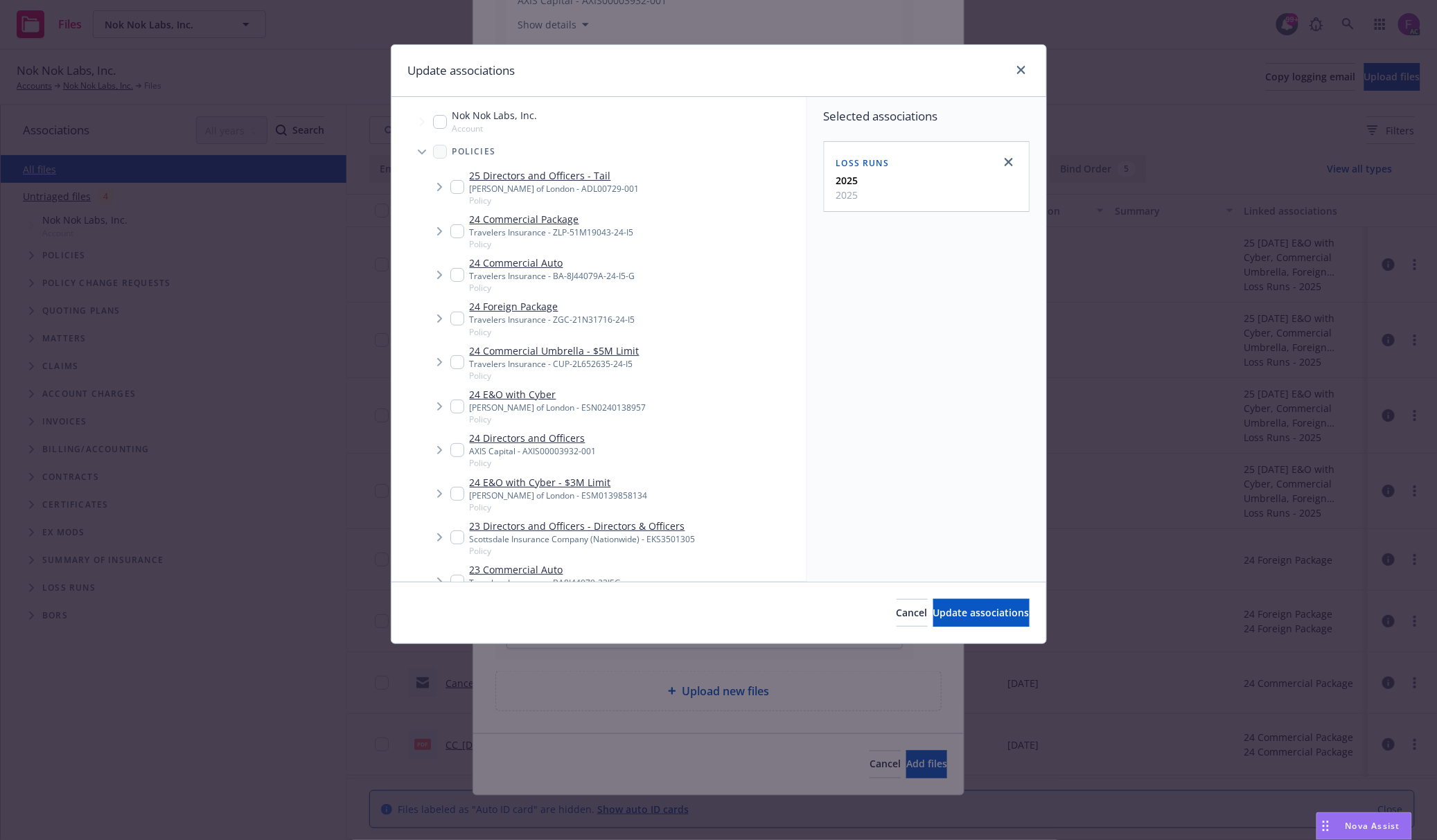
scroll to position [724, 0]
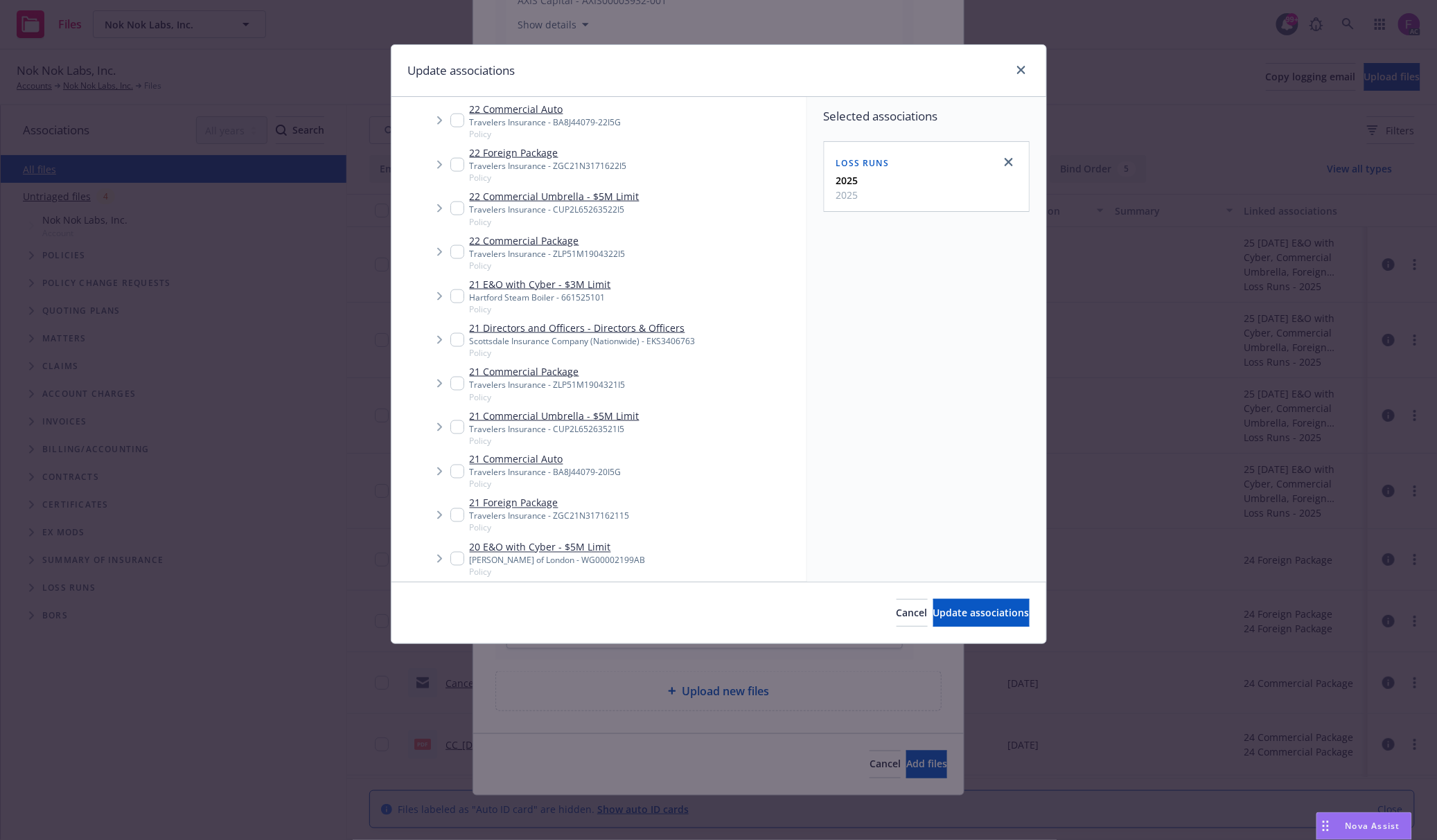
click at [453, 333] on input "Tree Example" at bounding box center [457, 340] width 14 height 14
checkbox input "true"
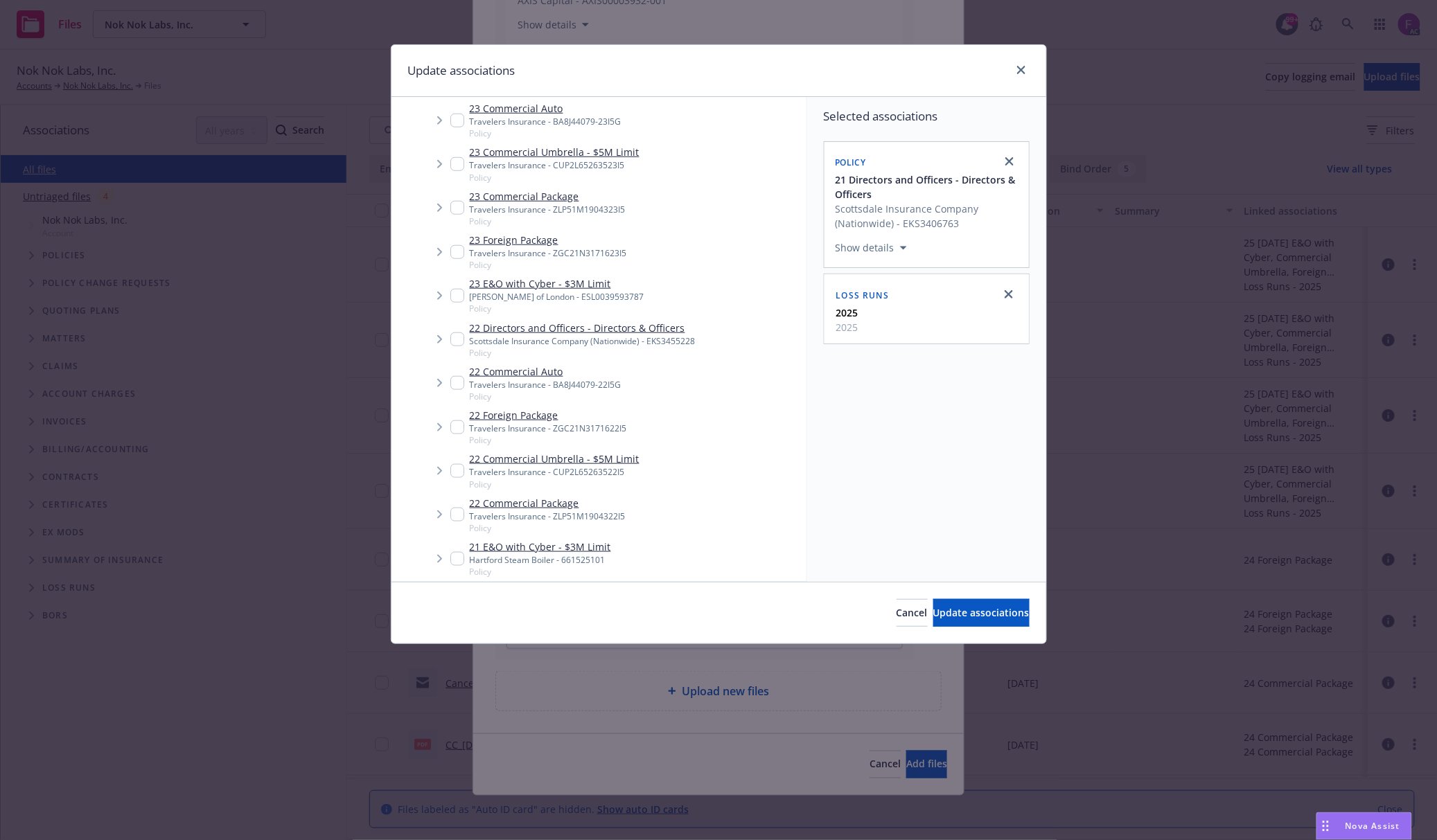
click at [459, 333] on input "Tree Example" at bounding box center [457, 339] width 14 height 14
checkbox input "true"
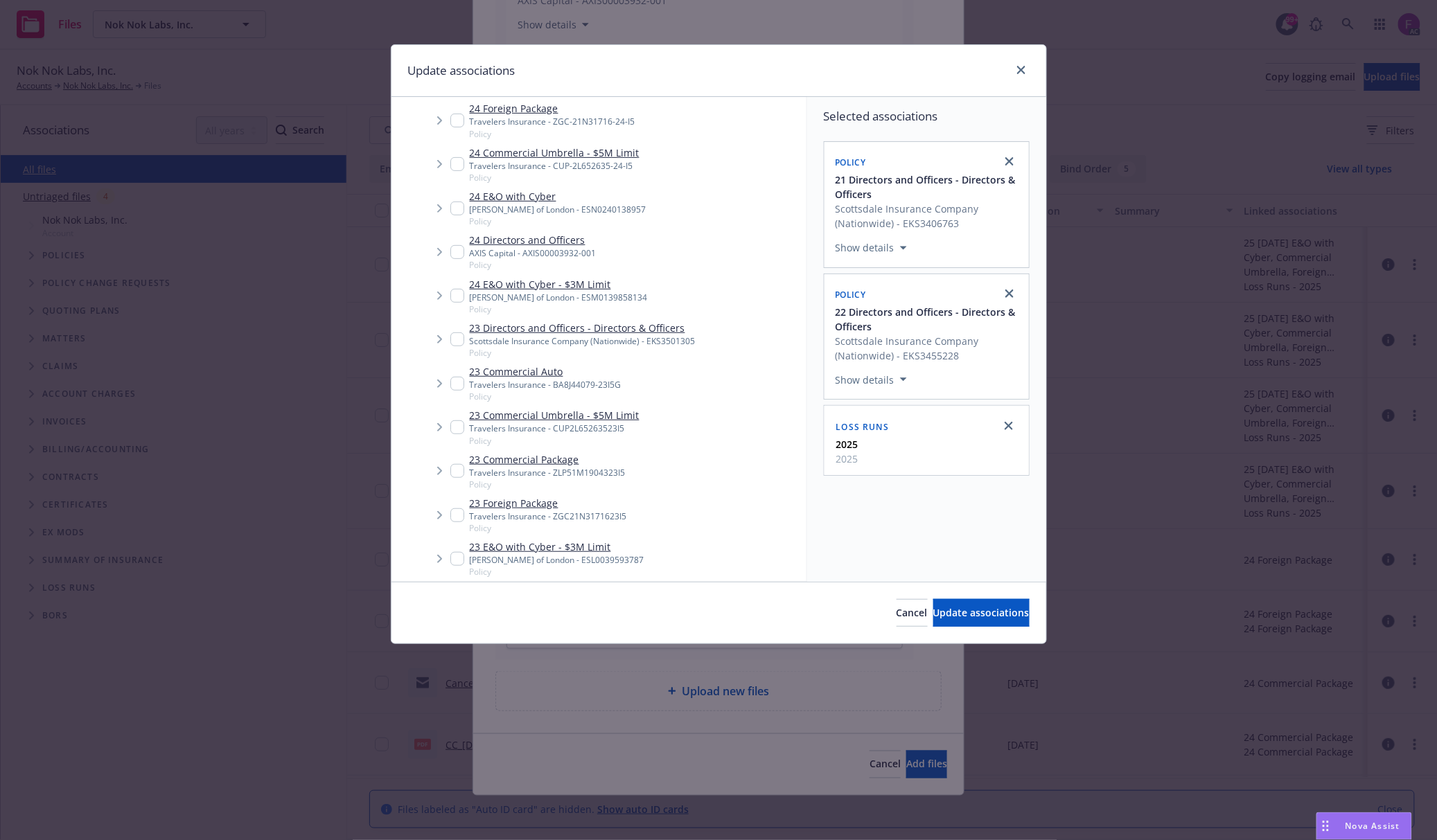
click at [454, 341] on input "Tree Example" at bounding box center [457, 339] width 14 height 14
checkbox input "true"
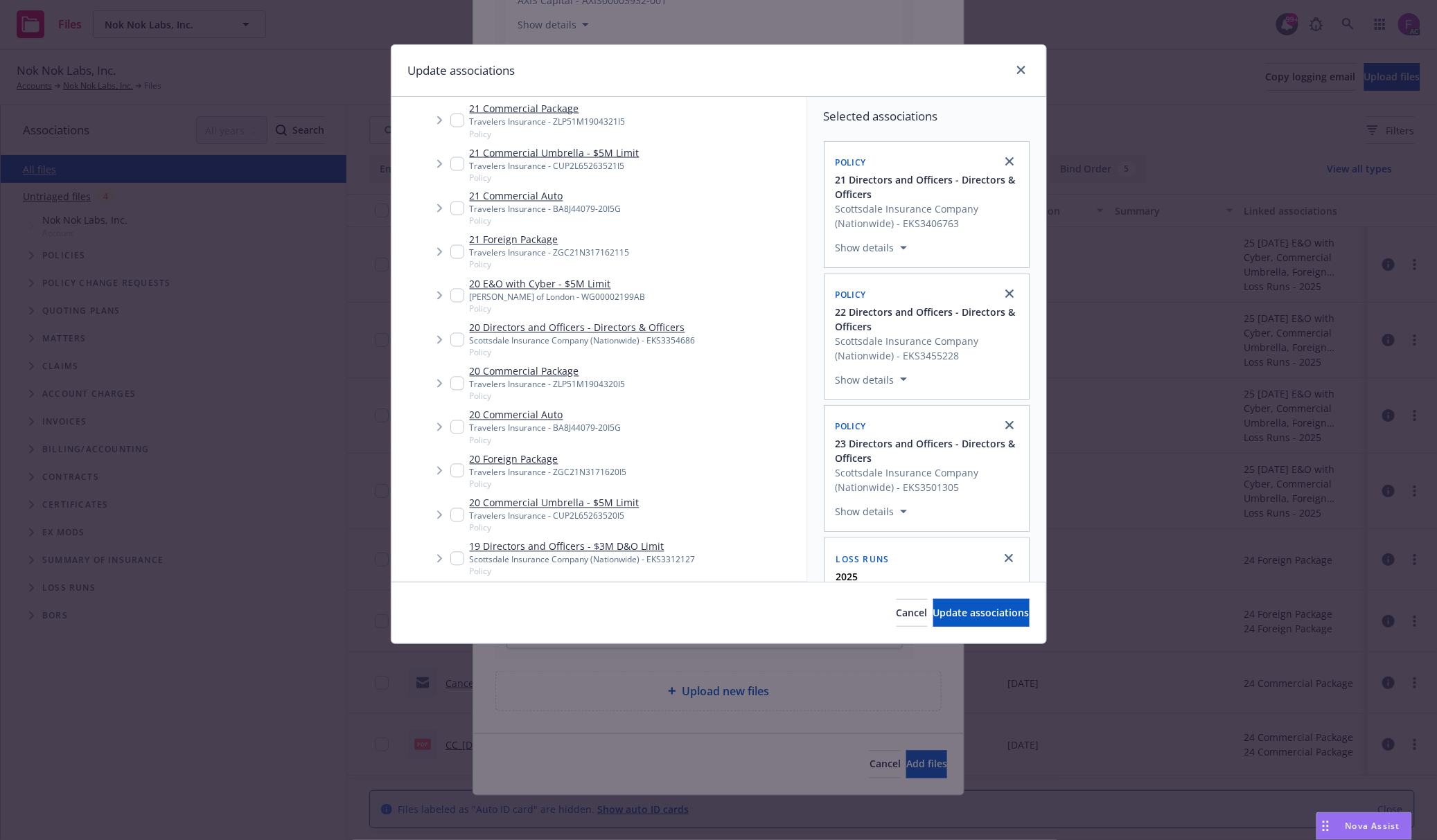
click at [461, 333] on input "Tree Example" at bounding box center [457, 340] width 14 height 14
checkbox input "true"
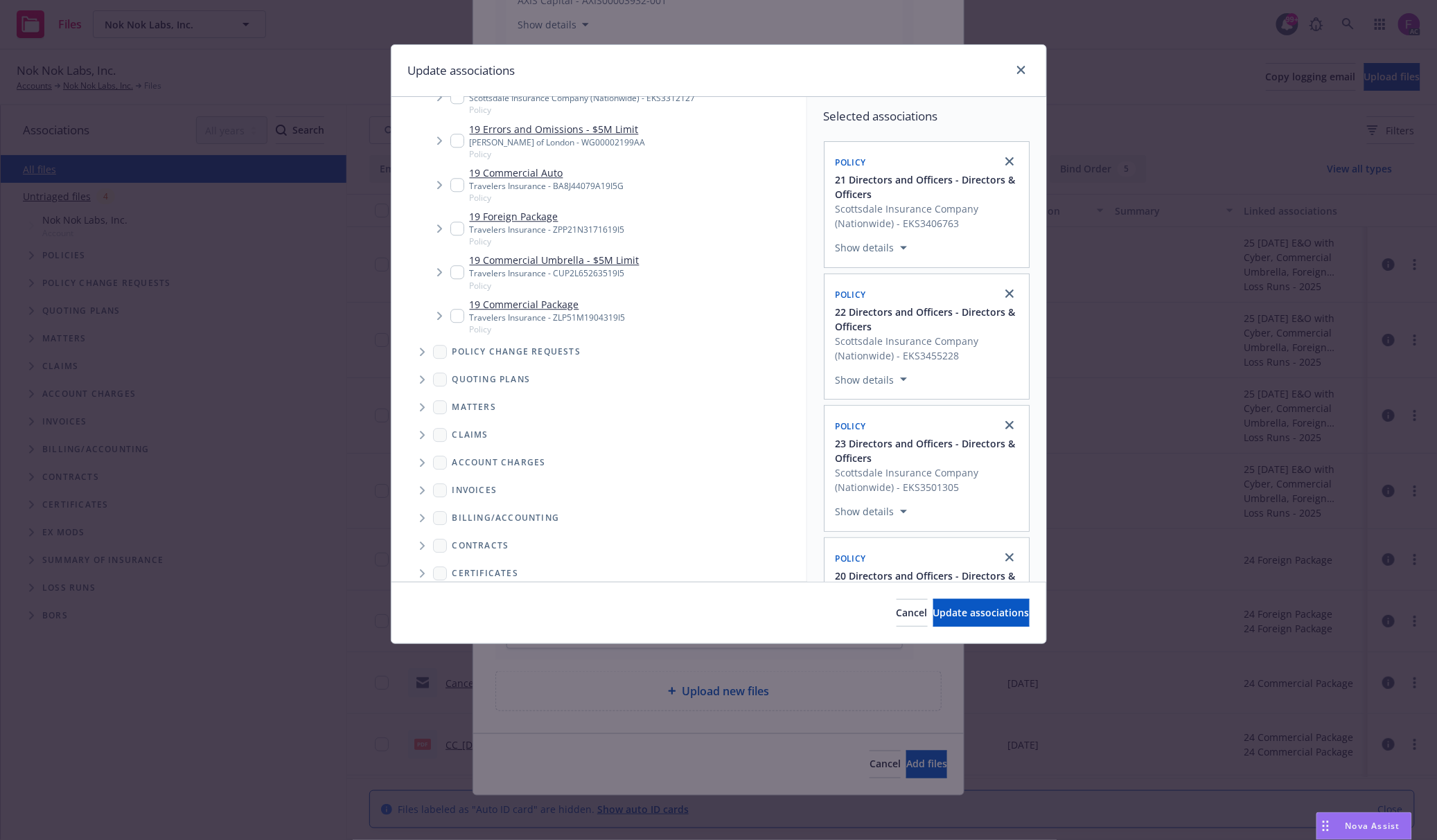
scroll to position [1623, 0]
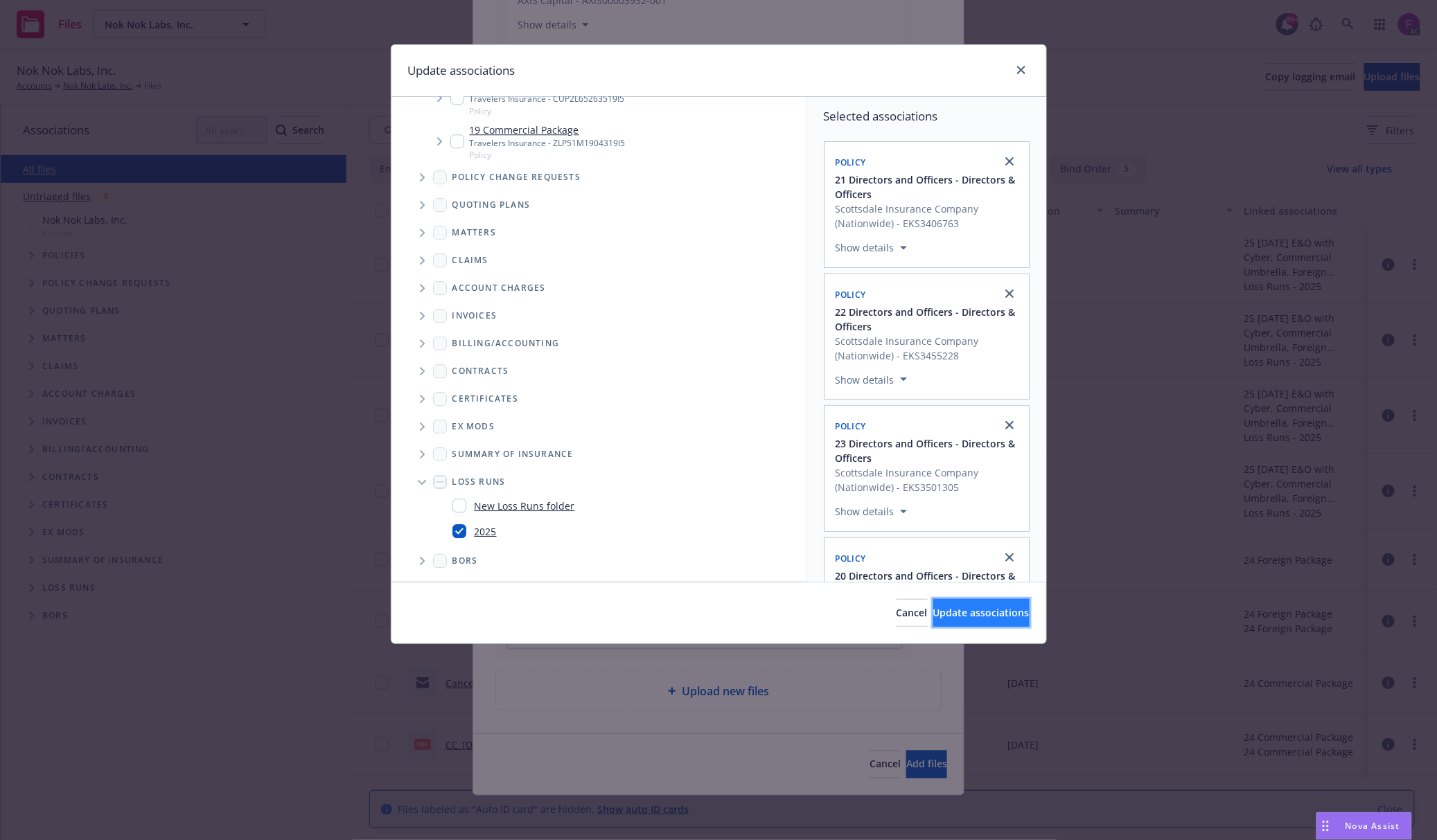
click at [954, 616] on span "Update associations" at bounding box center [982, 612] width 97 height 13
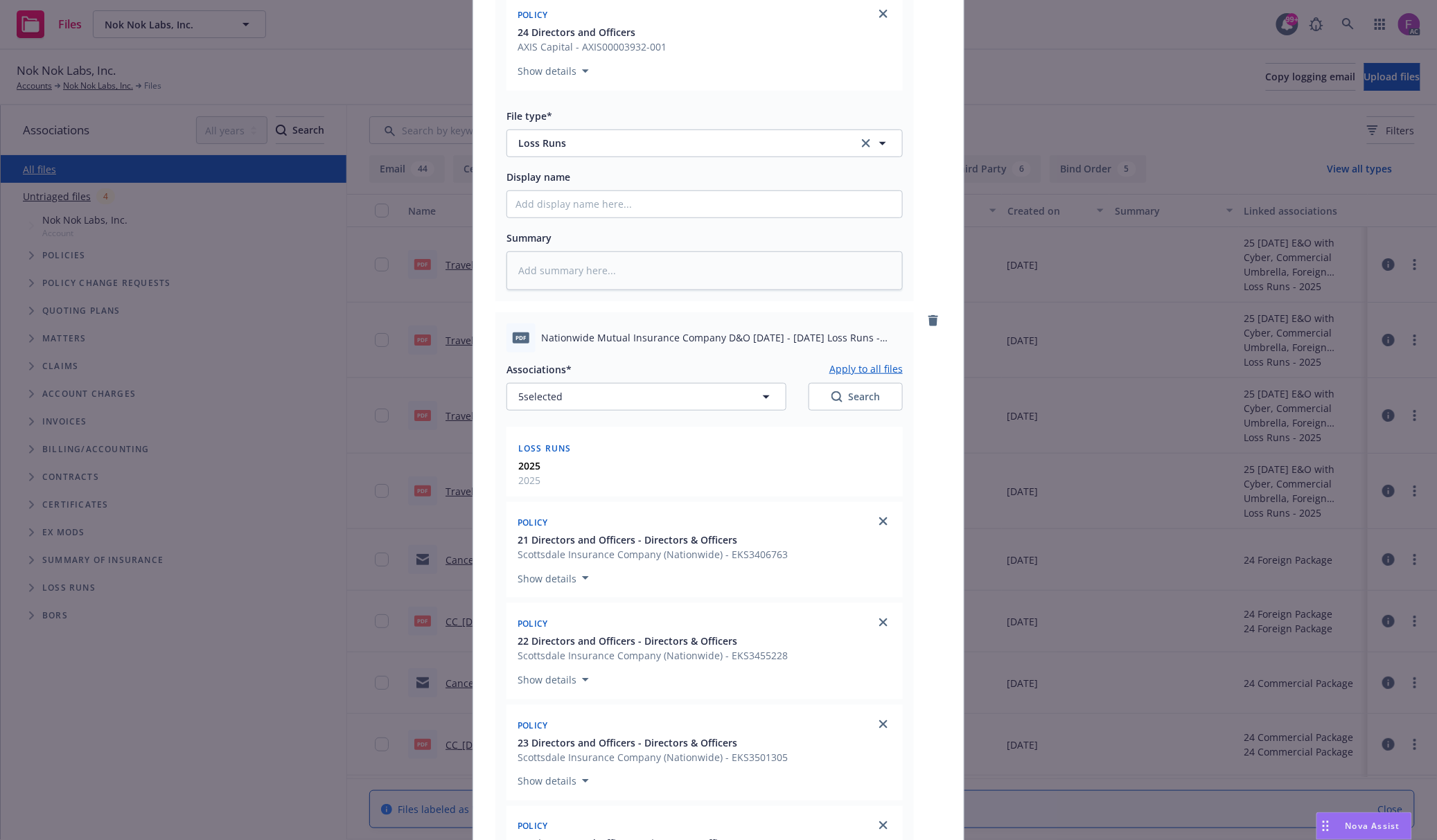
scroll to position [309, 0]
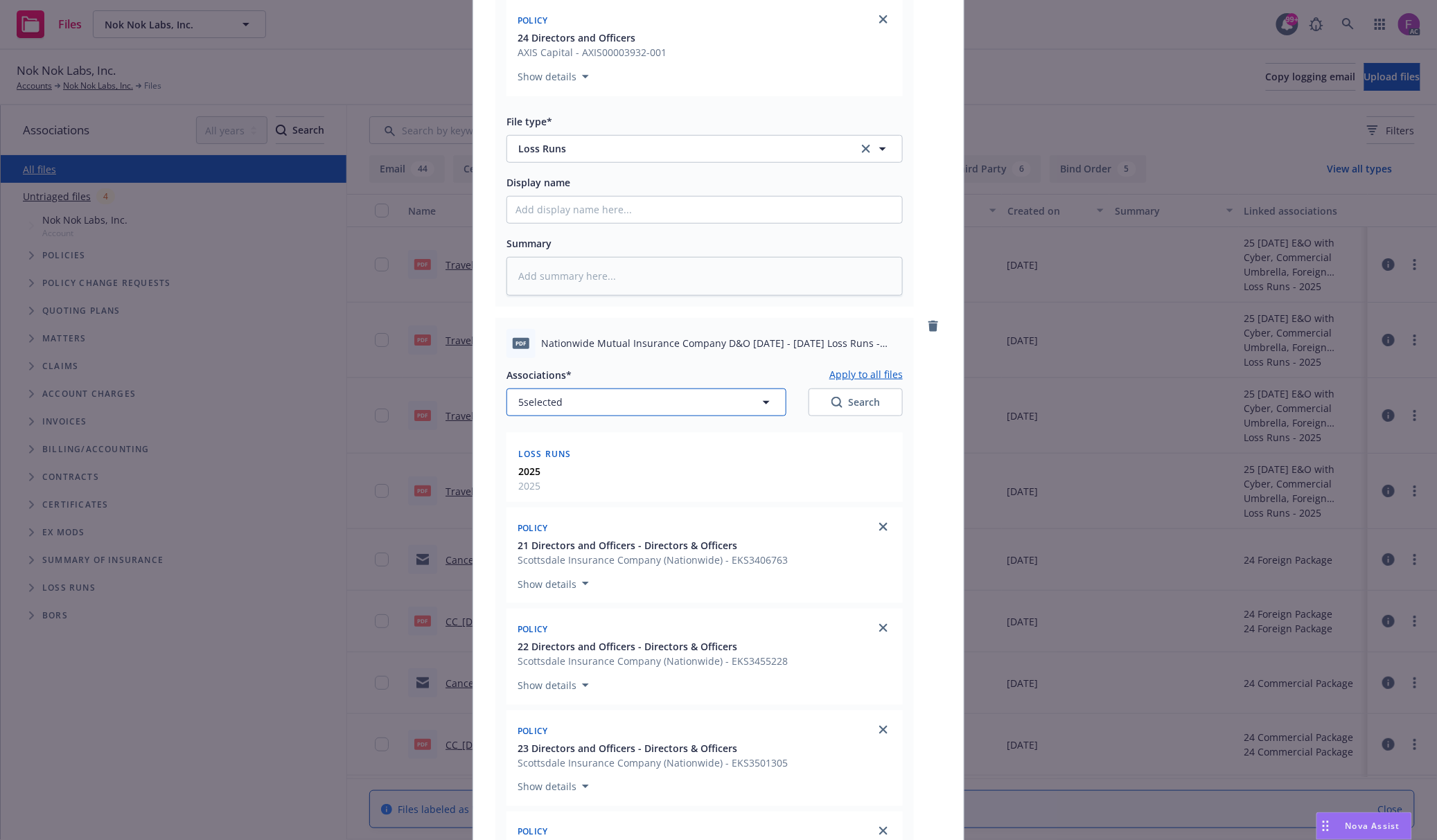
click at [560, 410] on button "5 selected" at bounding box center [646, 402] width 279 height 28
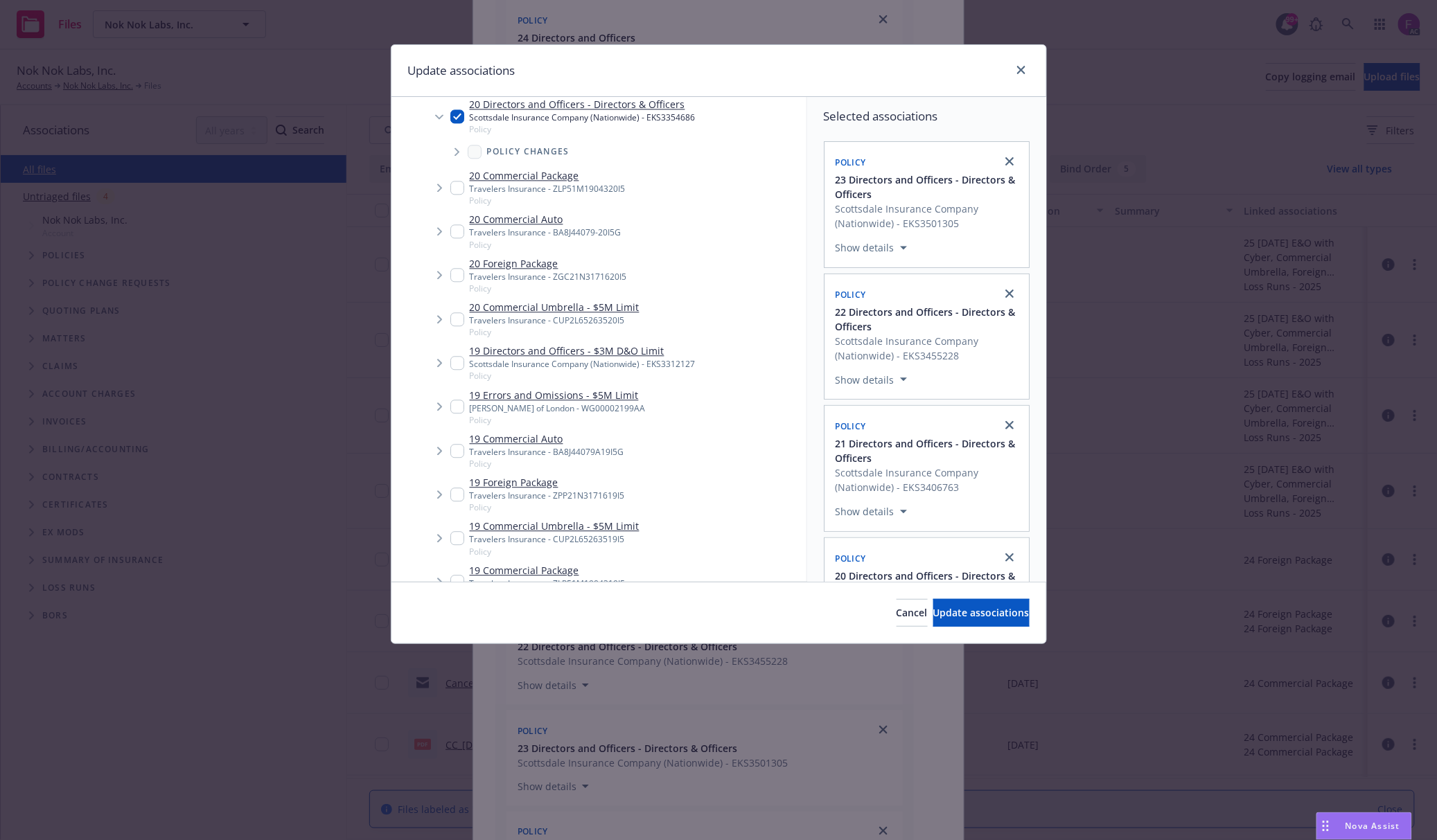
scroll to position [1734, 0]
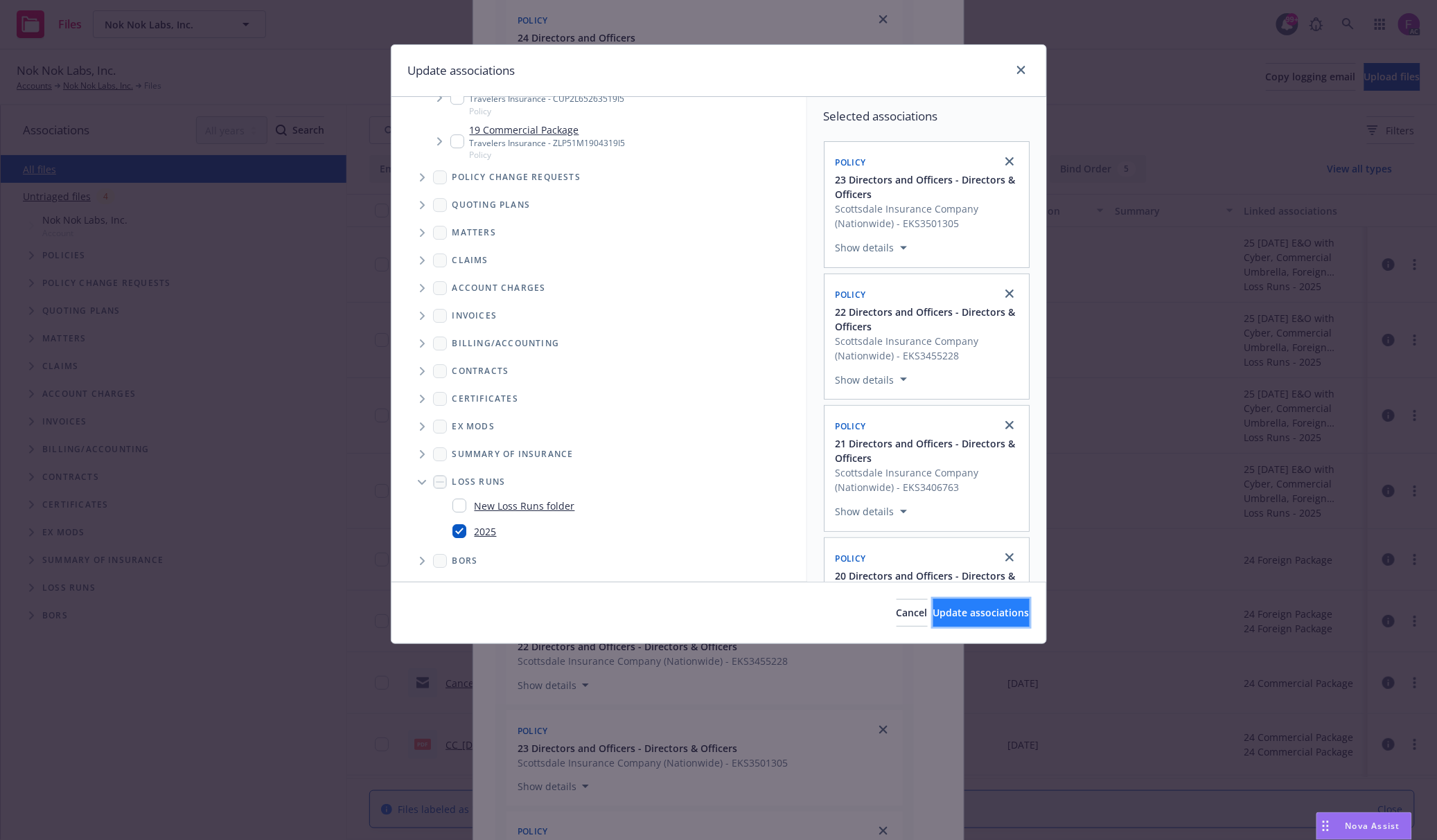
click at [934, 620] on button "Update associations" at bounding box center [982, 613] width 97 height 28
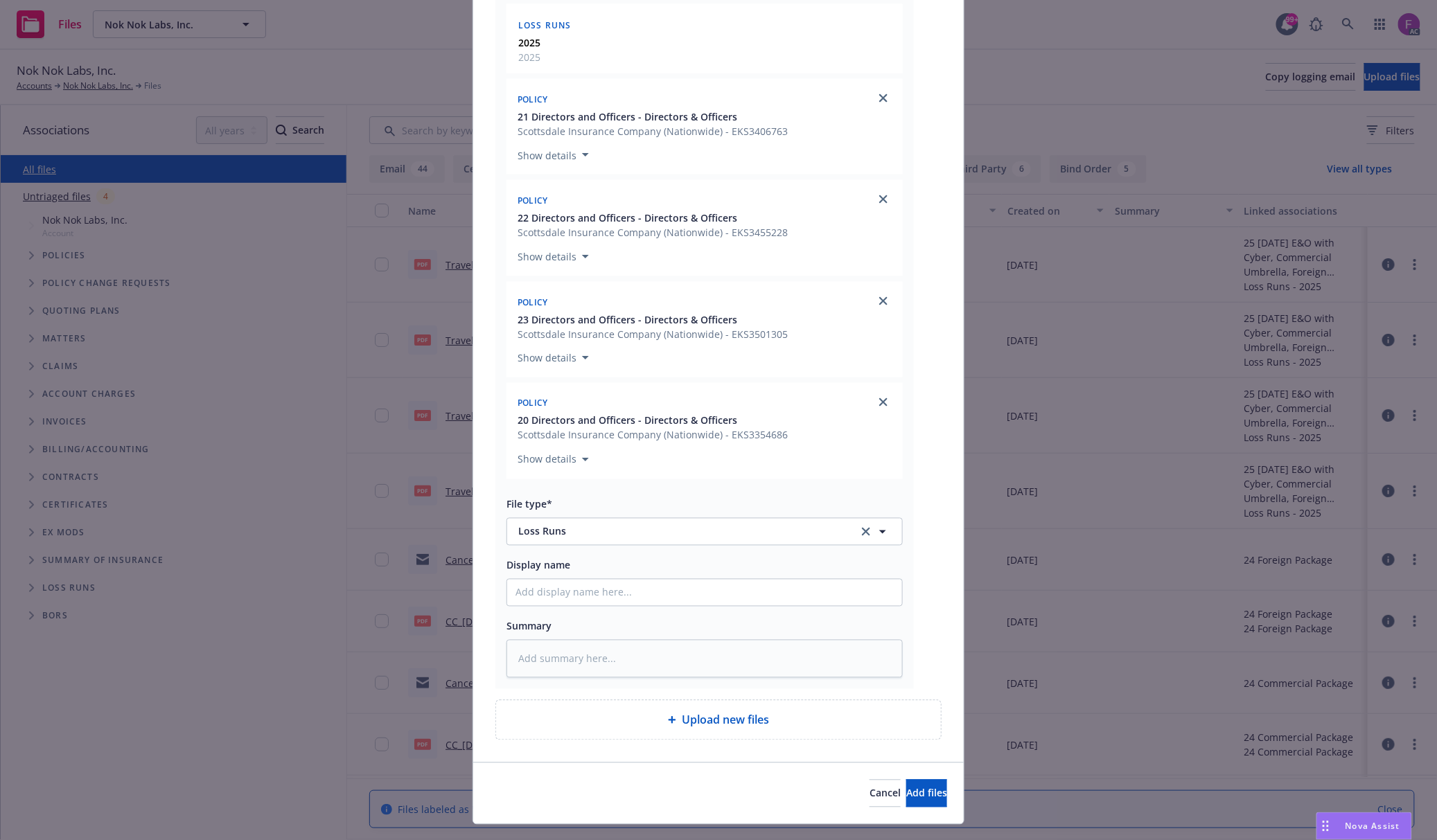
scroll to position [771, 0]
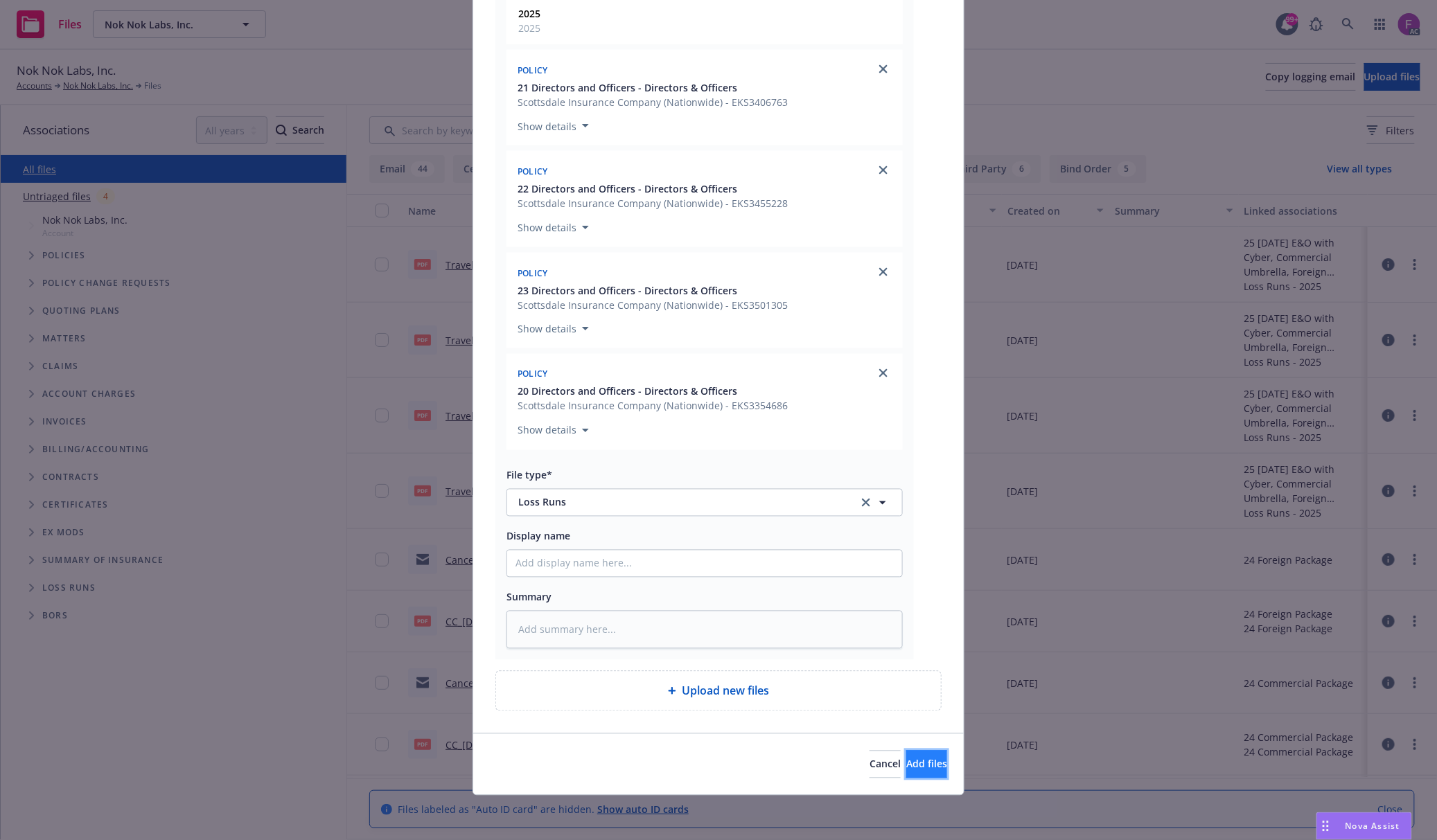
click at [912, 755] on button "Add files" at bounding box center [926, 764] width 41 height 28
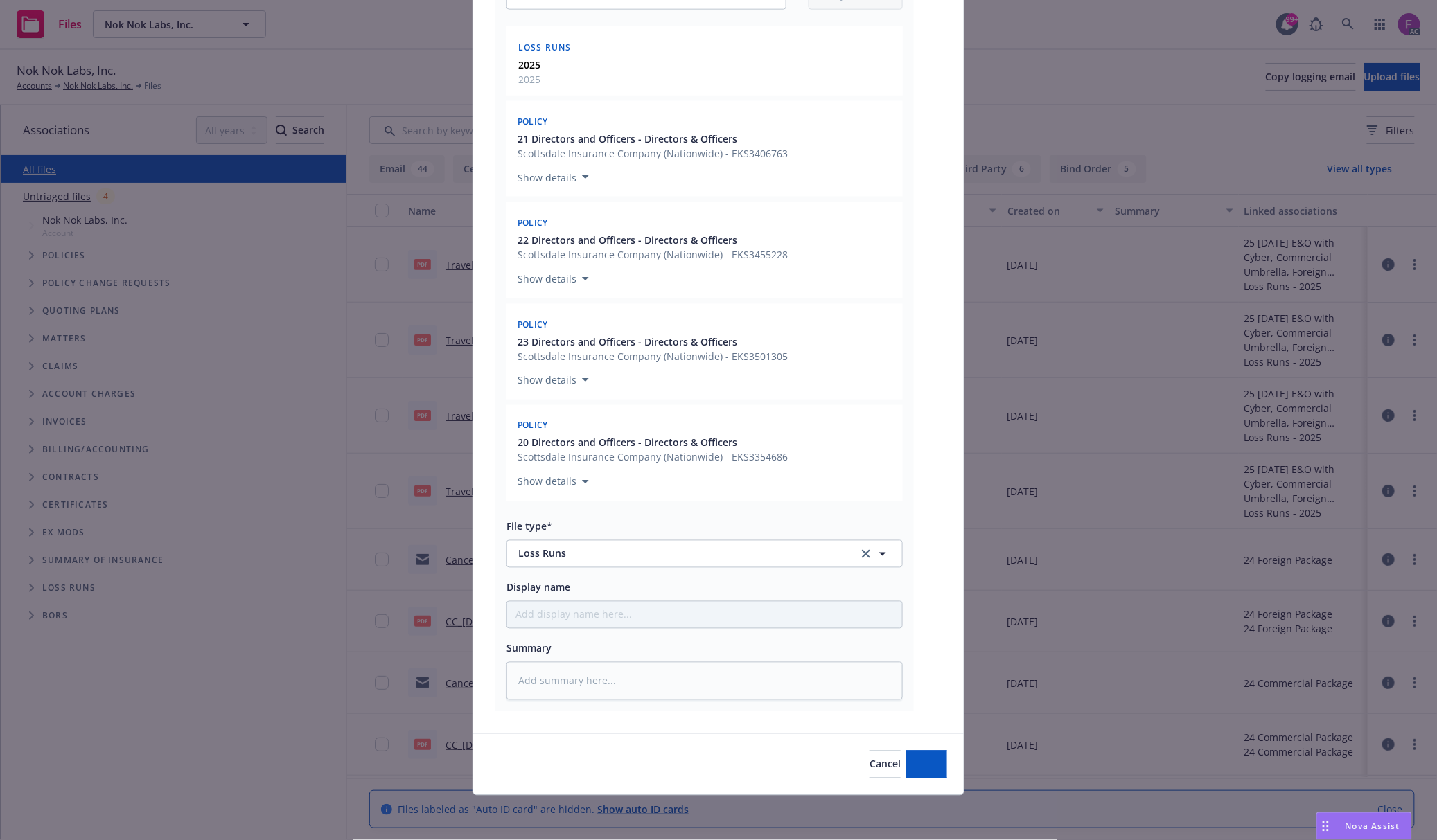
type textarea "x"
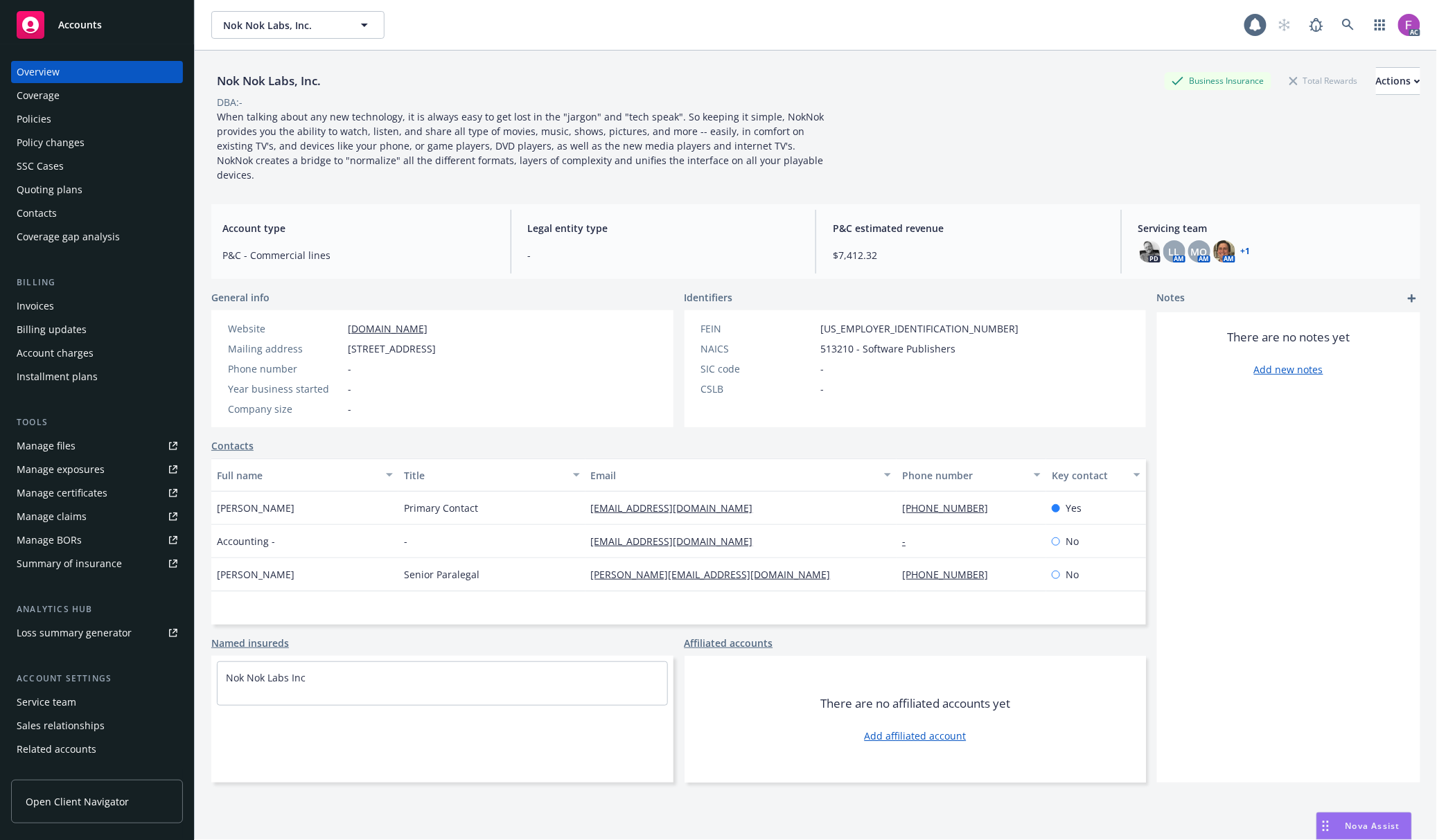
click at [148, 438] on link "Manage files" at bounding box center [97, 445] width 171 height 22
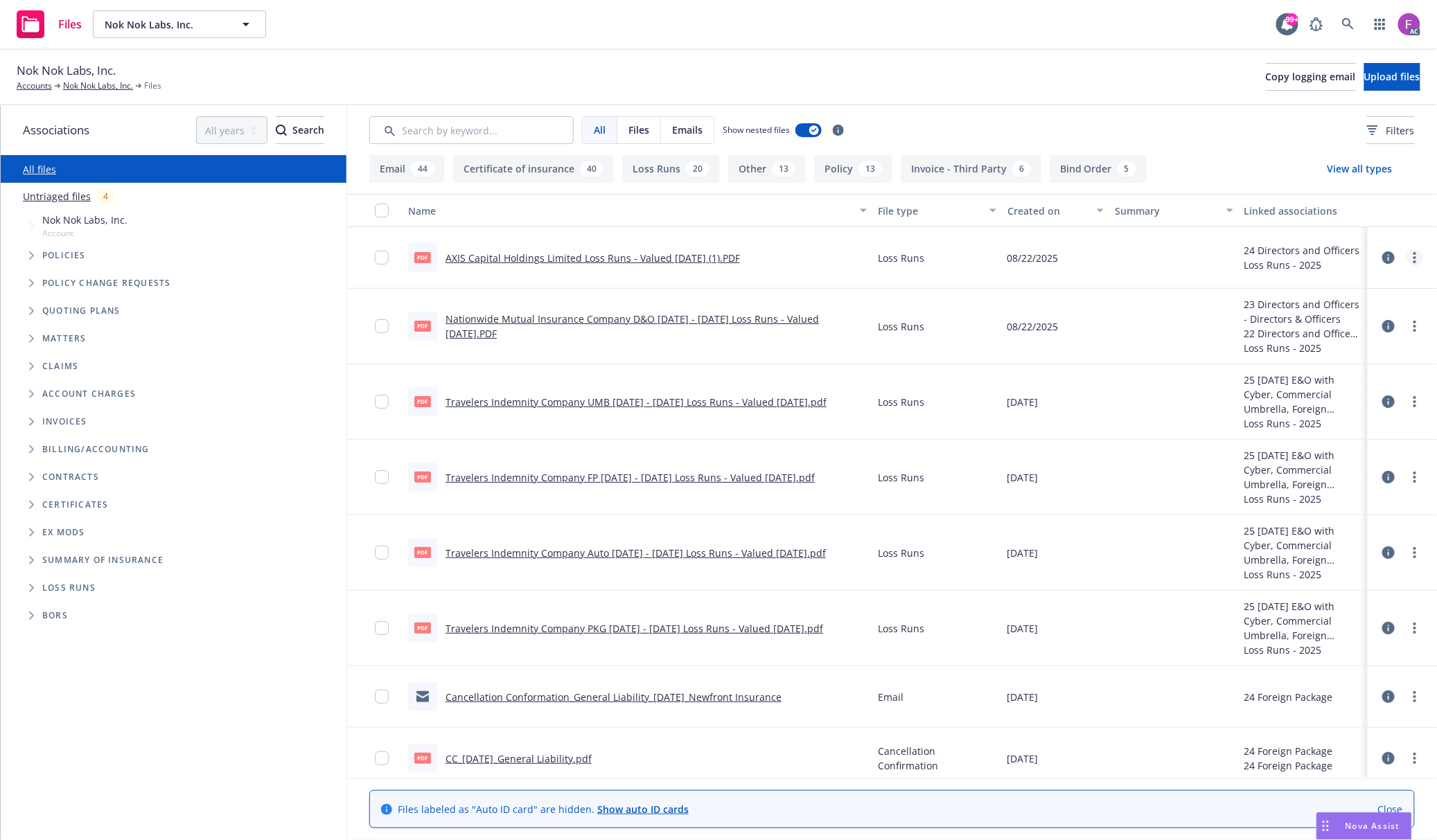
drag, startPoint x: 1400, startPoint y: 259, endPoint x: 1405, endPoint y: 264, distance: 7.1
click at [1406, 257] on link "more" at bounding box center [1414, 257] width 17 height 17
click at [1316, 346] on link "Edit" at bounding box center [1339, 343] width 138 height 28
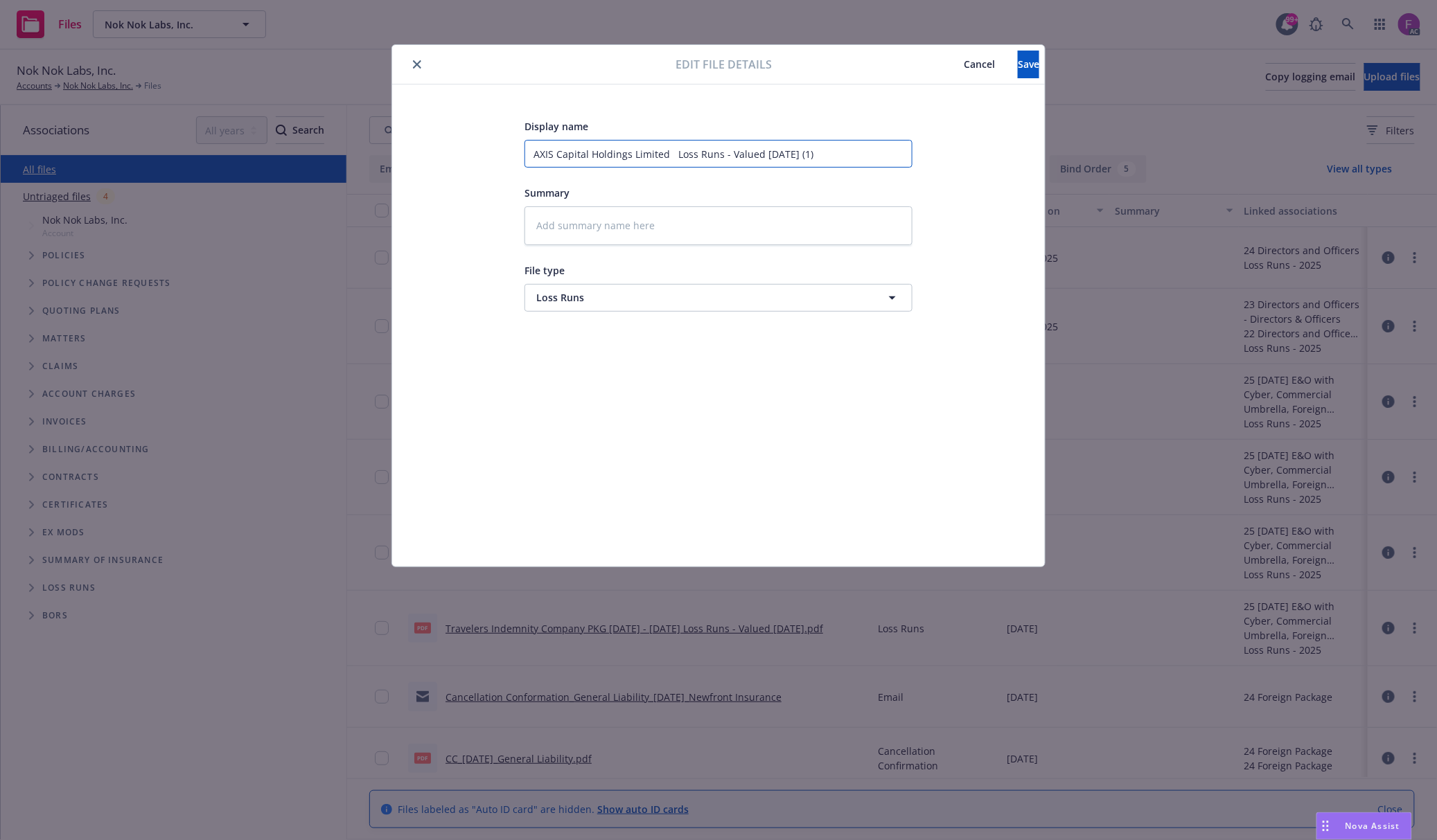
click at [672, 148] on input "AXIS Capital Holdings Limited Loss Runs - Valued 2025-08-19 (1)" at bounding box center [718, 154] width 388 height 28
click at [669, 150] on input "AXIS Capital Holdings Limited Loss Runs - Valued 2025-08-19 (1)" at bounding box center [718, 154] width 388 height 28
paste input "Directors and Officers"
type textarea "x"
type input "AXIS Capital Holdings Limited Directors and Officers Loss Runs - Valued 2025-08…"
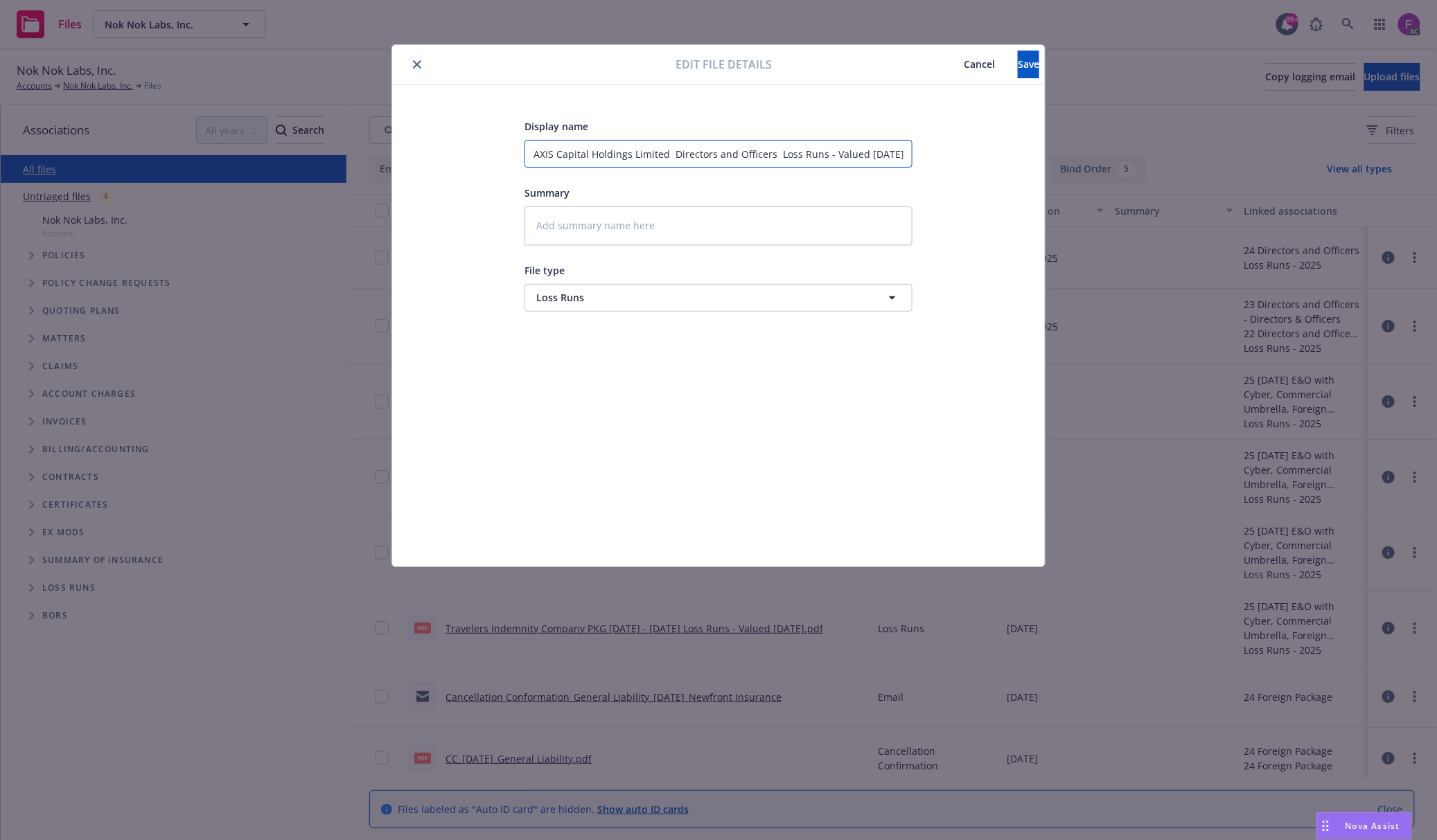
type textarea "x"
type input "AXIS Capital Holdings Limited Directors and Officers Loss Runs - Valued 2025-08…"
type textarea "x"
type input "AXIS Capital Holdings Limited Directors and Officers 2 Loss Runs - Valued 2025-…"
type textarea "x"
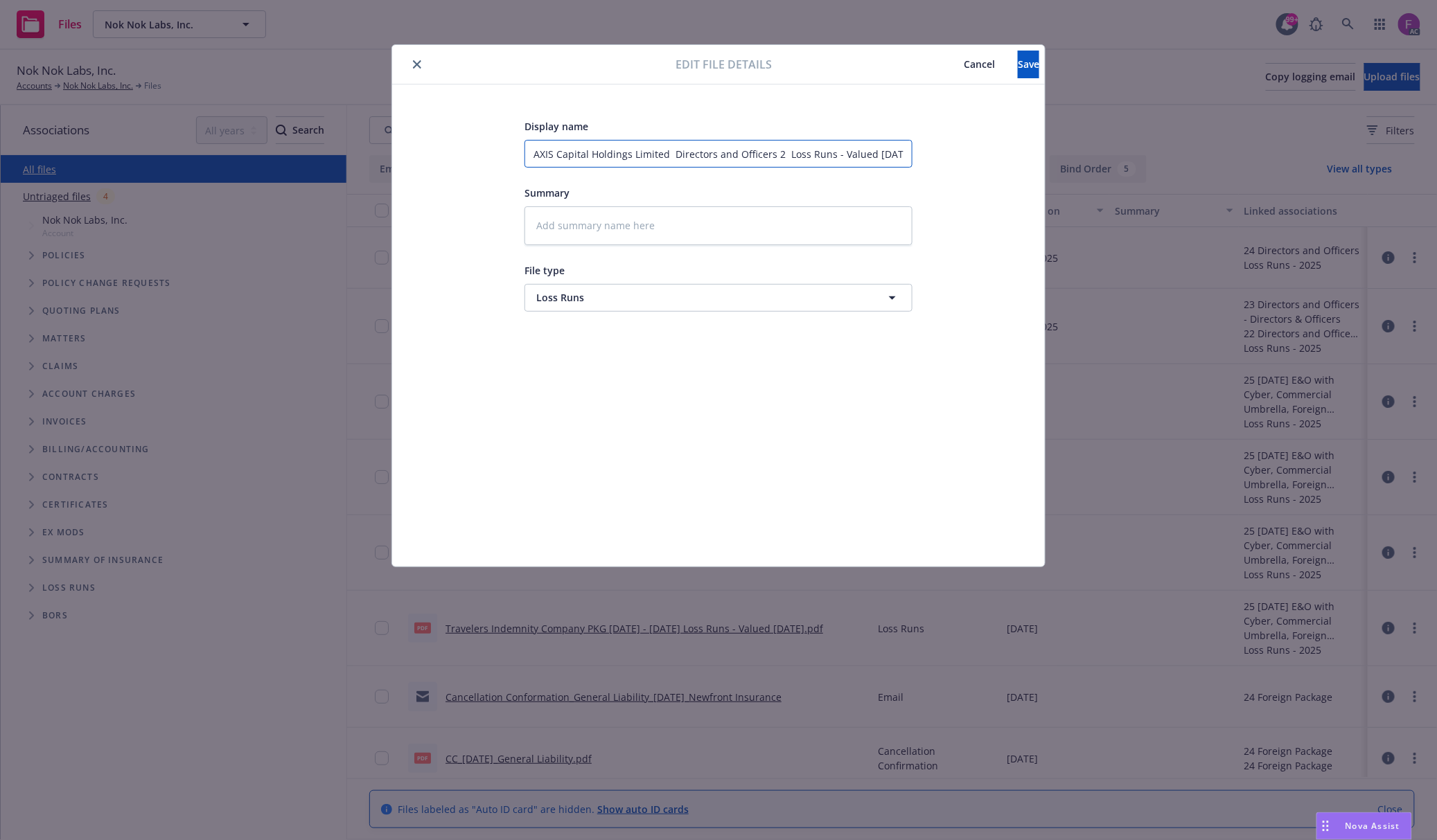
type input "AXIS Capital Holdings Limited Directors and Officers 20 Loss Runs - Valued 2025…"
type textarea "x"
type input "AXIS Capital Holdings Limited Directors and Officers 202 Loss Runs - Valued 202…"
type textarea "x"
type input "AXIS Capital Holdings Limited Directors and Officers 2024 Loss Runs - Valued 20…"
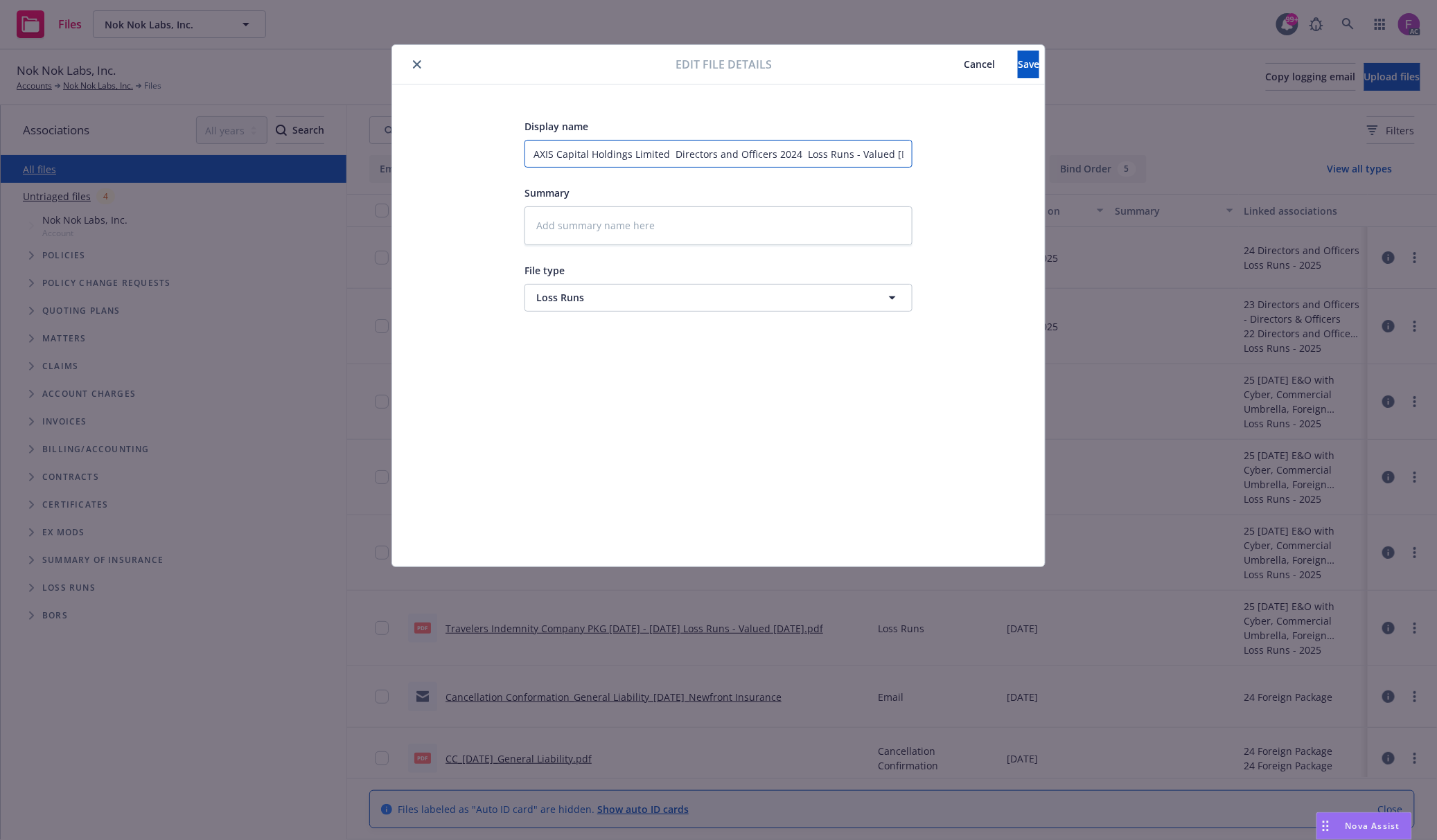
type textarea "x"
type input "AXIS Capital Holdings Limited Directors and Officers 2024- Loss Runs - Valued 2…"
type textarea "x"
type input "AXIS Capital Holdings Limited Directors and Officers 2024-2 Loss Runs - Valued …"
type textarea "x"
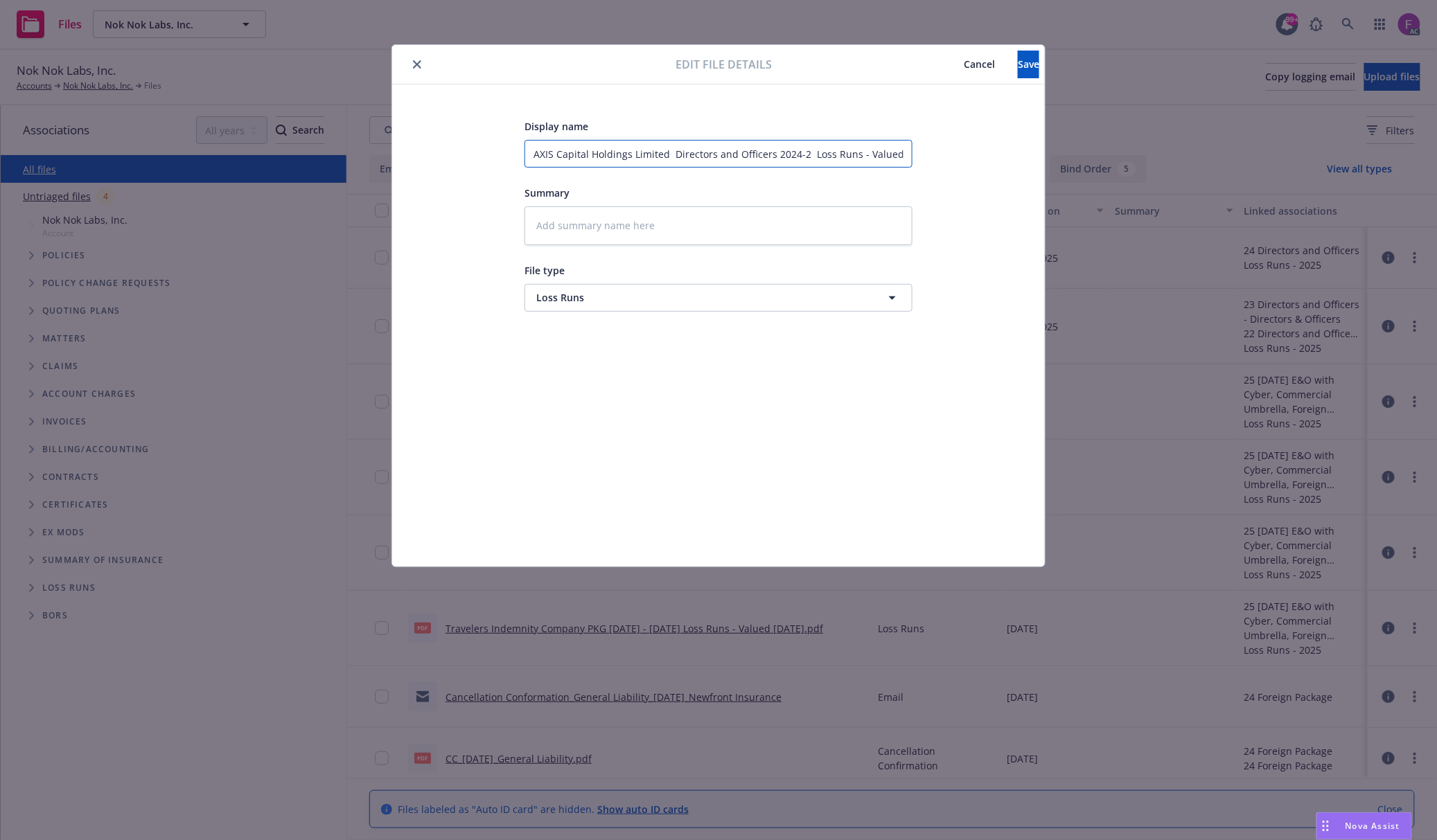
type input "AXIS Capital Holdings Limited Directors and Officers 2024-20 Loss Runs - Valued…"
type textarea "x"
type input "AXIS Capital Holdings Limited Directors and Officers 2024-202 Loss Runs - Value…"
type textarea "x"
type input "AXIS Capital Holdings Limited Directors and Officers 2024-2025 Loss Runs - Valu…"
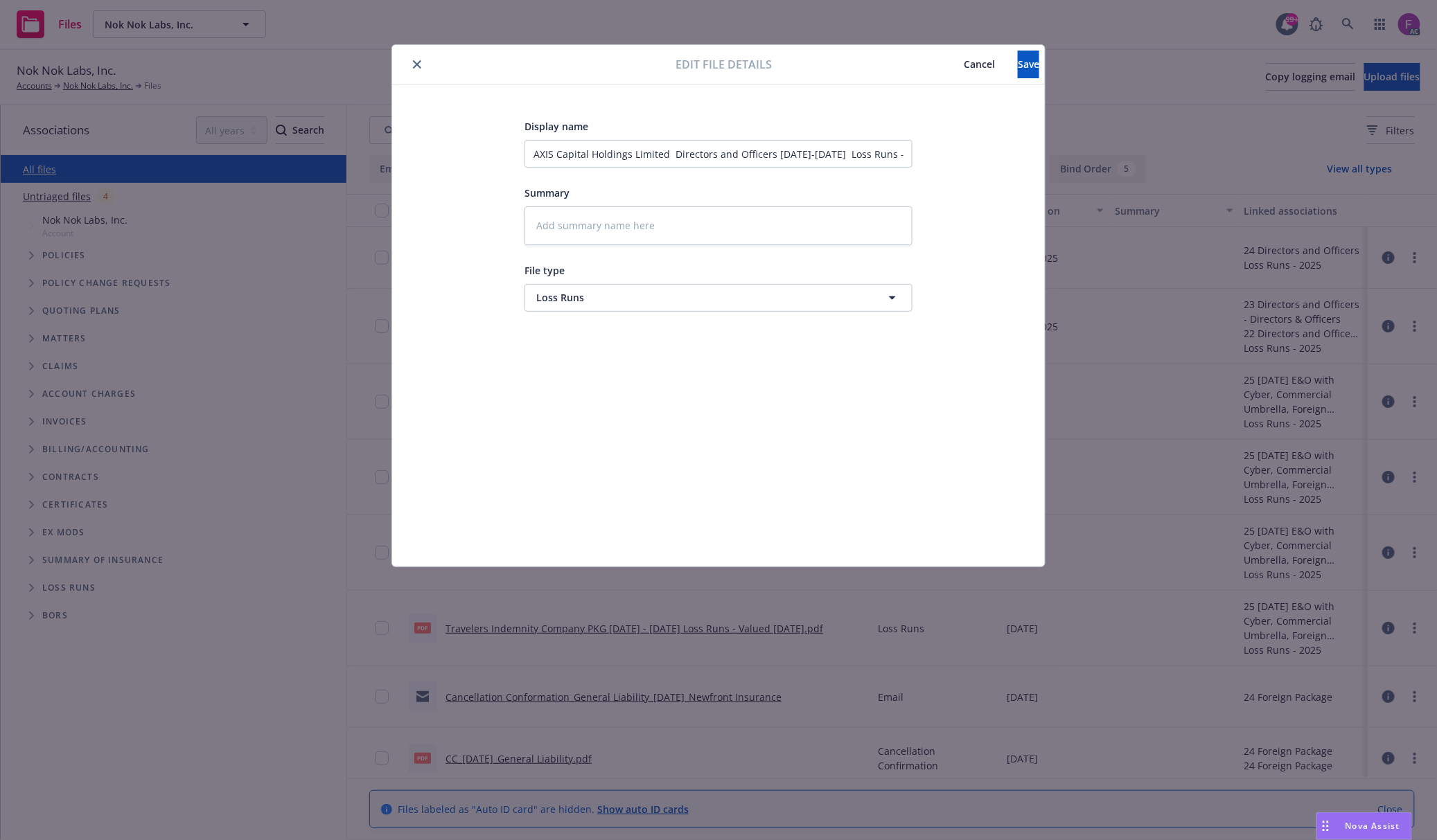
click at [984, 50] on div "Edit file details Cancel Save" at bounding box center [718, 64] width 652 height 40
click at [1018, 73] on button "Save" at bounding box center [1028, 65] width 21 height 28
type textarea "x"
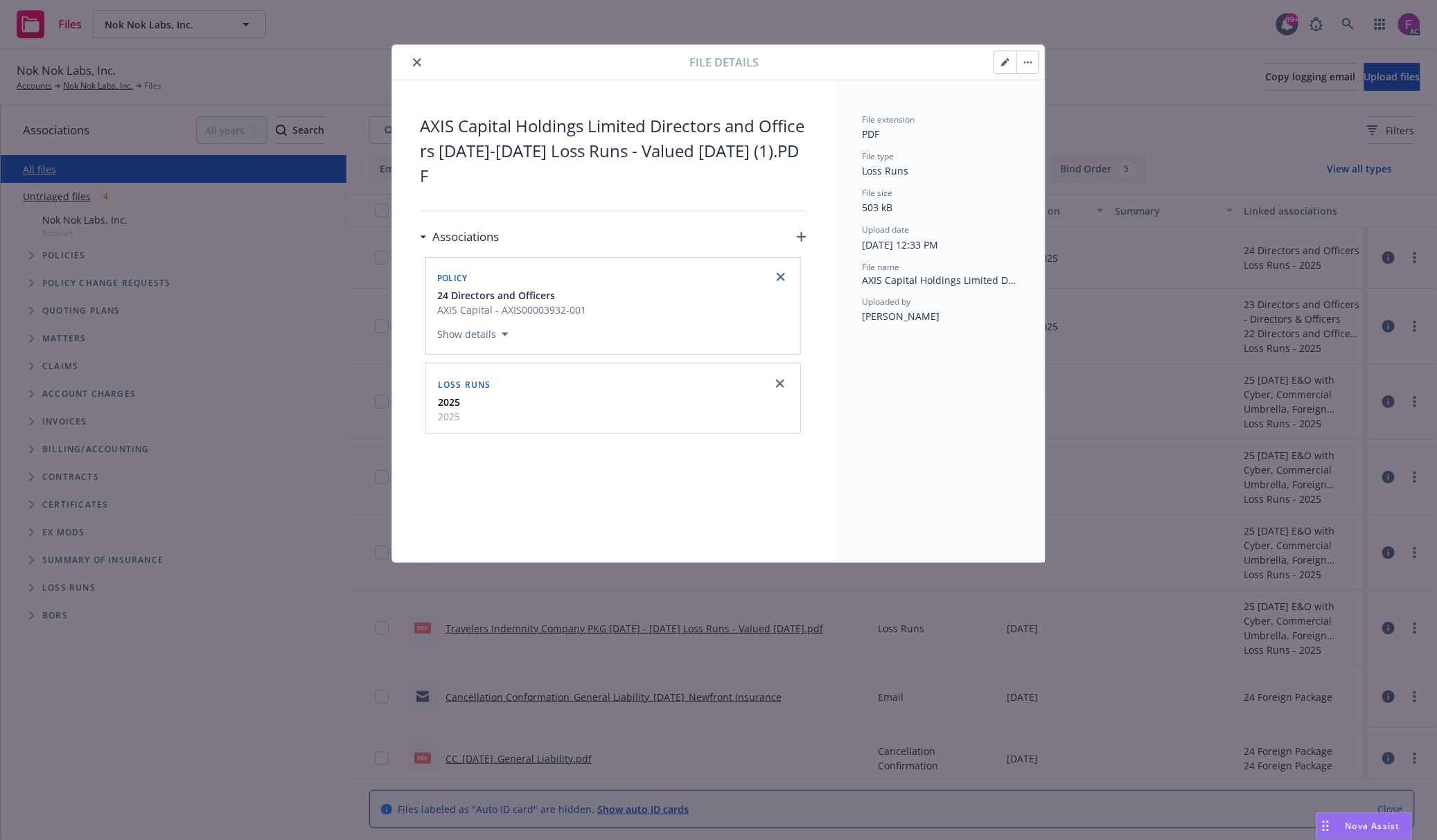
click at [413, 62] on icon "close" at bounding box center [417, 62] width 8 height 8
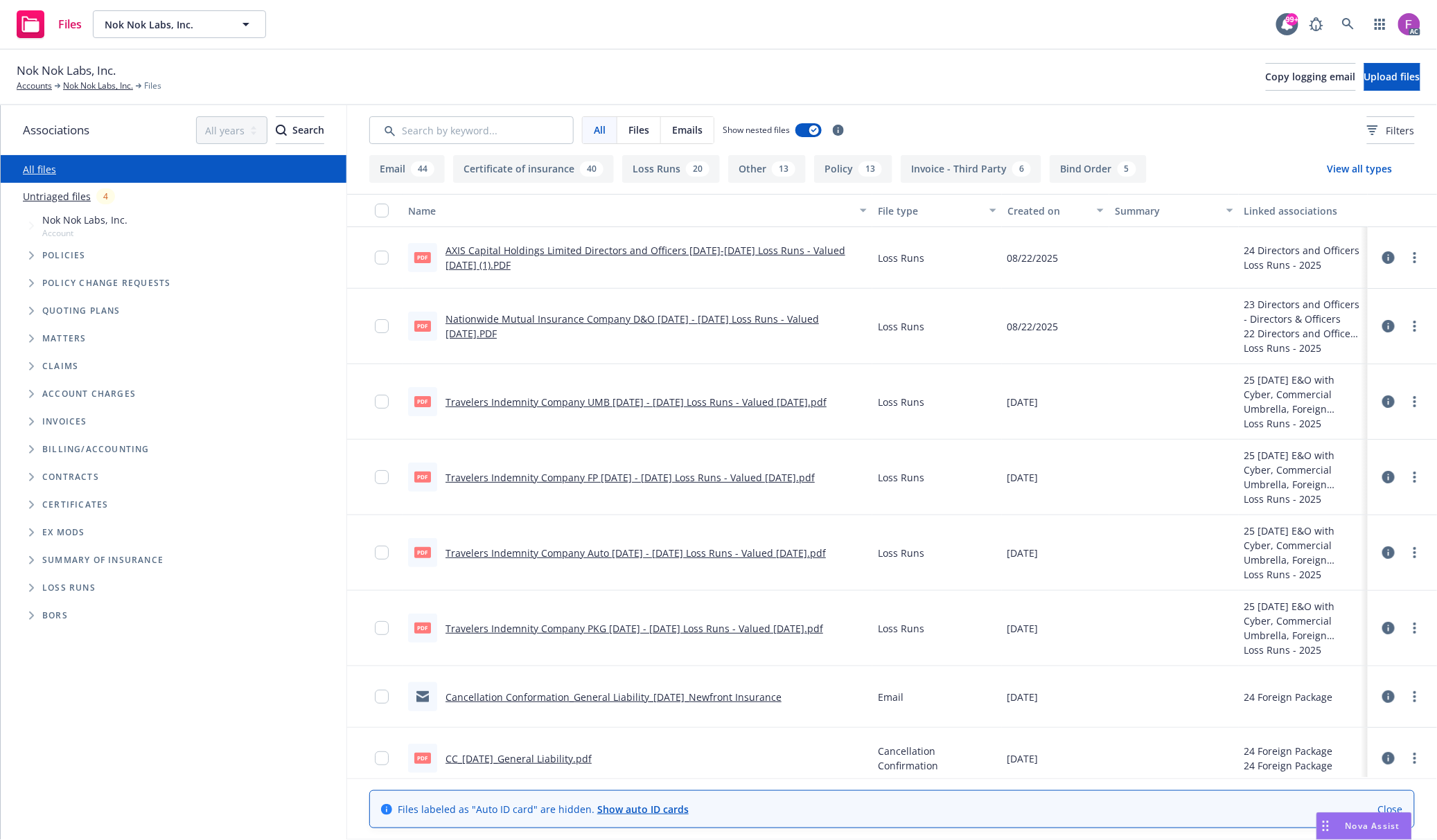
click at [1382, 257] on icon at bounding box center [1388, 257] width 12 height 12
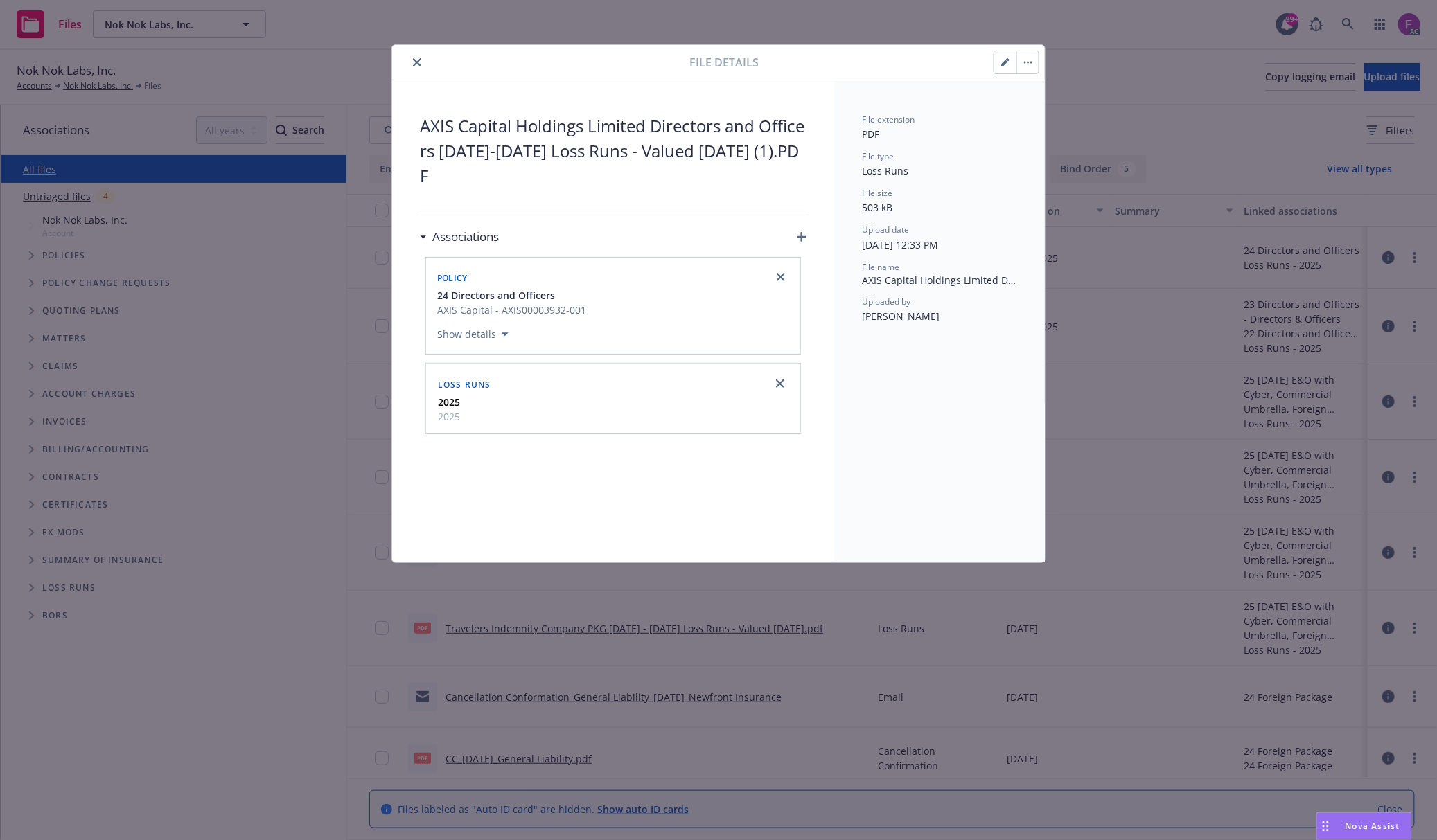
click at [414, 62] on icon "close" at bounding box center [417, 62] width 8 height 8
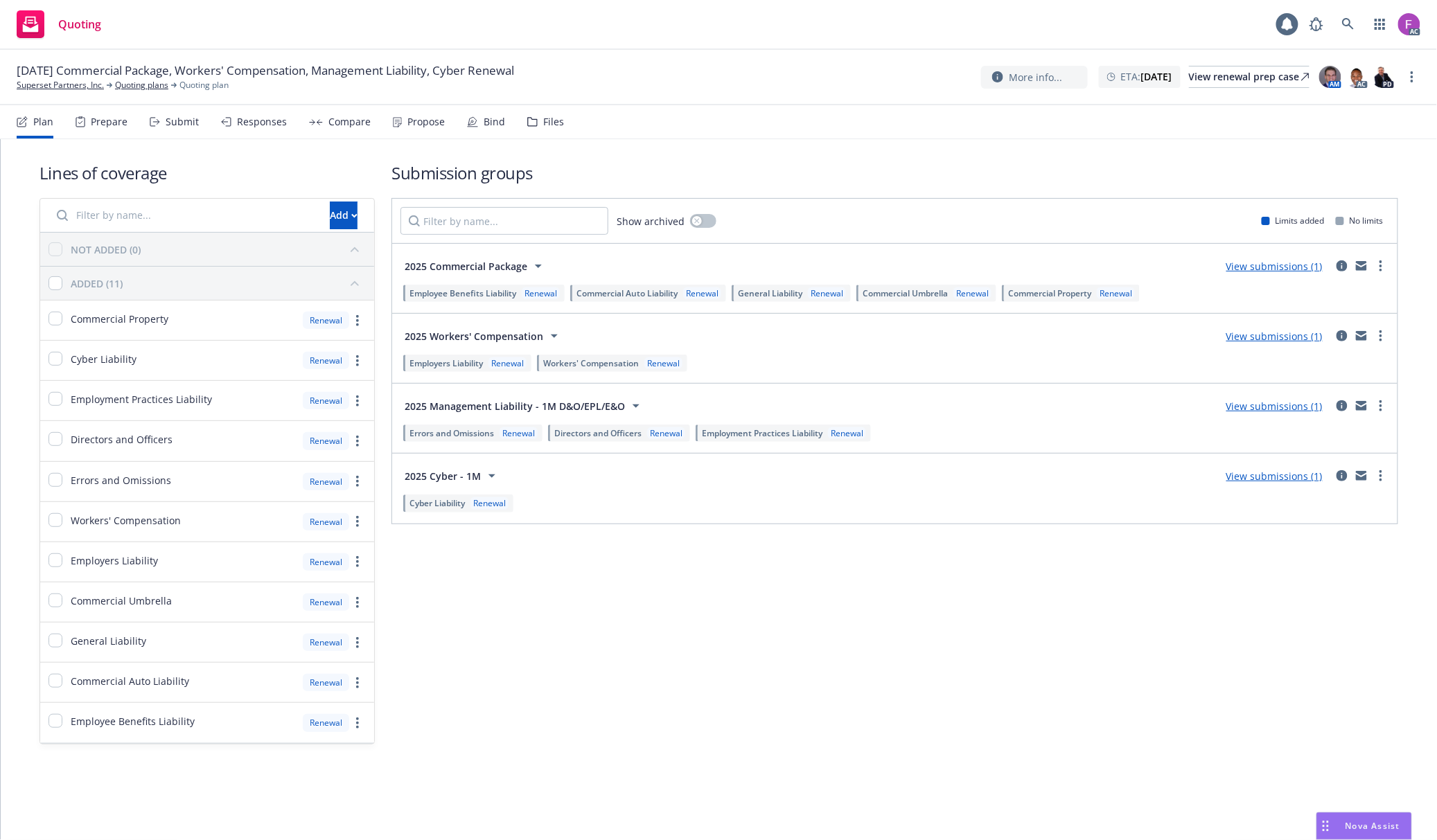
click at [548, 116] on div "Files" at bounding box center [554, 121] width 21 height 11
